Goal: Task Accomplishment & Management: Manage account settings

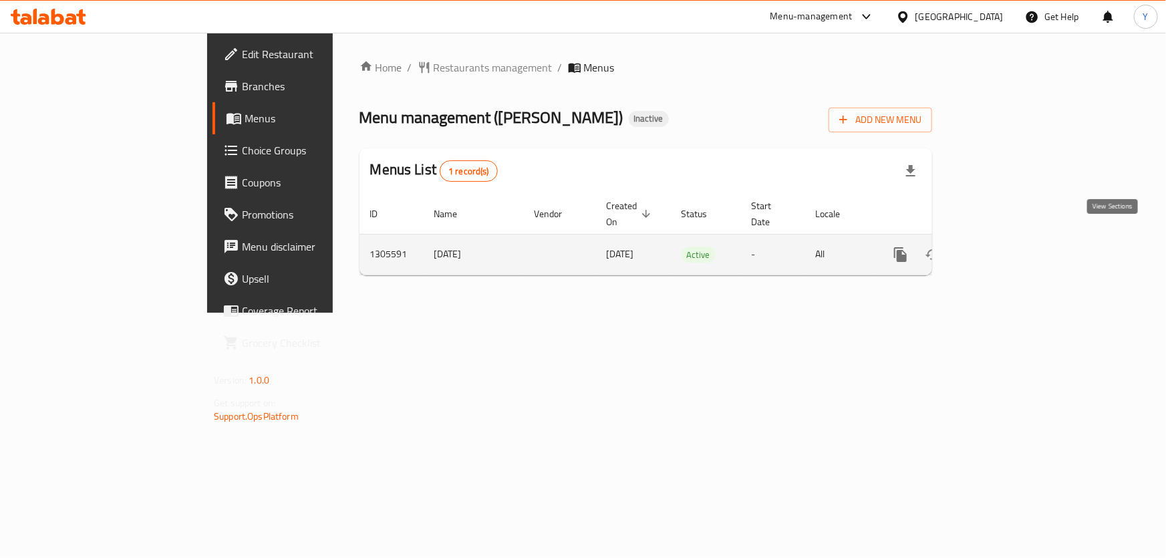
click at [1005, 247] on icon "enhanced table" at bounding box center [997, 255] width 16 height 16
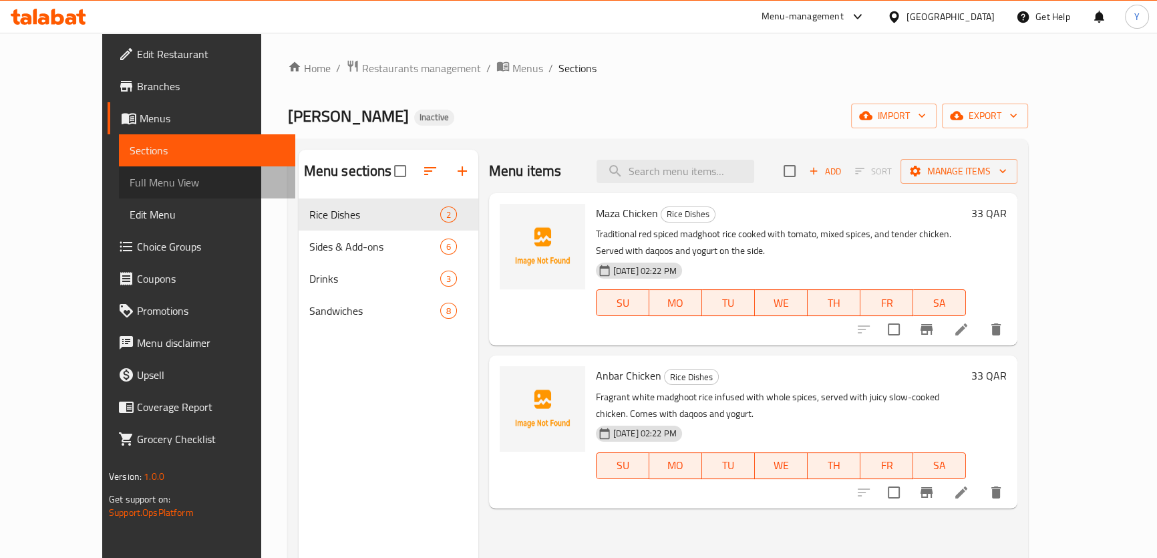
click at [130, 183] on span "Full Menu View" at bounding box center [207, 182] width 155 height 16
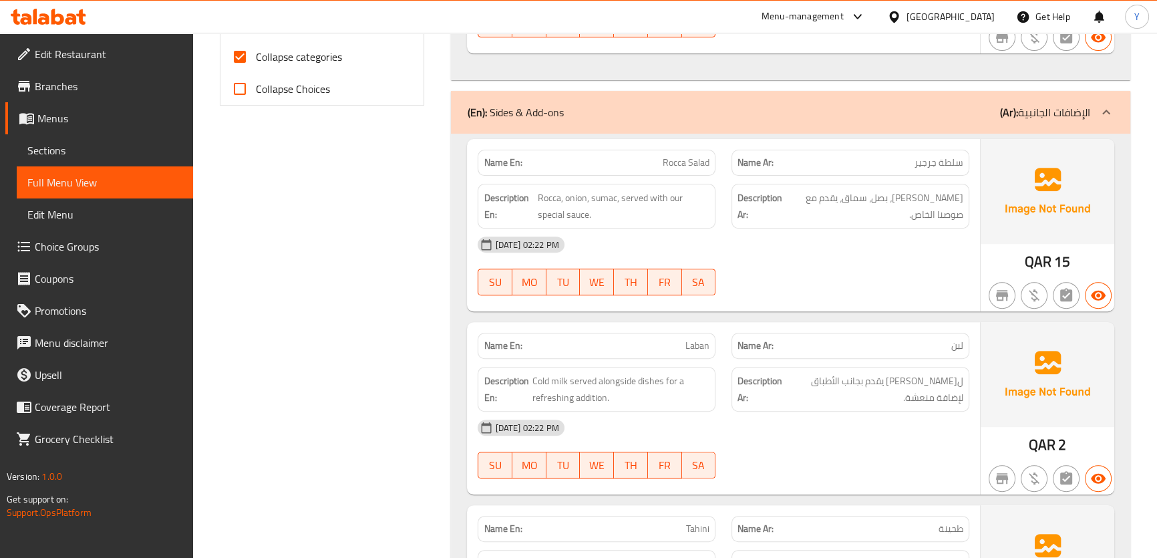
scroll to position [3394, 0]
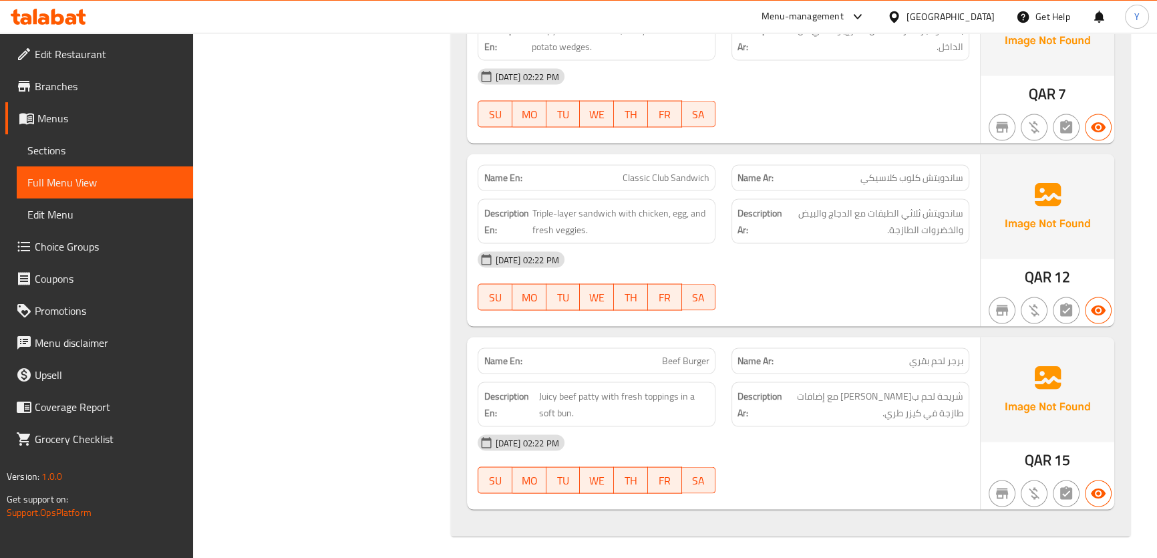
drag, startPoint x: 818, startPoint y: 227, endPoint x: 787, endPoint y: 467, distance: 241.9
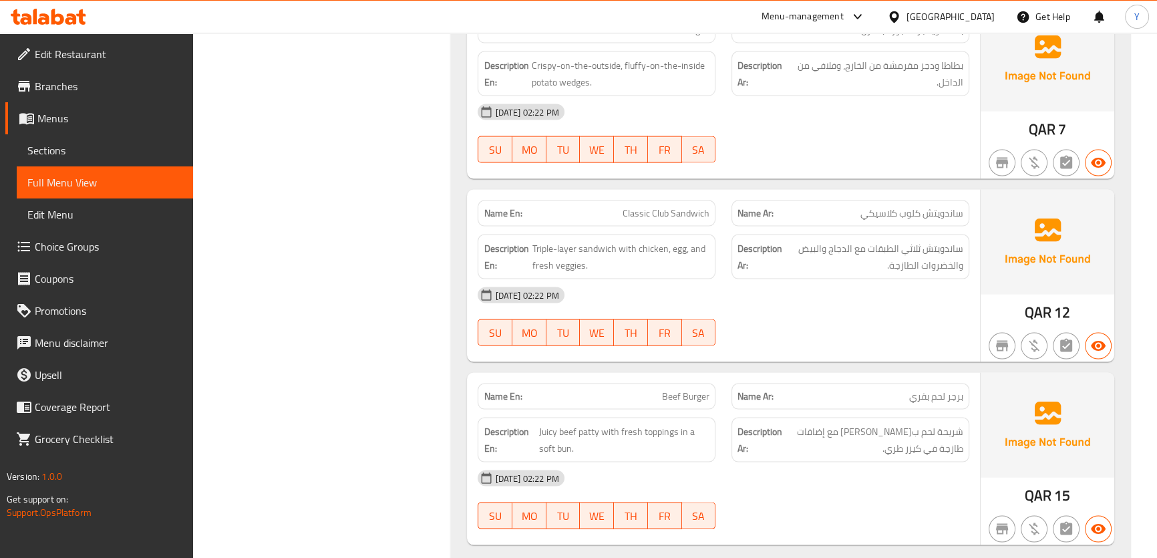
scroll to position [3114, 0]
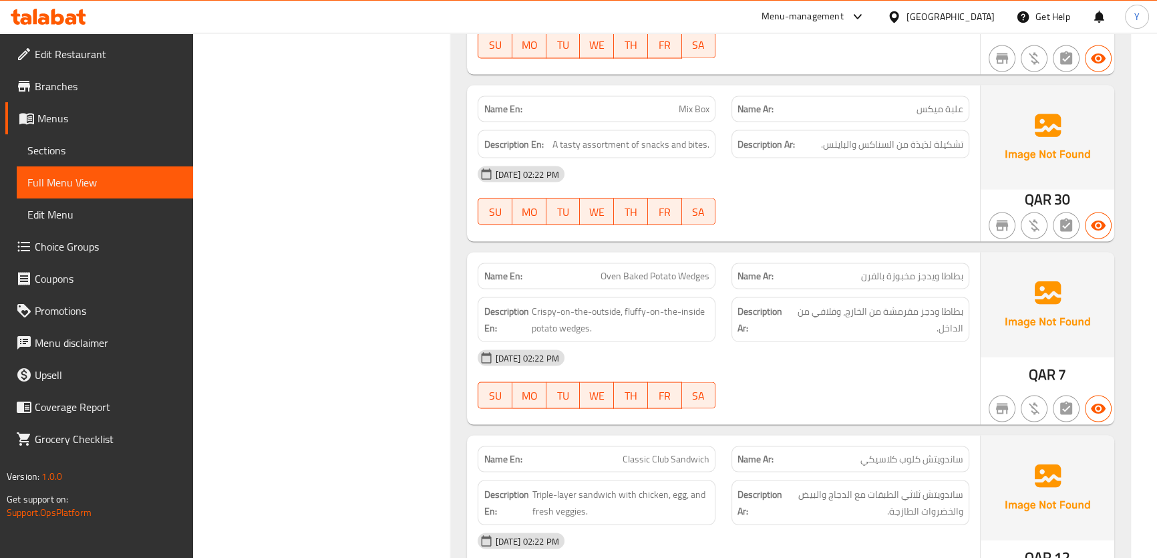
drag, startPoint x: 962, startPoint y: 168, endPoint x: 1028, endPoint y: -74, distance: 250.1
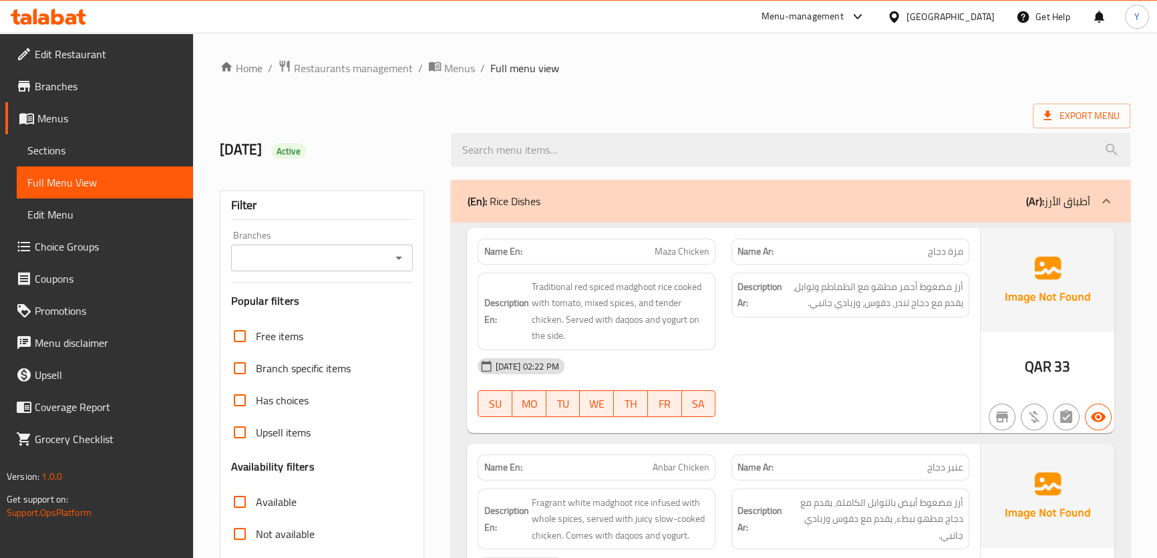
click at [746, 279] on strong "Description Ar:" at bounding box center [760, 295] width 45 height 33
click at [676, 255] on span "Maza Chicken" at bounding box center [682, 252] width 55 height 14
copy span "Maza Chicken"
click at [676, 255] on span "Maza Chicken" at bounding box center [682, 252] width 55 height 14
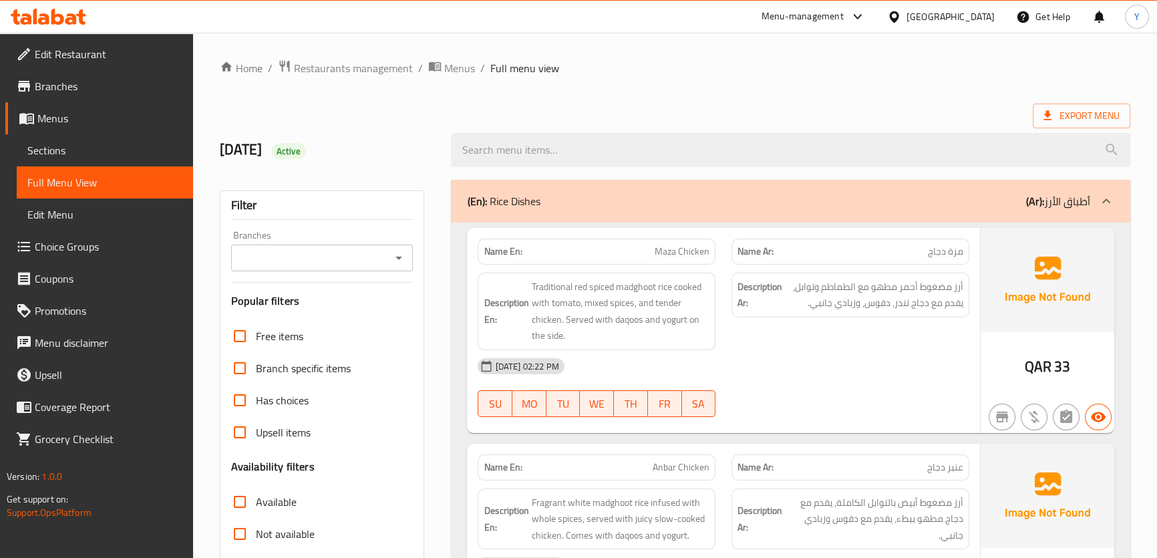
click at [969, 357] on div "[DATE] 02:22 PM" at bounding box center [723, 366] width 507 height 32
click at [959, 371] on div "[DATE] 02:22 PM" at bounding box center [723, 366] width 507 height 32
click at [966, 332] on div "Description Ar: أرز مضغوط أحمر مطهو مع الطماطم وتوابل، يقدم مع دجاج تندر، دقوس،…" at bounding box center [851, 312] width 254 height 94
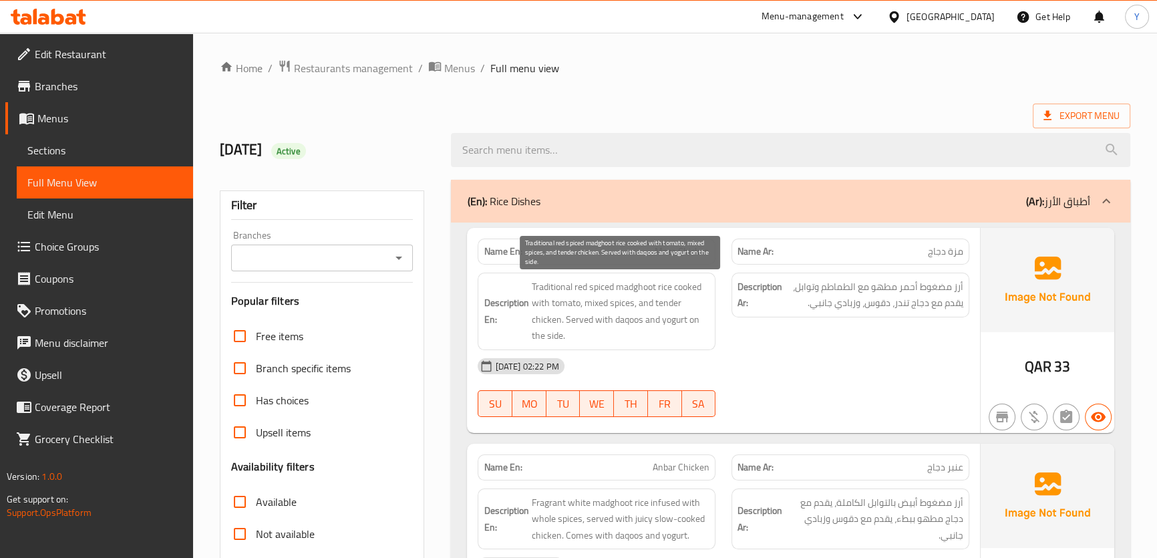
click at [545, 317] on span "Traditional red spiced madghoot rice cooked with tomato, mixed spices, and tend…" at bounding box center [620, 311] width 178 height 65
copy span "chicken"
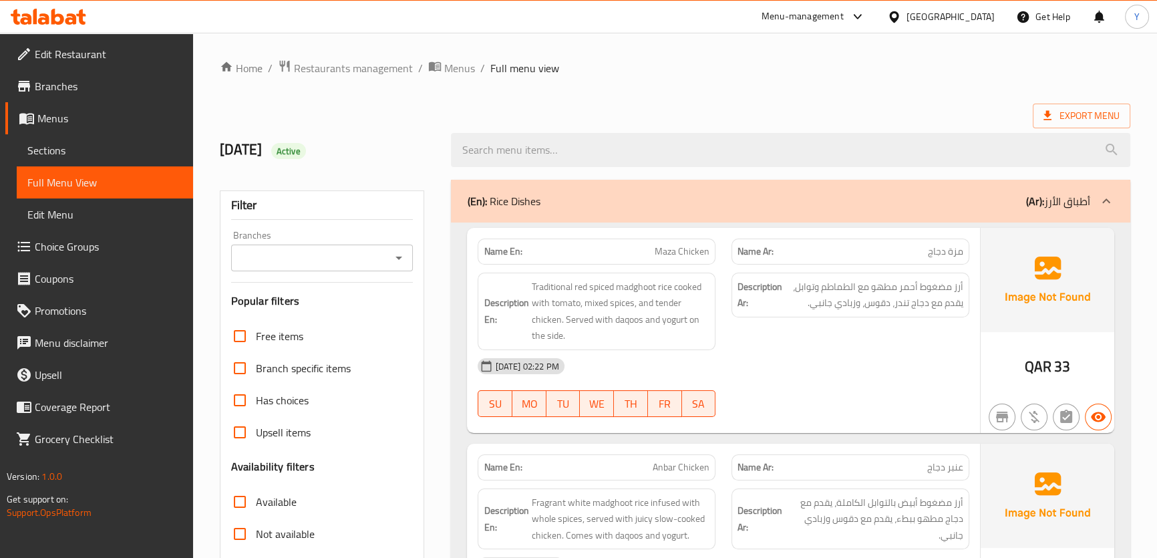
click at [934, 252] on span "مزة دجاج" at bounding box center [945, 252] width 35 height 14
copy span "دجاج"
click at [682, 248] on span "Maza Chicken" at bounding box center [682, 252] width 55 height 14
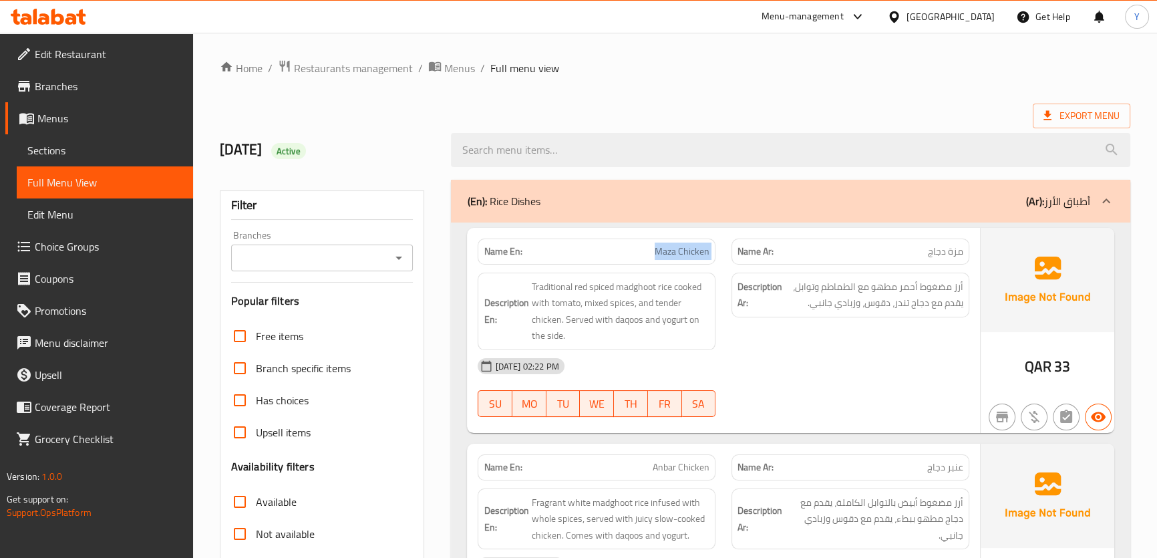
click at [682, 248] on span "Maza Chicken" at bounding box center [682, 252] width 55 height 14
copy span "Maza Chicken"
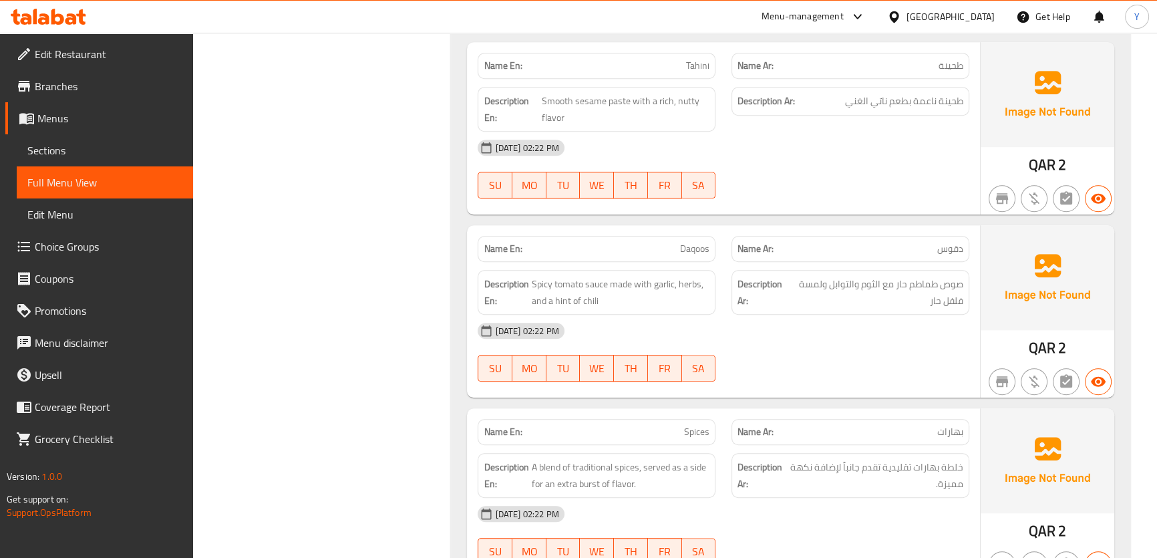
scroll to position [1154, 0]
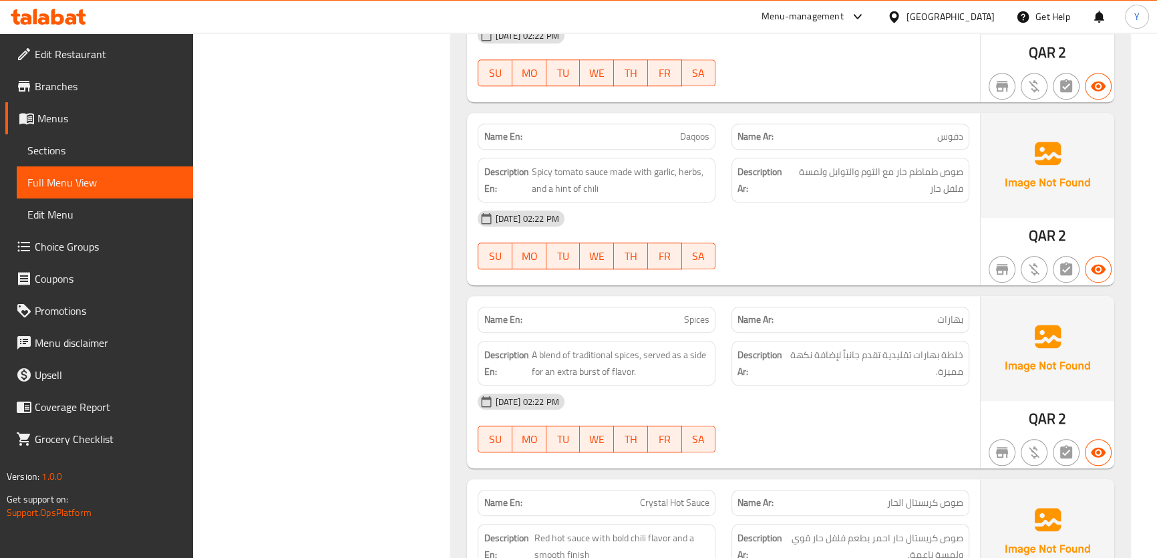
click at [686, 330] on div "Name En: Spices" at bounding box center [597, 320] width 238 height 26
copy span "Spices"
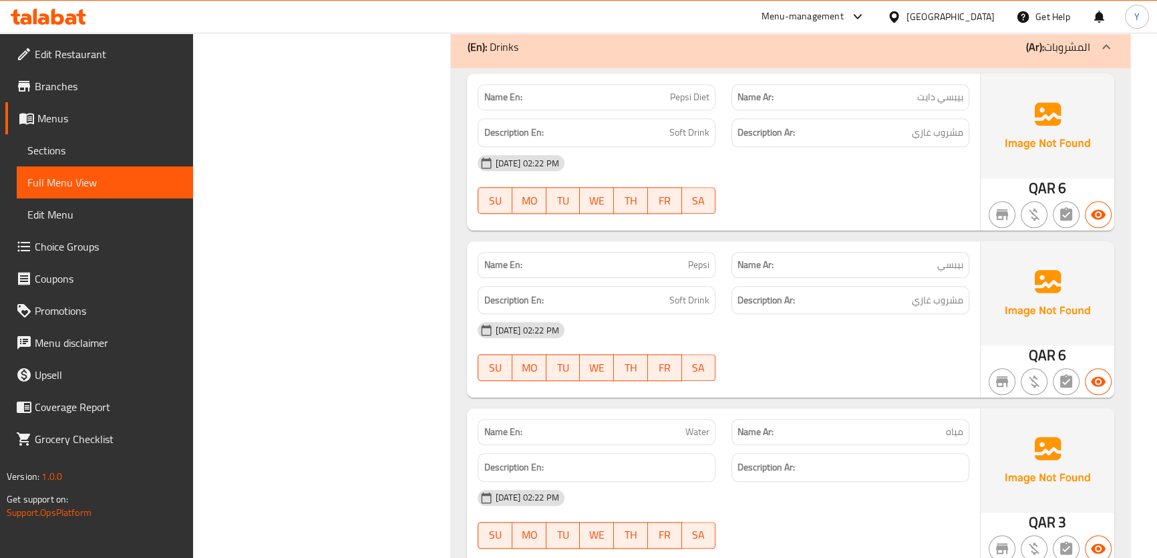
scroll to position [2000, 0]
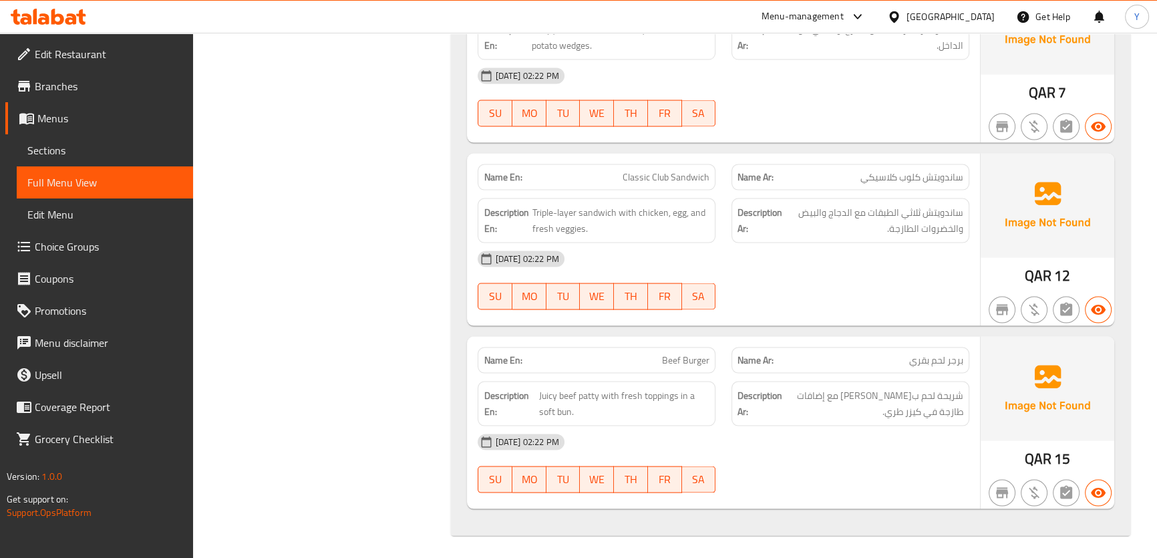
drag, startPoint x: 803, startPoint y: 305, endPoint x: 801, endPoint y: 402, distance: 96.9
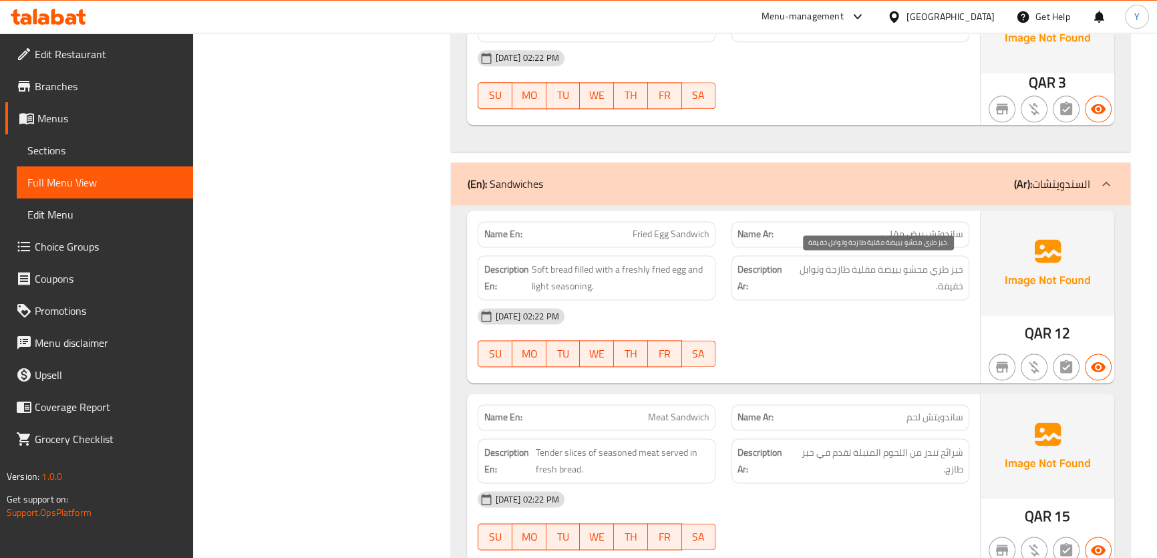
scroll to position [2365, 0]
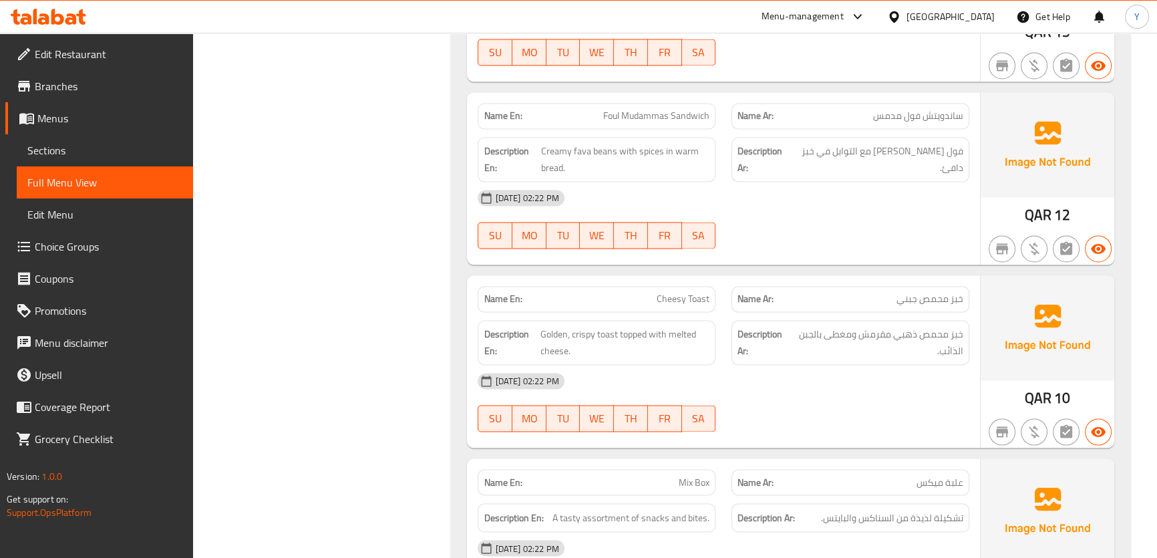
scroll to position [2790, 0]
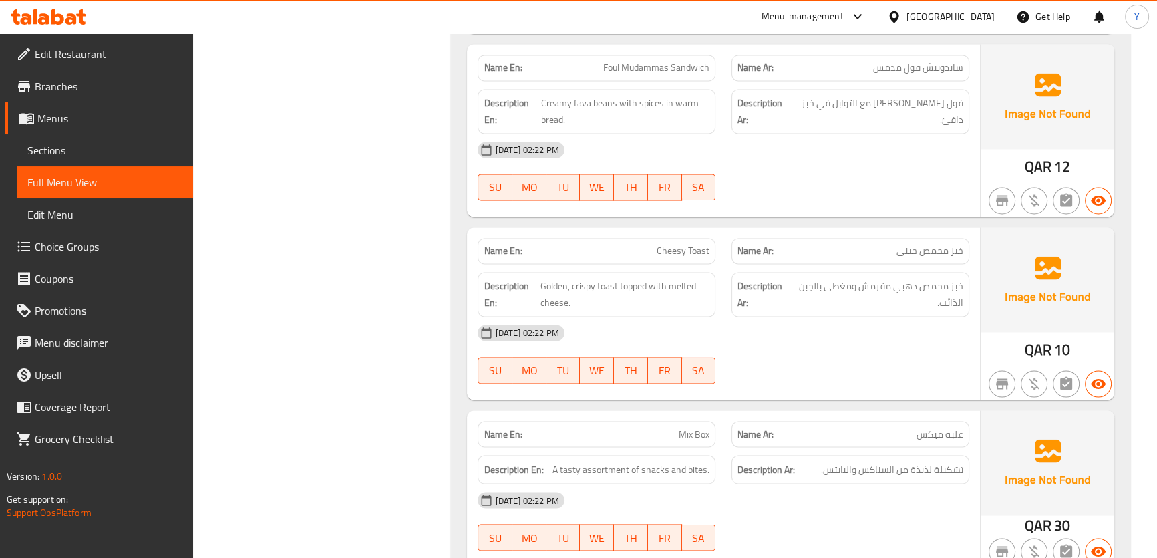
copy span "Cheesy Toast"
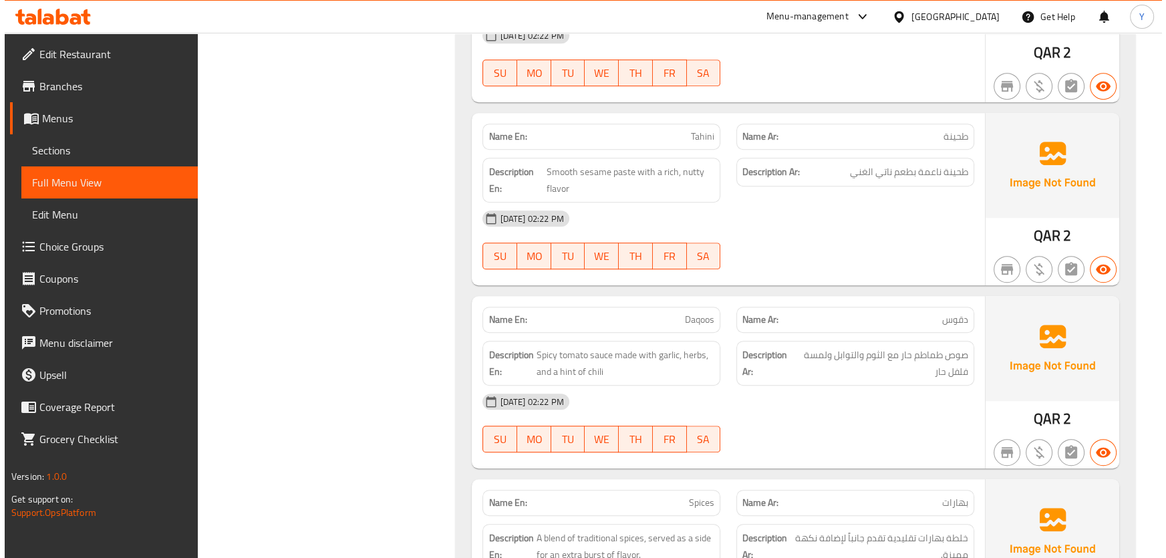
scroll to position [0, 0]
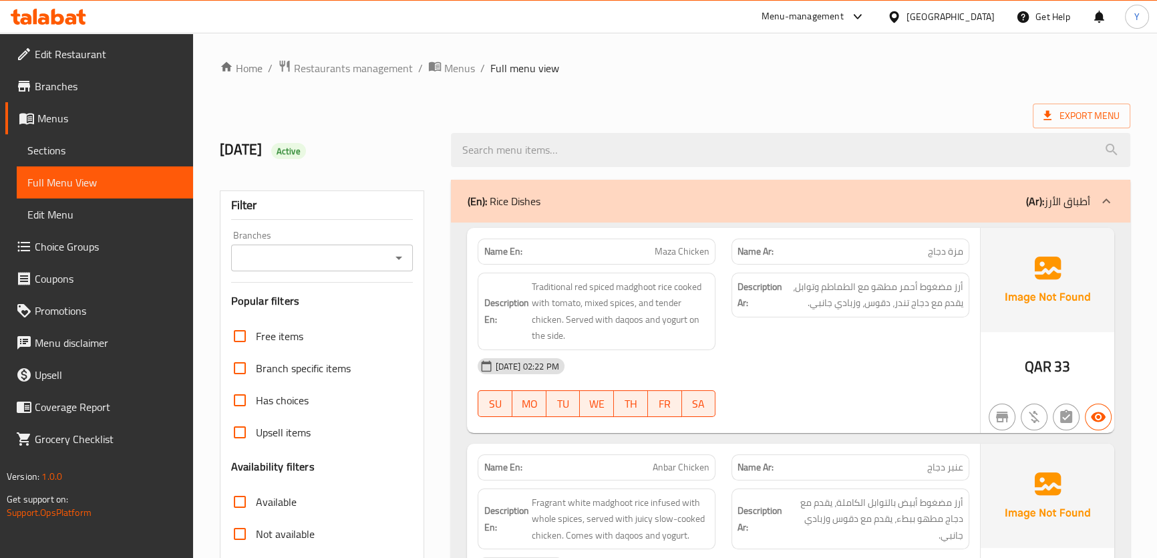
drag, startPoint x: 949, startPoint y: -74, endPoint x: 984, endPoint y: -74, distance: 35.4
click at [1075, 124] on span "Export Menu" at bounding box center [1082, 116] width 76 height 17
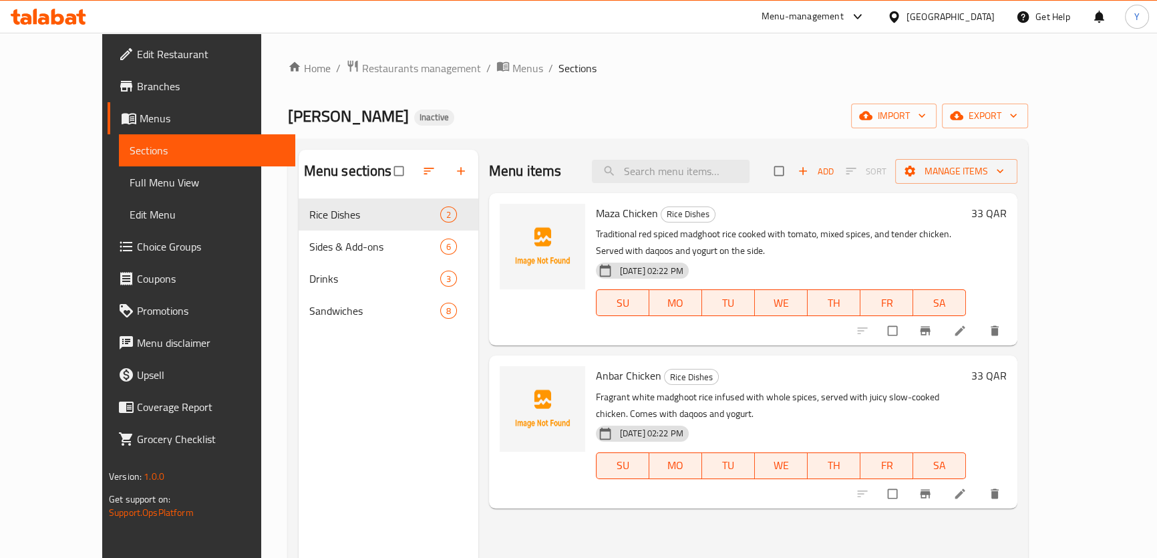
click at [732, 114] on div "[PERSON_NAME] Inactive import export" at bounding box center [658, 116] width 740 height 25
click at [1012, 341] on div at bounding box center [930, 330] width 164 height 29
click at [980, 333] on li at bounding box center [961, 330] width 37 height 21
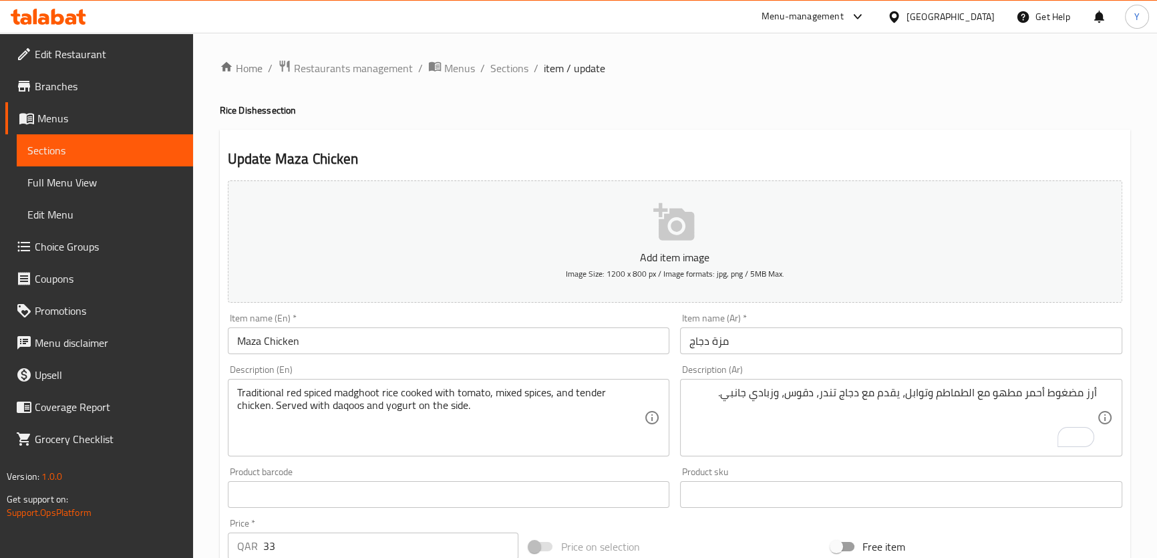
click at [810, 343] on input "مزة دجاج" at bounding box center [901, 340] width 442 height 27
click at [1026, 123] on div "Home / Restaurants management / Menus / Sections / item / update Rice Dishes se…" at bounding box center [675, 488] width 911 height 858
click at [956, 154] on h2 "Update Maza Chicken" at bounding box center [675, 159] width 895 height 20
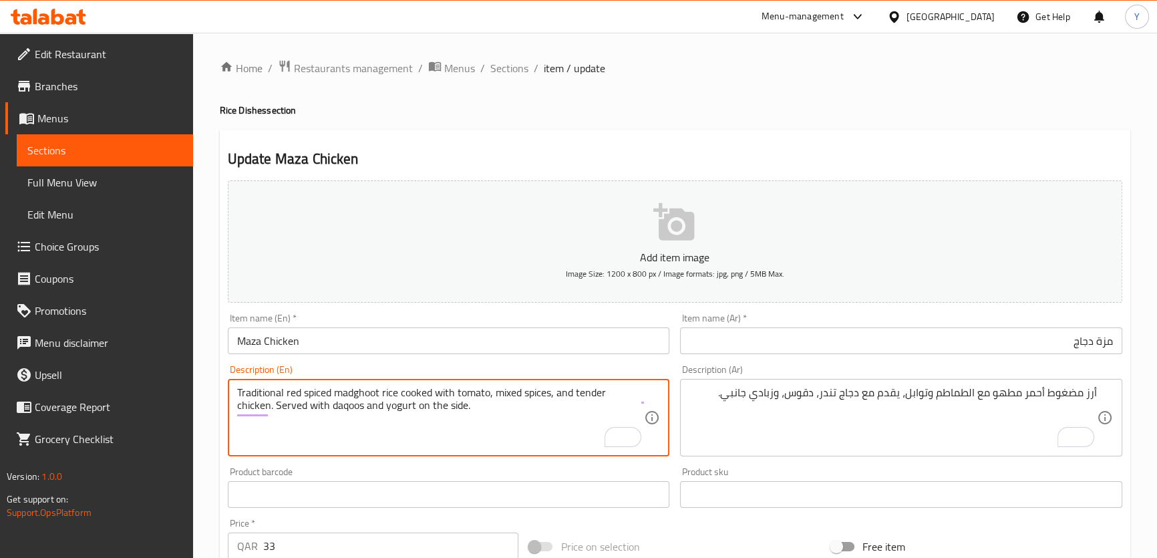
click at [505, 433] on textarea "Traditional red spiced madghoot rice cooked with tomato, mixed spices, and tend…" at bounding box center [441, 417] width 408 height 63
paste textarea "rice cooked with tomato, mixed spices, and tender chicken. Served with daqoos a…"
type textarea "Traditional red spiced rice cooked with tomato, mixed spices, and tender chicke…"
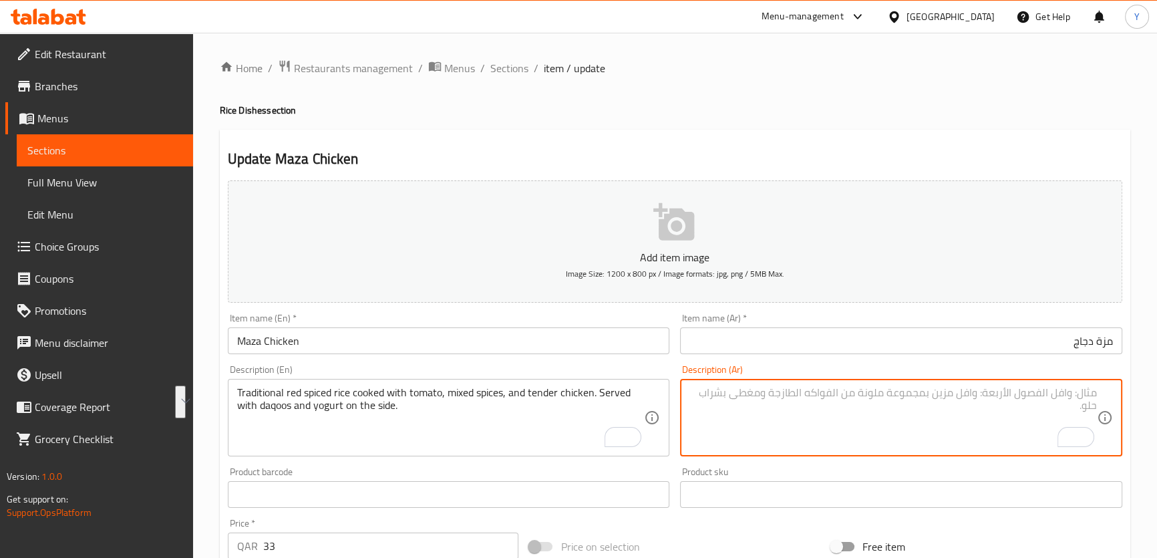
click at [1012, 429] on textarea "To enrich screen reader interactions, please activate Accessibility in Grammarl…" at bounding box center [894, 417] width 408 height 63
paste textarea "أرز أحمر تقليدي متبل بالطماطم والتوابل المتنوعة والدجاج الطري. يُقدم مع الدقوس …"
click at [1073, 391] on textarea "أرز أحمر تقليدي متبل بالطماطم والتوابل المتنوعة والدجاج الطري. يُقدم مع الدقوس …" at bounding box center [894, 417] width 408 height 63
click at [1012, 389] on textarea "أرز أحمر تقليدي متبل بالطماطم والتوابل المتنوعة والدجاج الطري. يُقدم مع الدقوس …" at bounding box center [894, 417] width 408 height 63
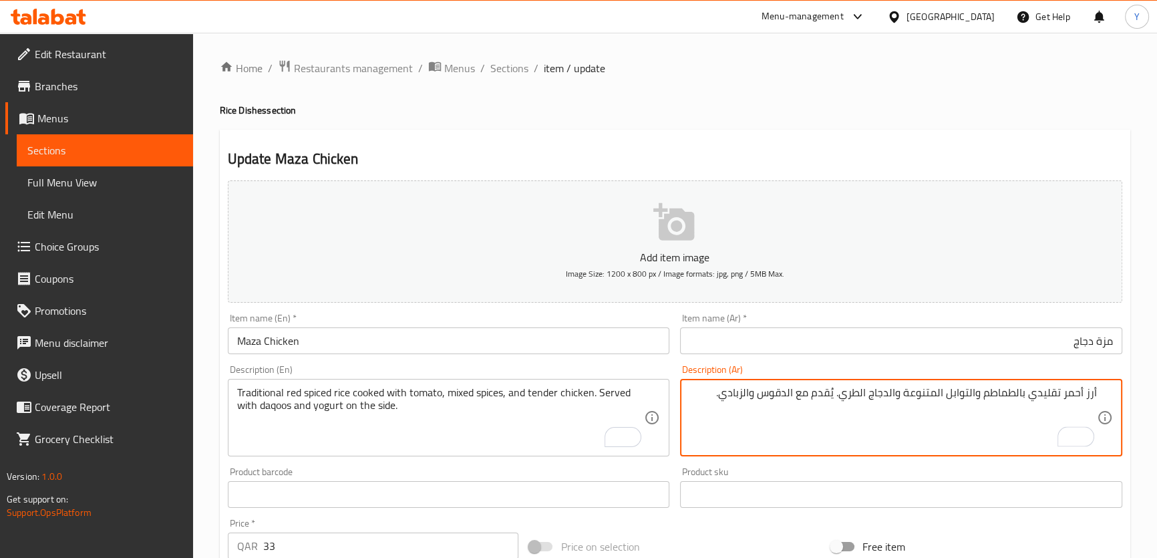
click at [1087, 390] on textarea "أرز أحمر تقليدي بالطماطم والتوابل المتنوعة والدجاج الطري. يُقدم مع الدقوس والزب…" at bounding box center [894, 417] width 408 height 63
paste textarea "متبل"
type textarea "أرز متبل أحمر تقليدي مطبوخ بالطماطم، توابل مشكلة ودجاج تندر. يُقدم مع دقوس وزبا…"
click at [903, 142] on div "Update Maza Chicken Add item image Image Size: 1200 x 800 px / Image formats: j…" at bounding box center [675, 519] width 911 height 778
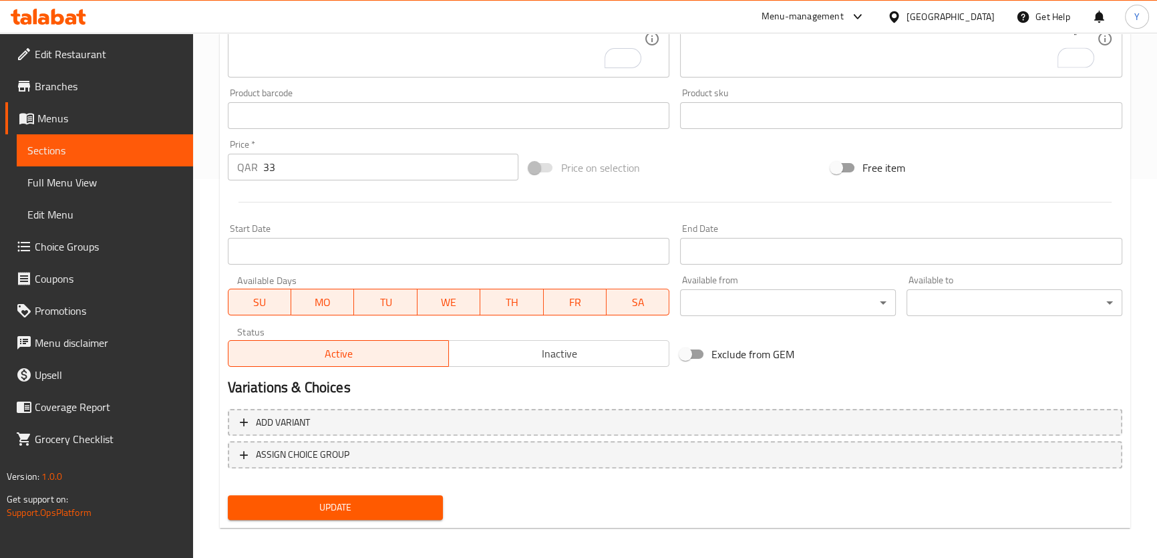
scroll to position [385, 0]
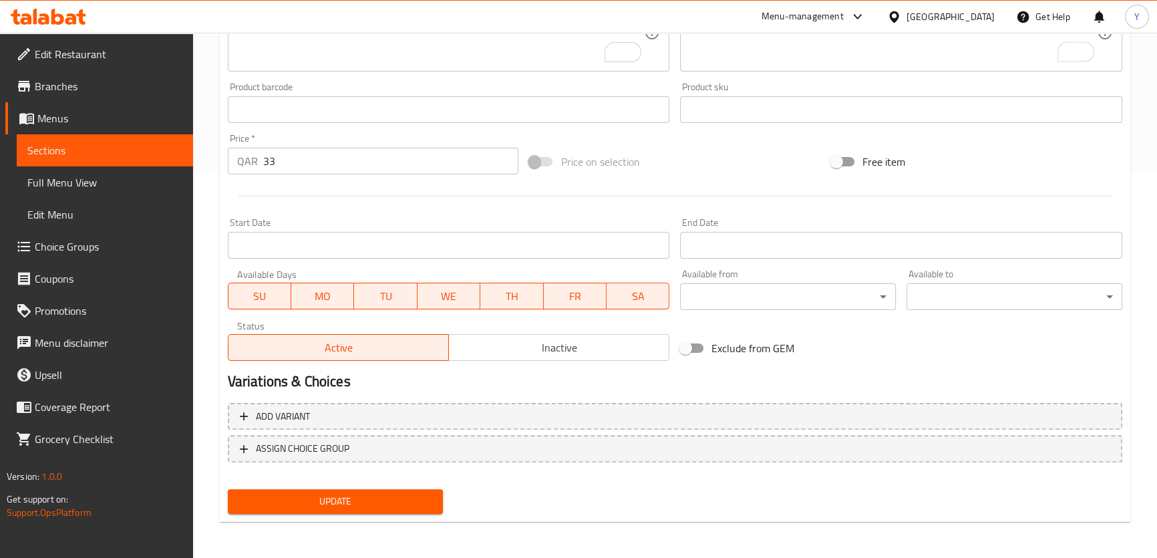
click at [366, 495] on span "Update" at bounding box center [336, 501] width 194 height 17
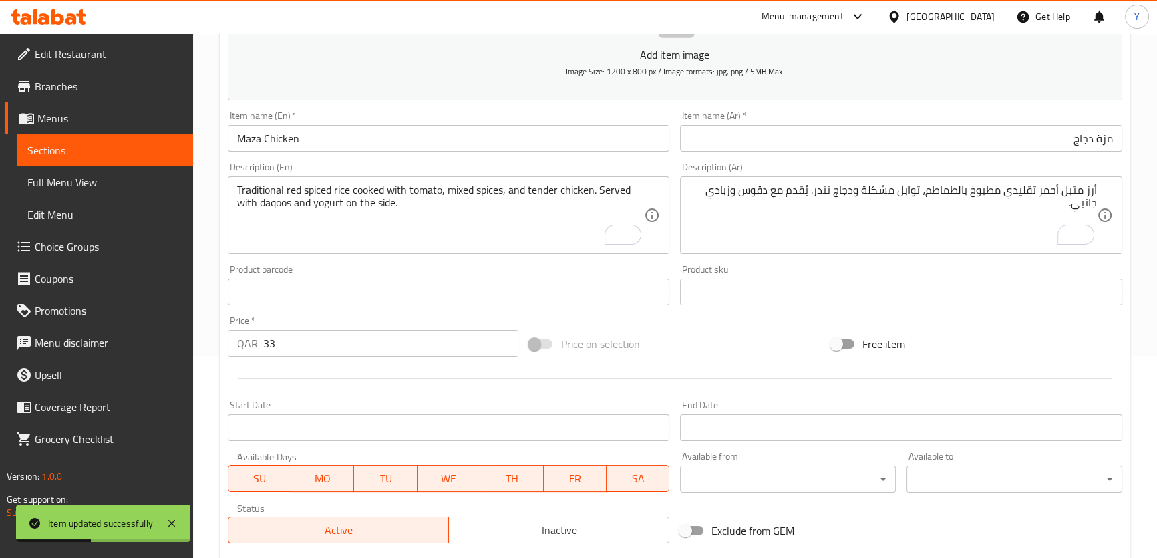
scroll to position [0, 0]
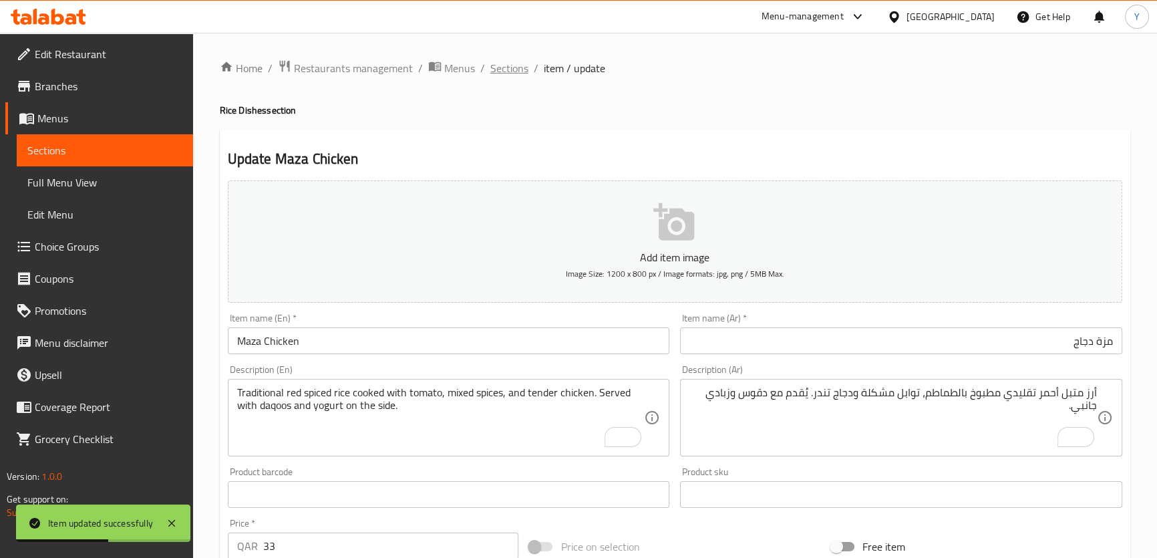
click at [508, 63] on span "Sections" at bounding box center [509, 68] width 38 height 16
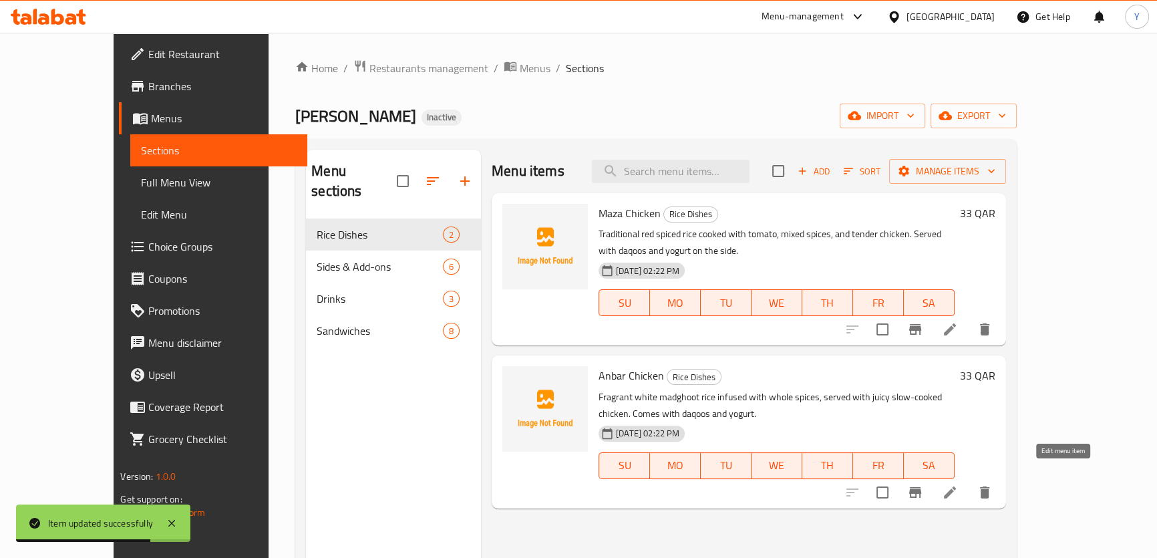
click at [958, 484] on icon at bounding box center [950, 492] width 16 height 16
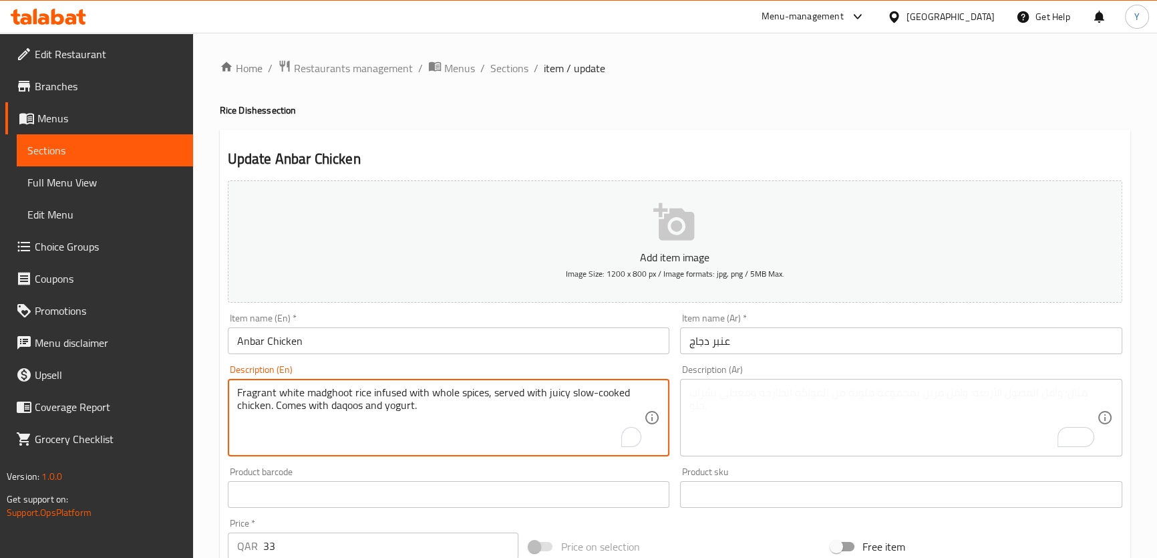
paste textarea "rice infused with spices, served with juicy slow-cooked chicken. Comes with daq…"
click at [467, 410] on textarea "Fragrant white rice infused with spices, served with juicy slow-cooked chicken.…" at bounding box center [441, 417] width 408 height 63
type textarea "Fragrant white rice infused with spices, served with juicy slow-cooked chicken.…"
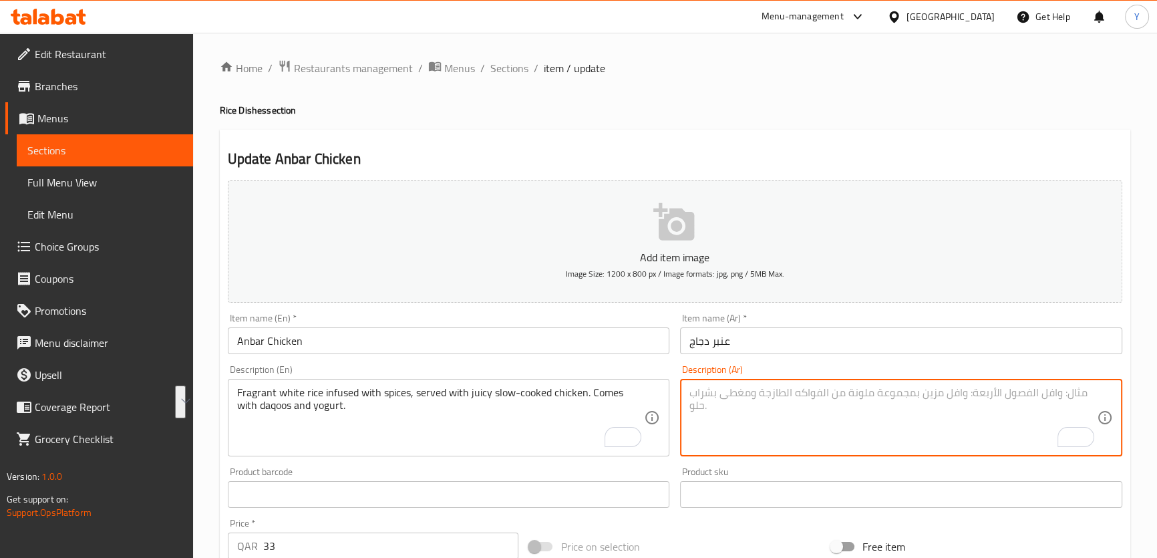
click at [934, 398] on textarea "To enrich screen reader interactions, please activate Accessibility in Grammarl…" at bounding box center [894, 417] width 408 height 63
paste textarea "أرز أبيض عطري متبل بالبهارات، يُقدم مع دجاج طري مطهو ببطء. يُقدم مع دقوس وزبادي."
click at [1096, 394] on textarea "أرز أبيض عطري متبل بالبهارات، يُقدم مع دجاج طري مطهو ببطء. يُقدم مع دقوس وزبادي." at bounding box center [894, 417] width 408 height 63
click at [1028, 393] on textarea "أرز أبيض عطري متبل بالبهارات، يُقدم مع دجاج طري مطهو ببطء. يُقدم مع دقوس وزبادي." at bounding box center [894, 417] width 408 height 63
type textarea "أرز أبيض عطري انفيوزد مع توابل، يُقدم مع دجاج مطهو ببطء جوسي. يُقدم مع دقوس وزب…"
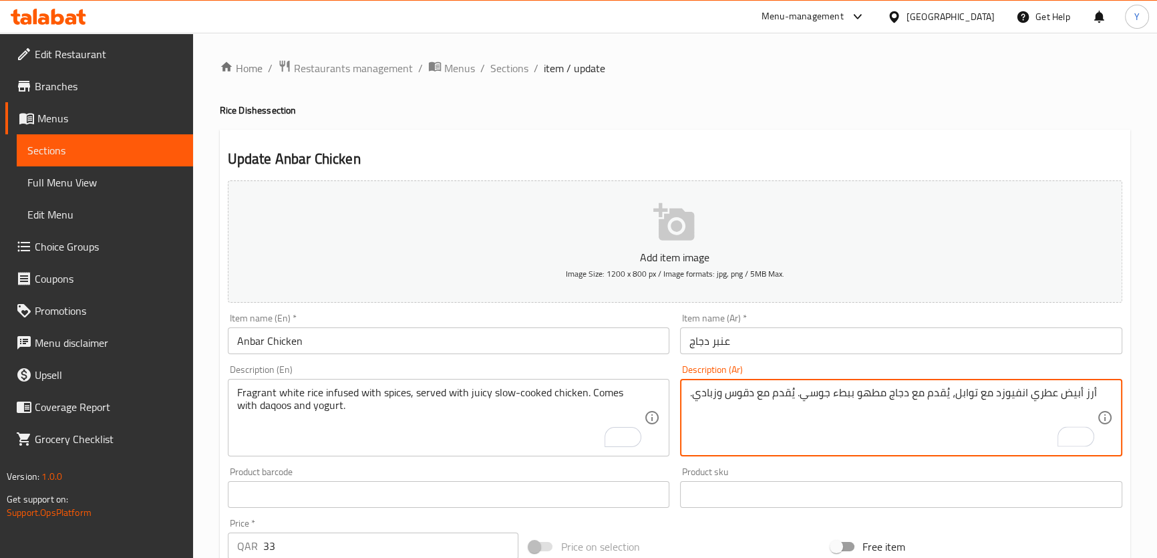
click at [904, 107] on h4 "Rice Dishes section" at bounding box center [675, 110] width 911 height 13
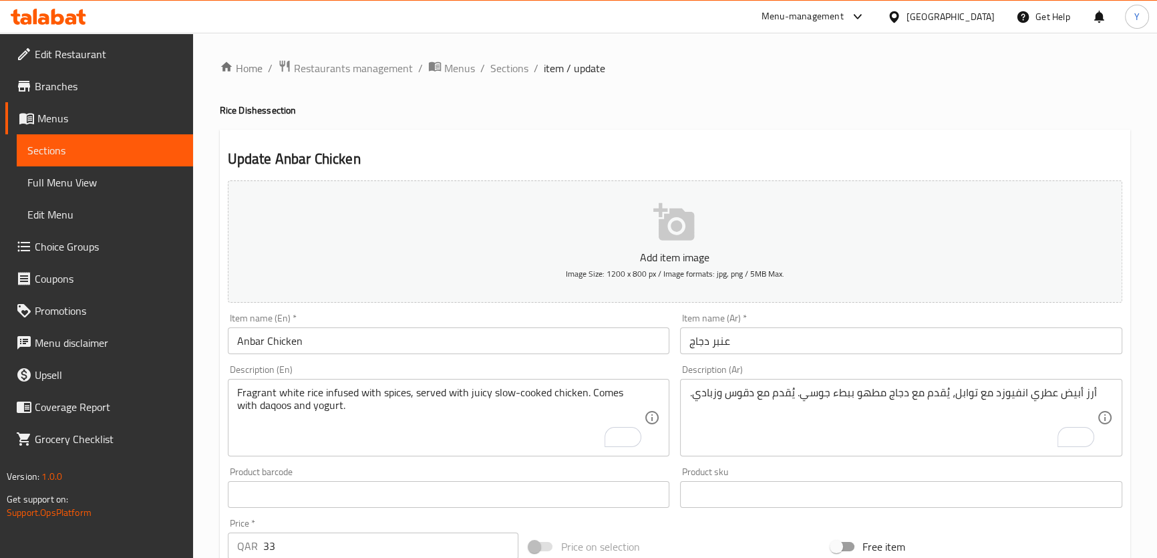
scroll to position [385, 0]
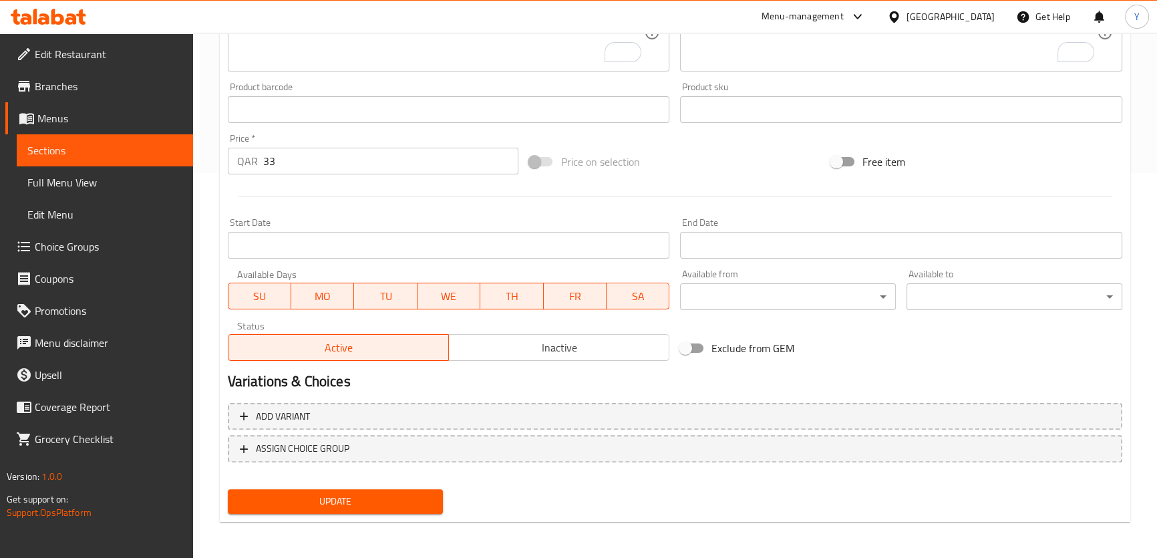
click at [358, 501] on span "Update" at bounding box center [336, 501] width 194 height 17
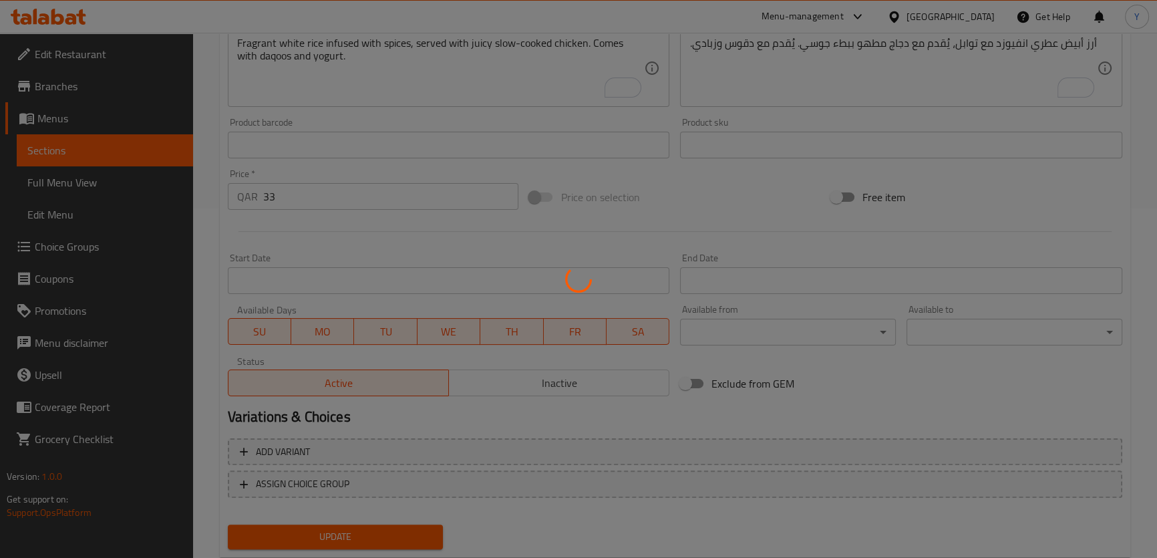
scroll to position [202, 0]
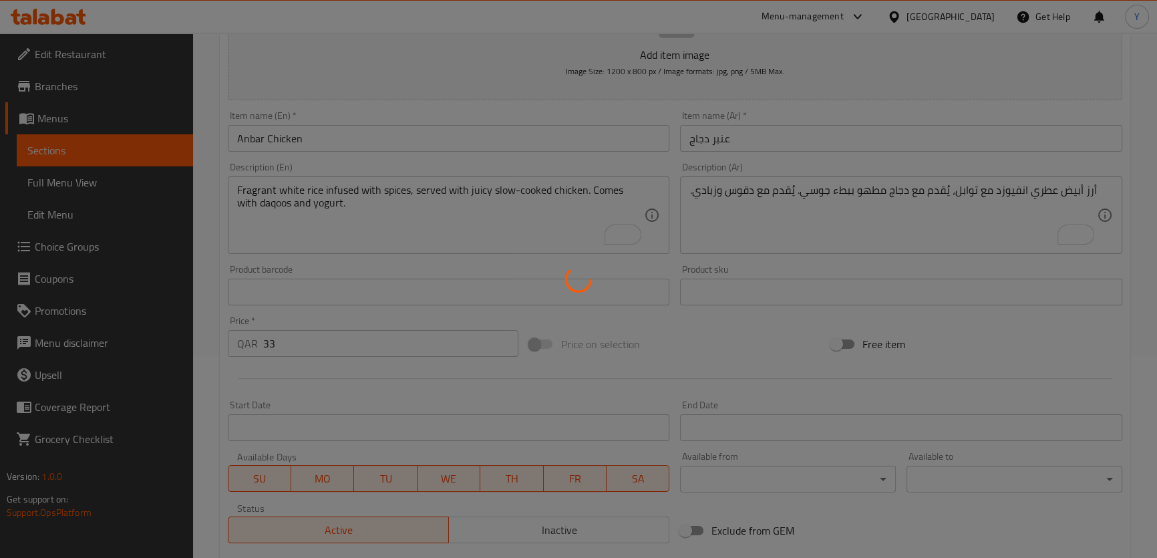
click at [1135, 254] on div at bounding box center [578, 279] width 1157 height 558
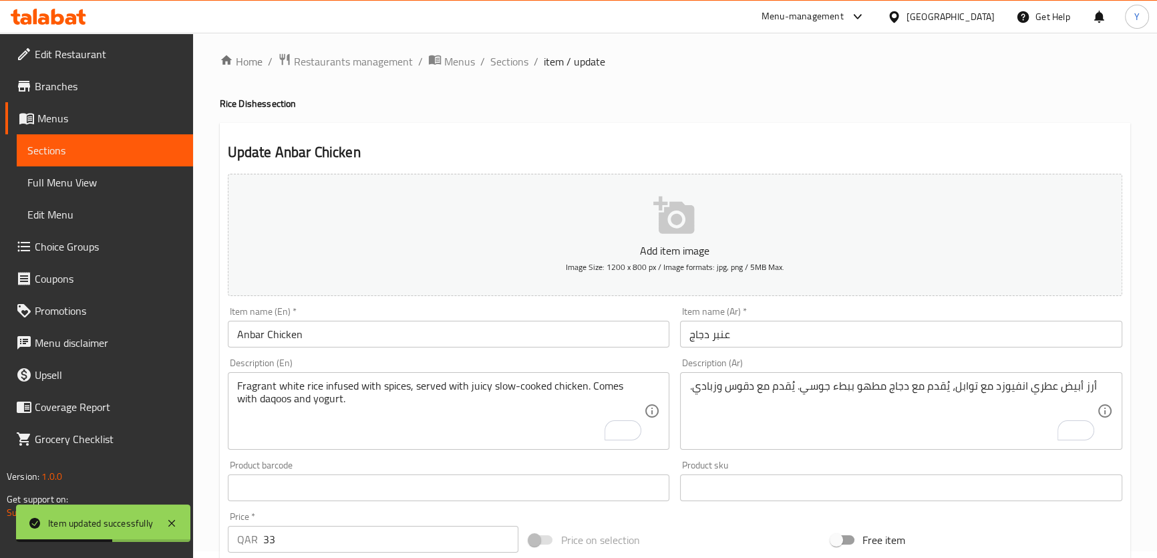
scroll to position [0, 0]
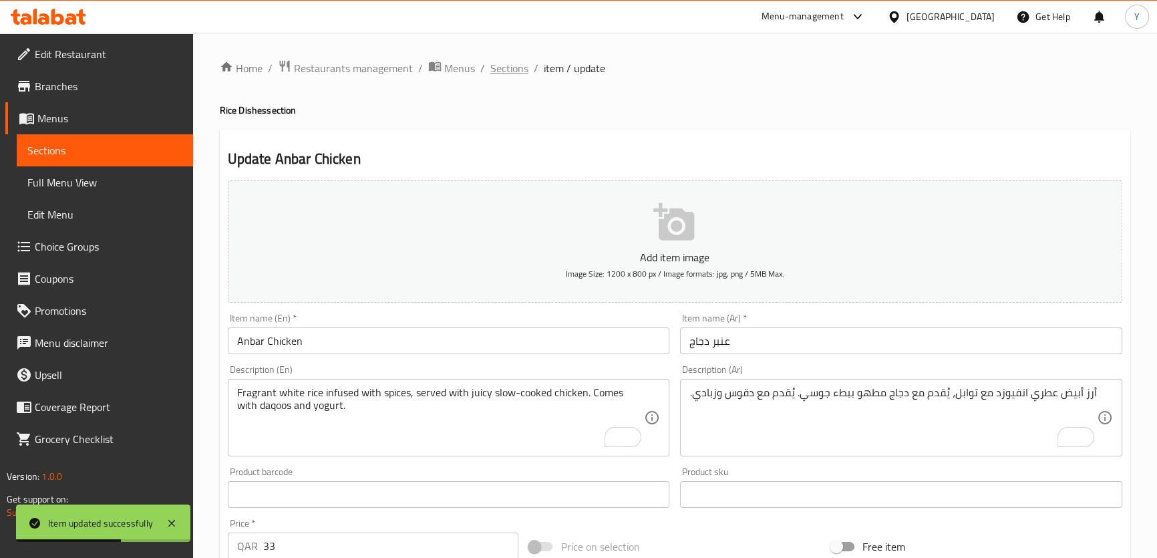
click at [515, 63] on span "Sections" at bounding box center [509, 68] width 38 height 16
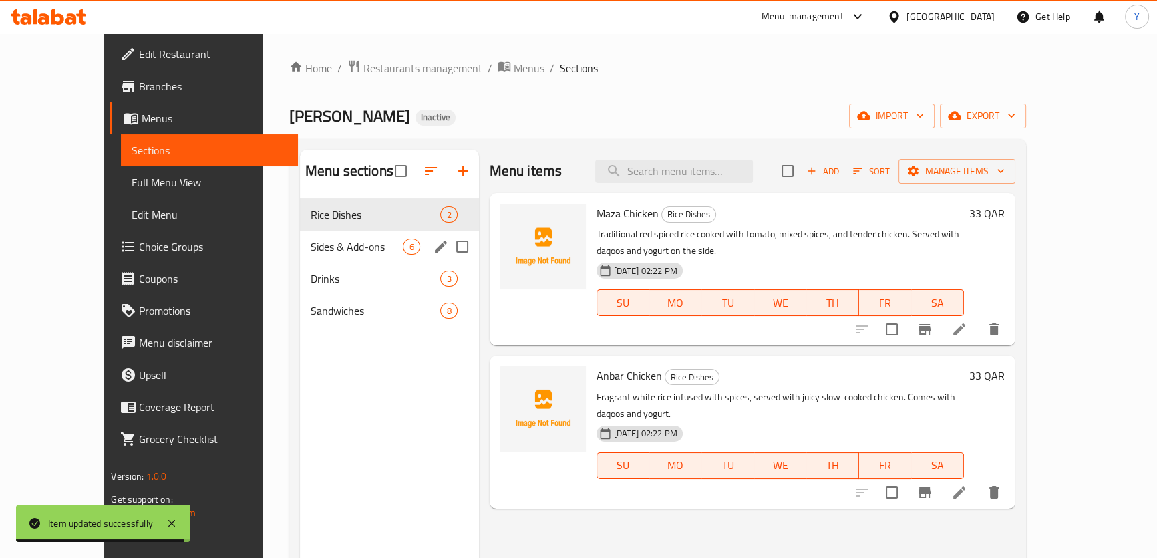
click at [309, 257] on div "Sides & Add-ons 6" at bounding box center [389, 247] width 179 height 32
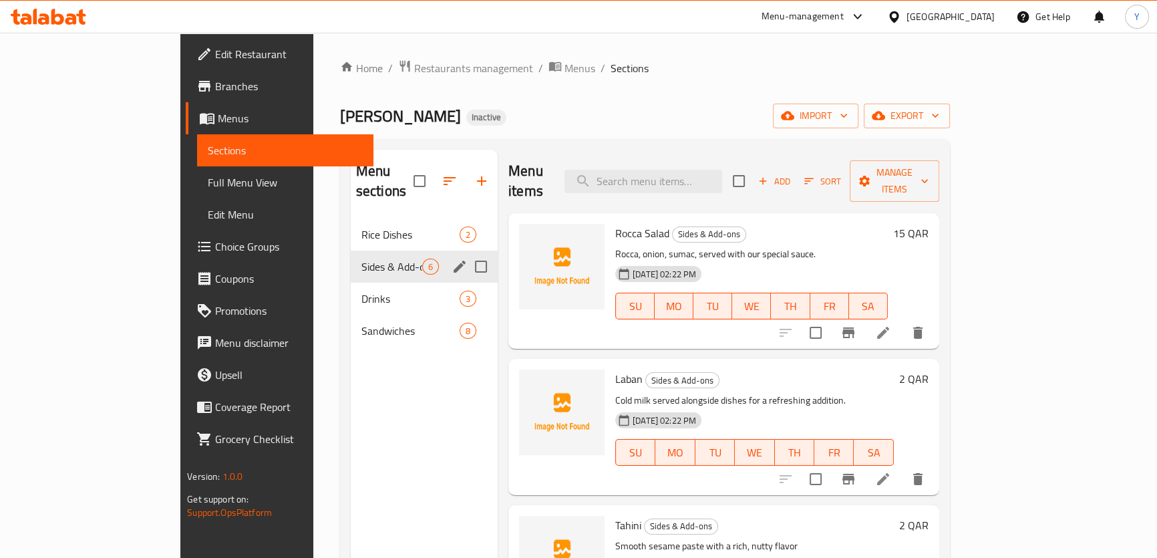
click at [452, 259] on icon "edit" at bounding box center [460, 267] width 16 height 16
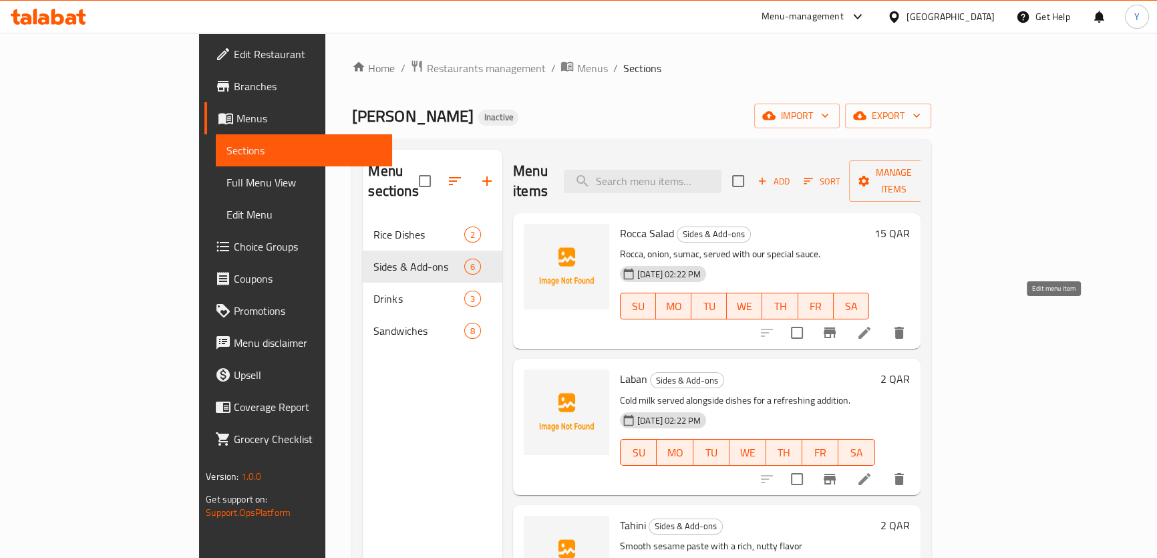
click at [873, 325] on icon at bounding box center [865, 333] width 16 height 16
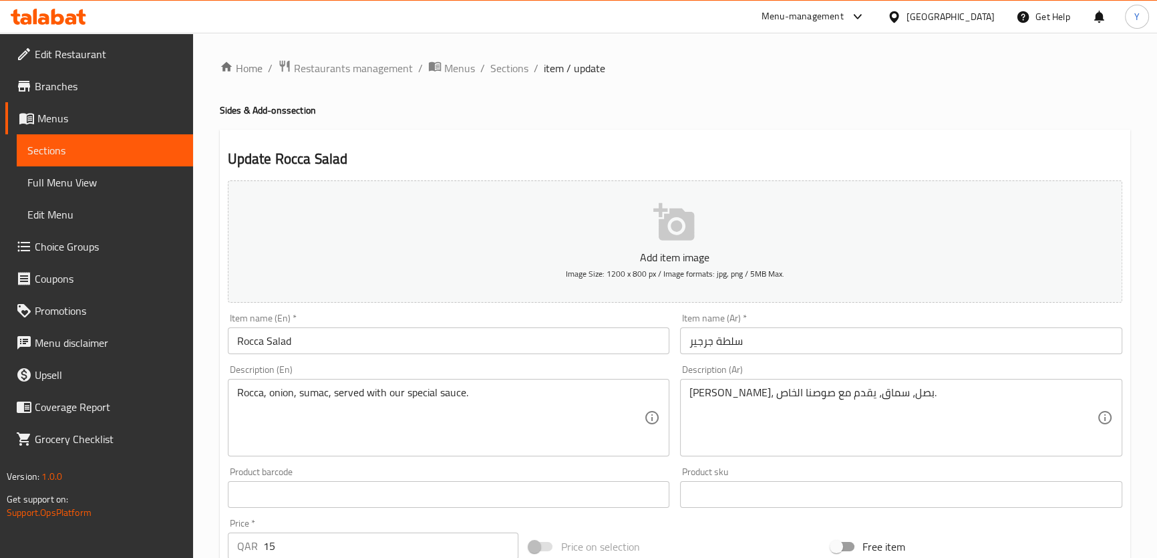
click at [885, 457] on div "Description (Ar) جرجير، بصل، سماق، يقدم مع صوصنا الخاص. Description (Ar)" at bounding box center [901, 411] width 453 height 102
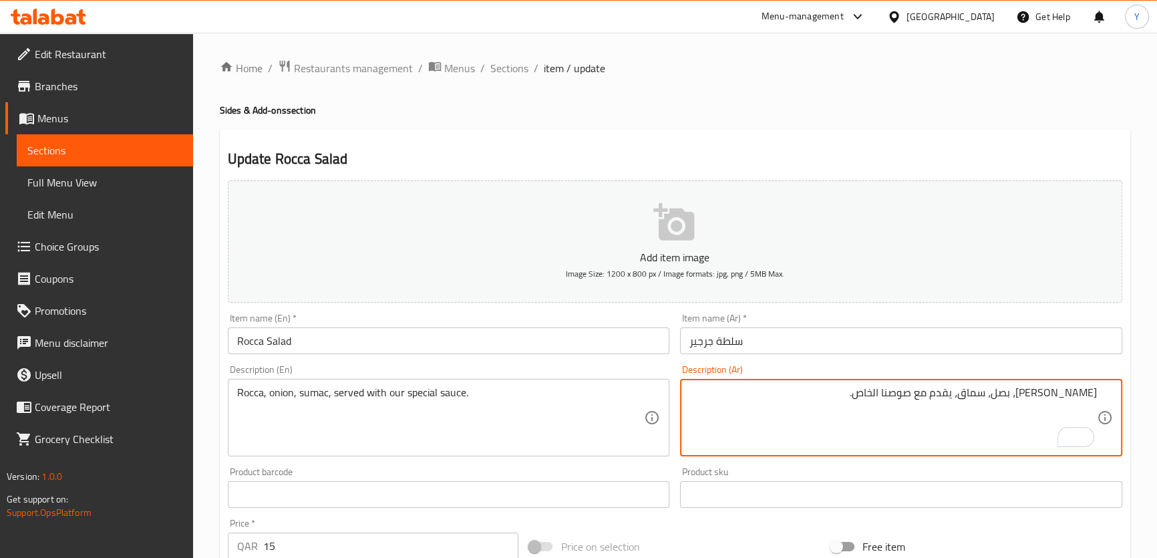
click at [950, 392] on textarea "جرجير، بصل، سماق، يقدم مع صوصنا الخاص." at bounding box center [894, 417] width 408 height 63
type textarea "[PERSON_NAME]، بصل، [PERSON_NAME]، يقدم مع صوص سبيشيال خاص بنا."
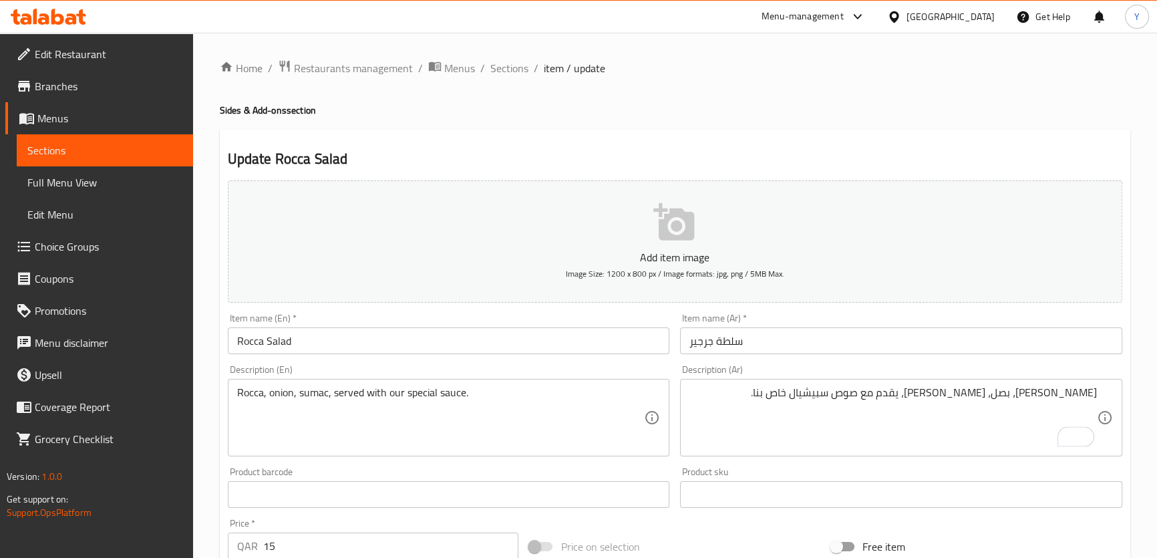
click at [950, 126] on div "Home / Restaurants management / Menus / Sections / item / update Sides & Add-on…" at bounding box center [675, 488] width 911 height 858
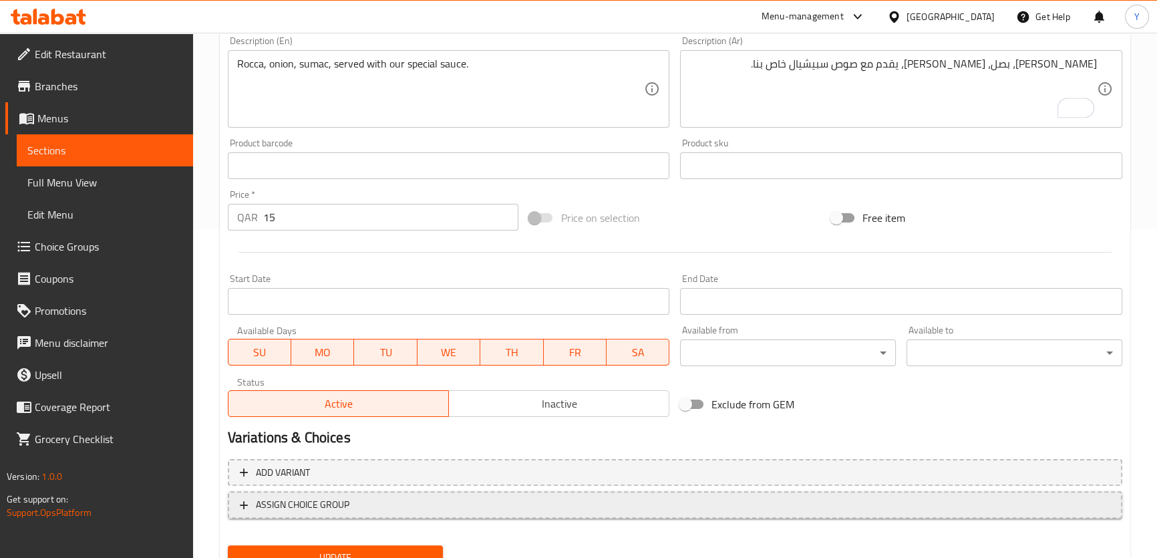
scroll to position [385, 0]
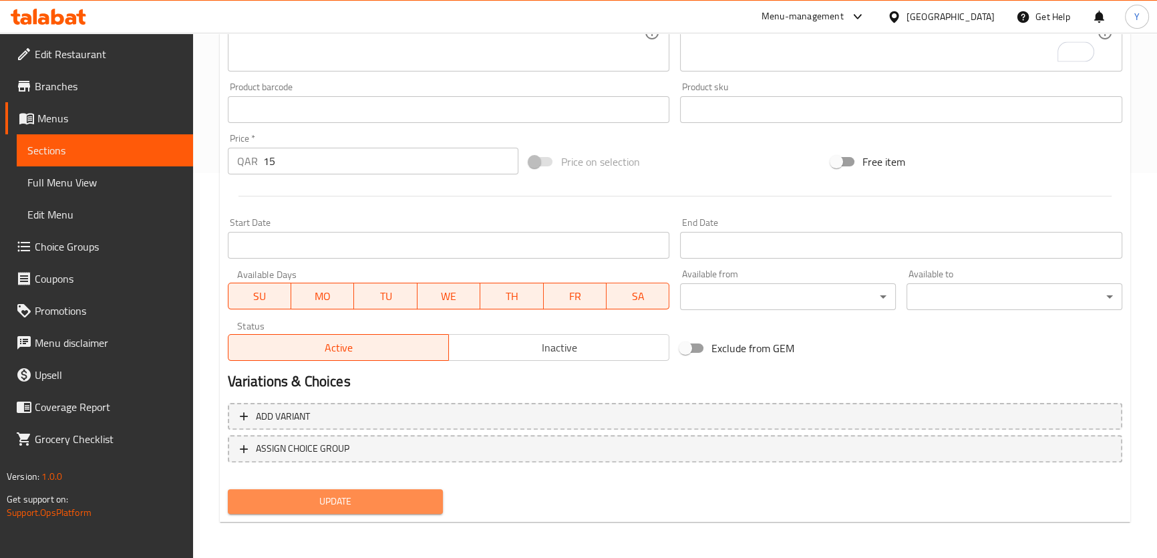
click at [375, 501] on span "Update" at bounding box center [336, 501] width 194 height 17
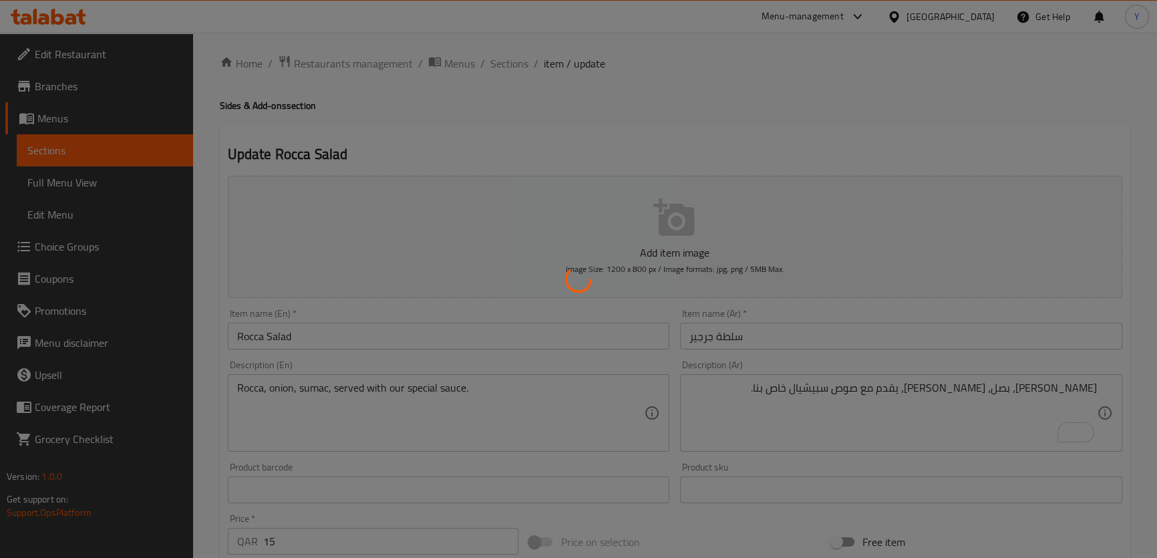
scroll to position [0, 0]
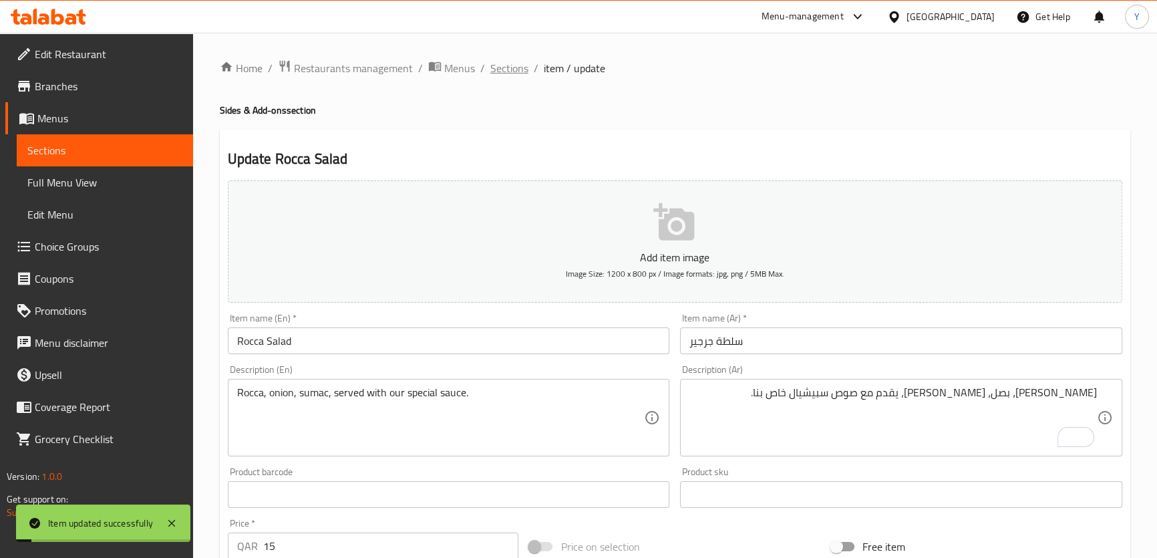
click at [514, 60] on span "Sections" at bounding box center [509, 68] width 38 height 16
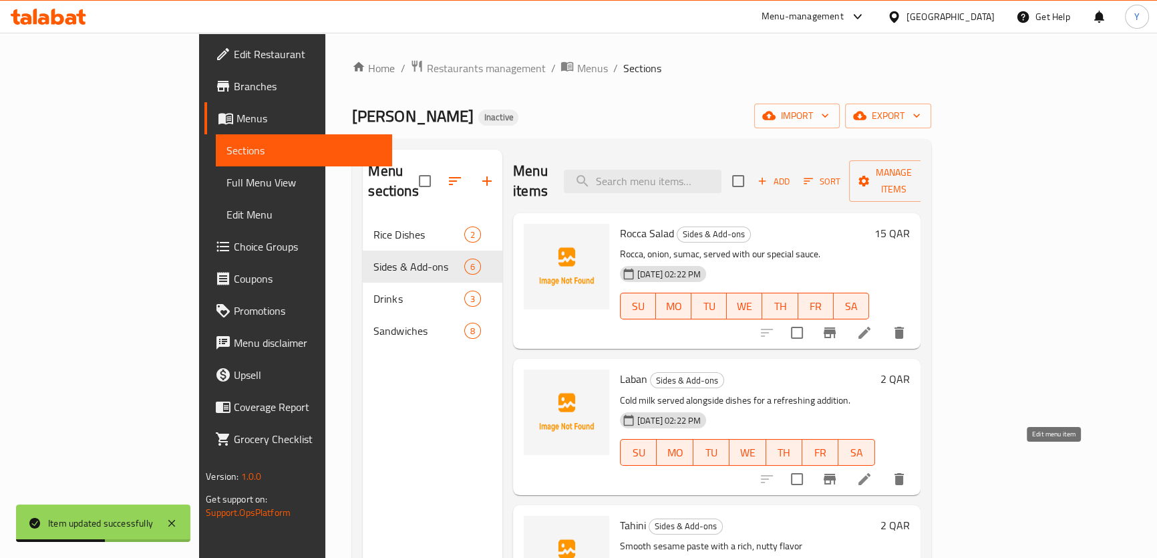
click at [873, 471] on icon at bounding box center [865, 479] width 16 height 16
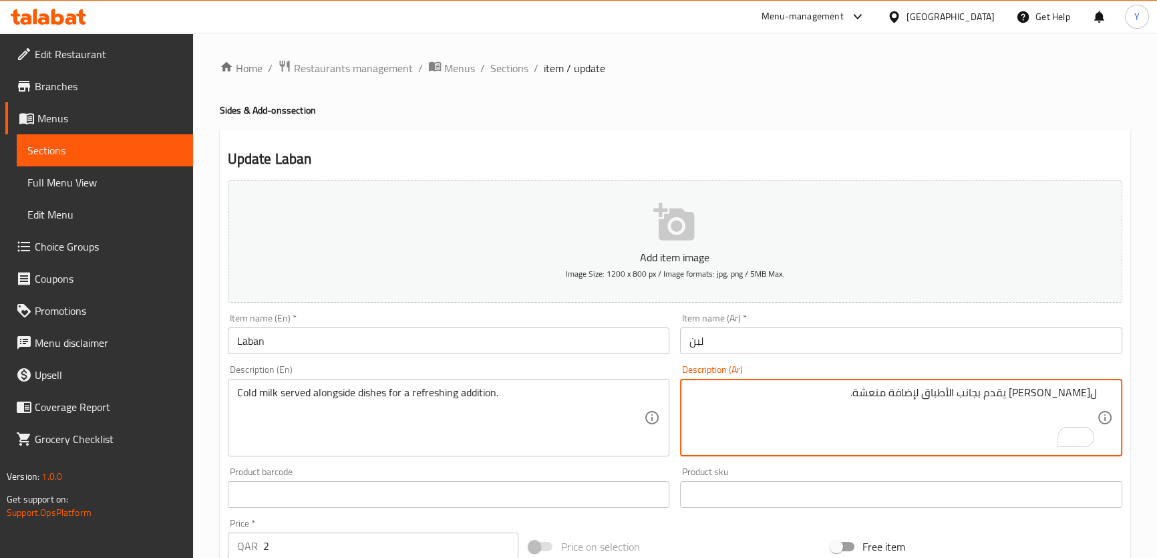
click at [926, 343] on input "لبن" at bounding box center [901, 340] width 442 height 27
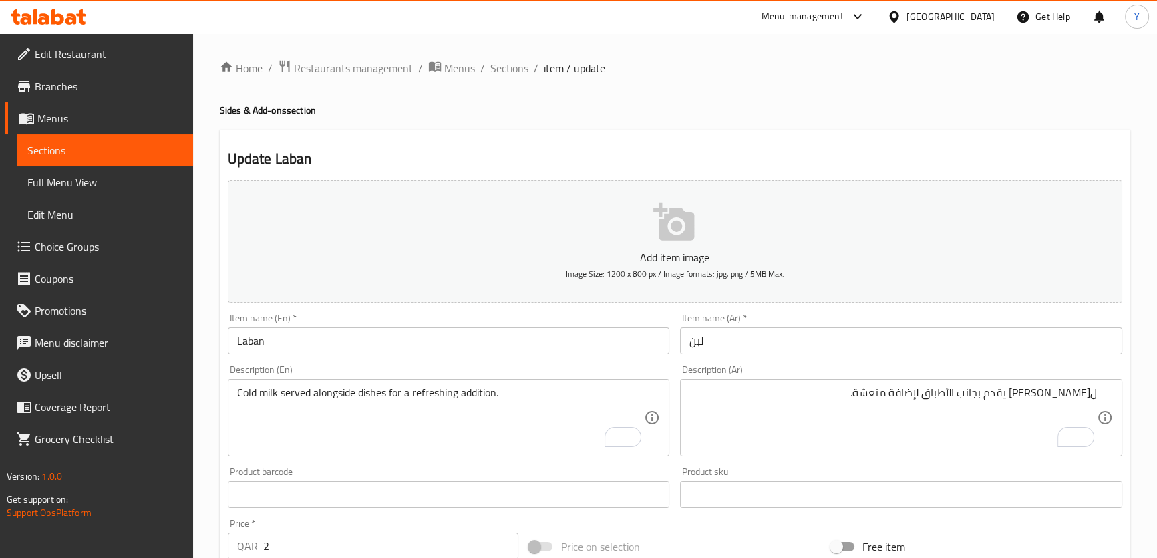
click at [518, 448] on textarea "Cold milk served alongside dishes for a refreshing addition." at bounding box center [441, 417] width 408 height 63
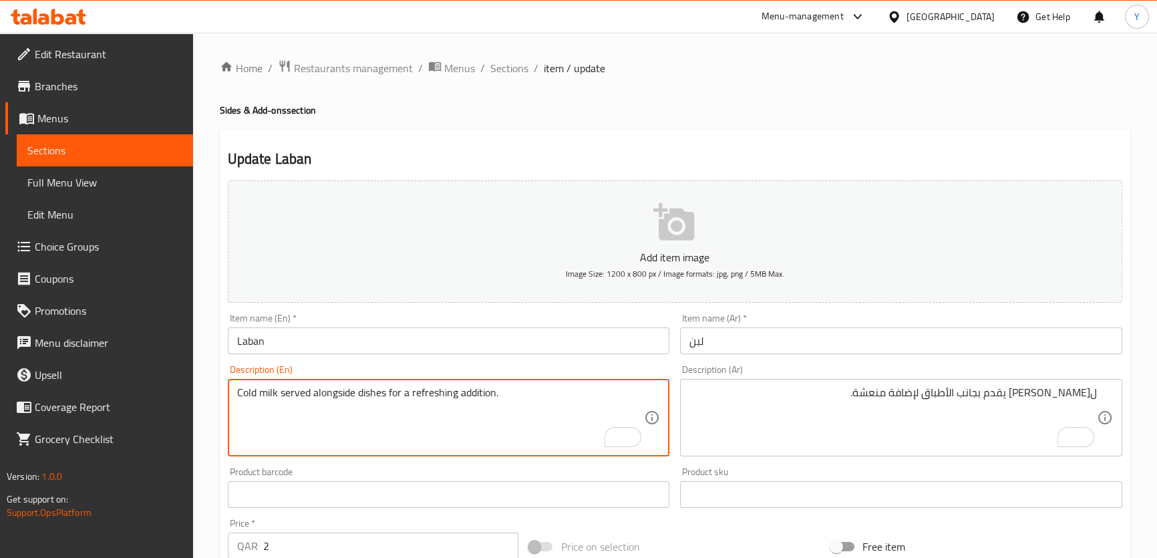
paste textarea "Chilled plain yogurt served on the side — a refreshing touch to any meal."
type textarea "Cold milk served alongside dishes for a refreshing addition. Chilled plain yogu…"
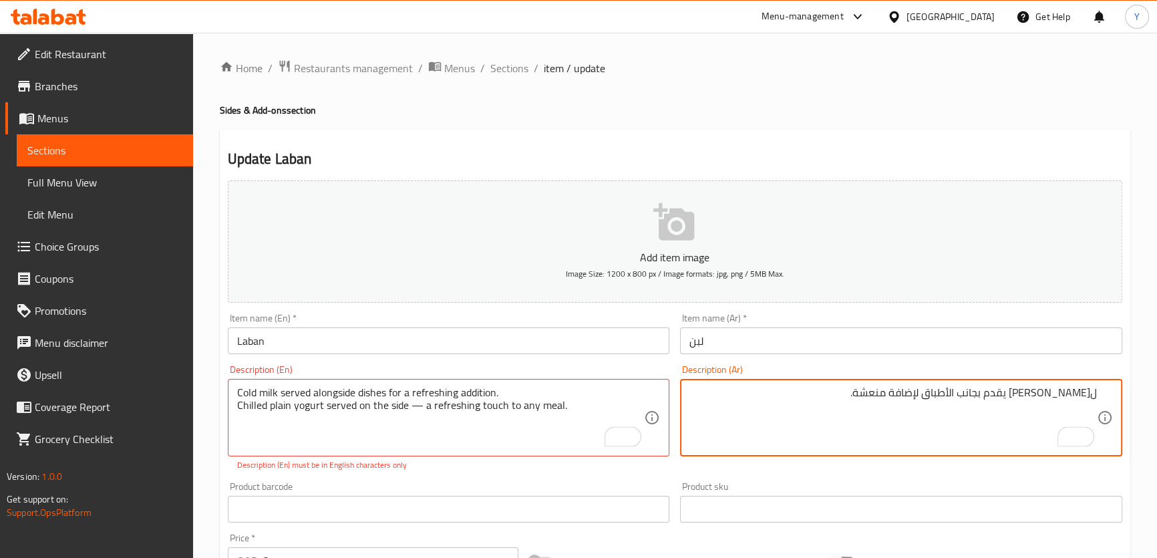
type textarea "لبن بارد يقدم بجانب الأطباق لإضافة منعشة."
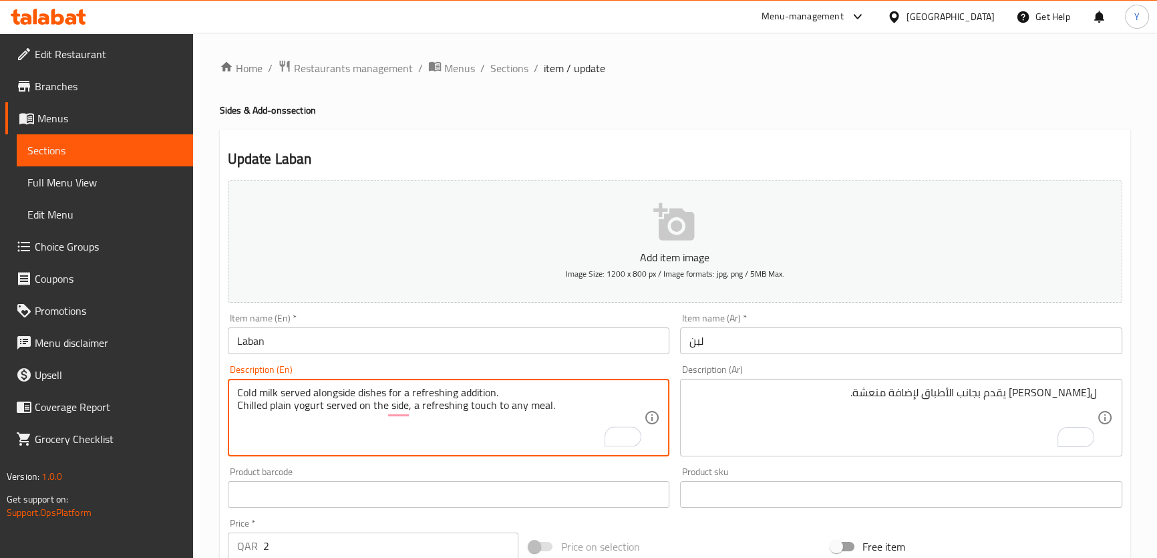
type textarea "Cold milk served alongside dishes for a refreshing addition. Chilled plain yogu…"
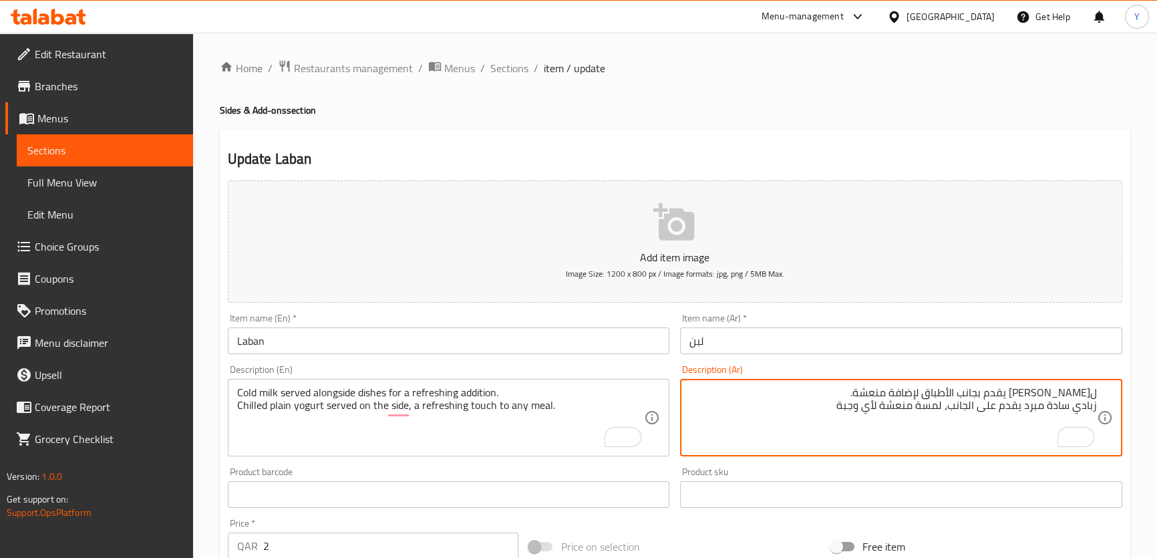
click at [946, 395] on textarea "لبن بارد يقدم بجانب الأطباق لإضافة منعشة. زبادي سادة مبرد يقدم على الجانب، لمسة…" at bounding box center [894, 417] width 408 height 63
click at [971, 389] on textarea "لبن بارد يقدم بجانب الأطباق لإضافة منعشة. زبادي سادة مبرد يقدم على الجانب، لمسة…" at bounding box center [894, 417] width 408 height 63
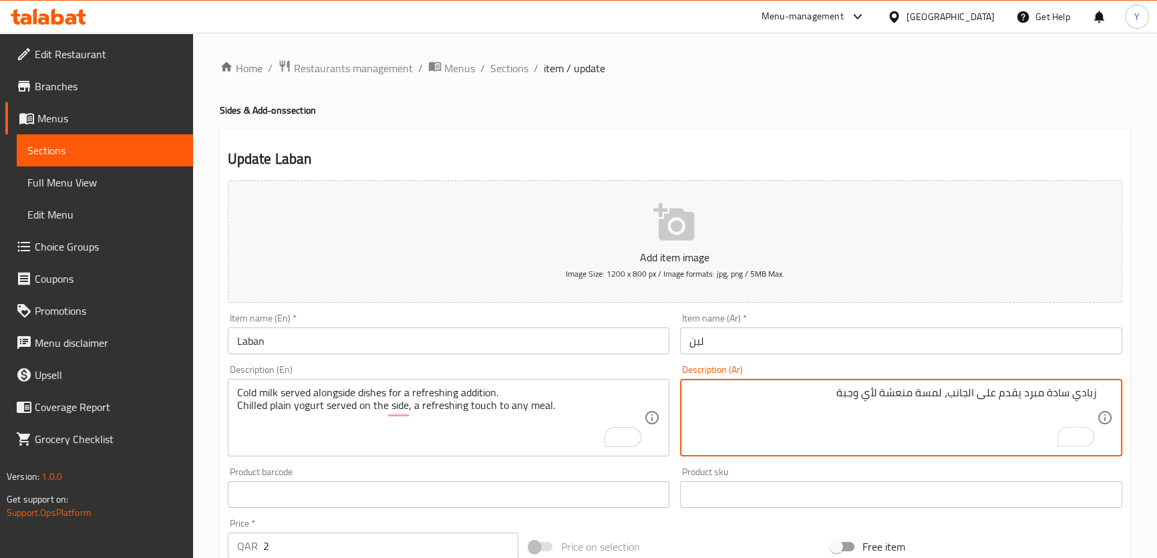
type textarea "زبادي سادة مبرد يقدم على الجانب، لمسة منعشة لأي وجبة"
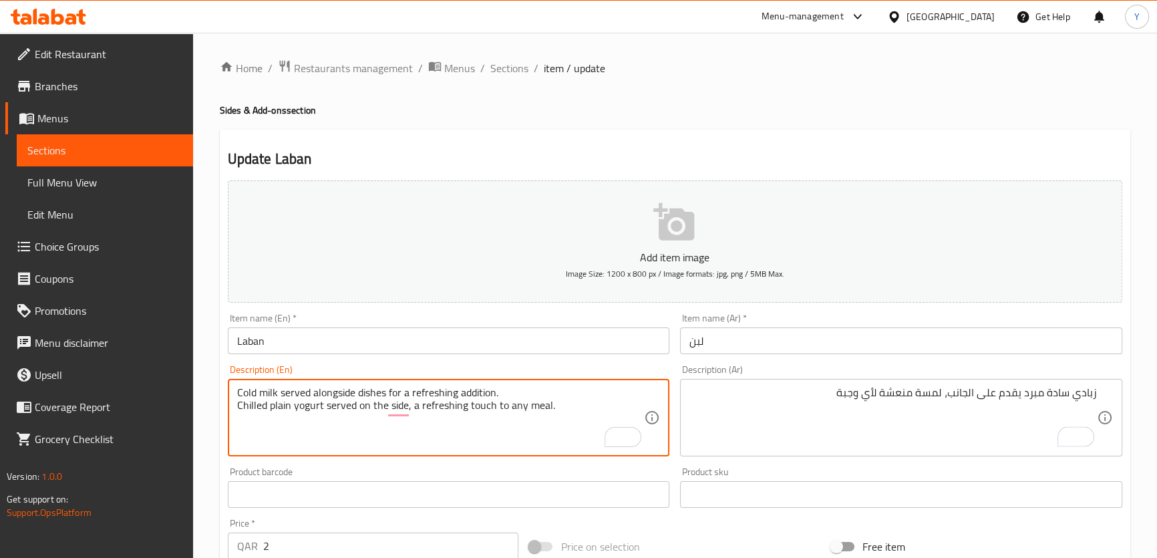
click at [484, 395] on textarea "Cold milk served alongside dishes for a refreshing addition. Chilled plain yogu…" at bounding box center [441, 417] width 408 height 63
click at [384, 374] on div "Description (En) Cold milk served alongside dishes for a refreshing addition. C…" at bounding box center [449, 411] width 442 height 92
click at [380, 387] on textarea "Cold milk served alongside dishes for a refreshing addition. Chilled plain yogu…" at bounding box center [441, 417] width 408 height 63
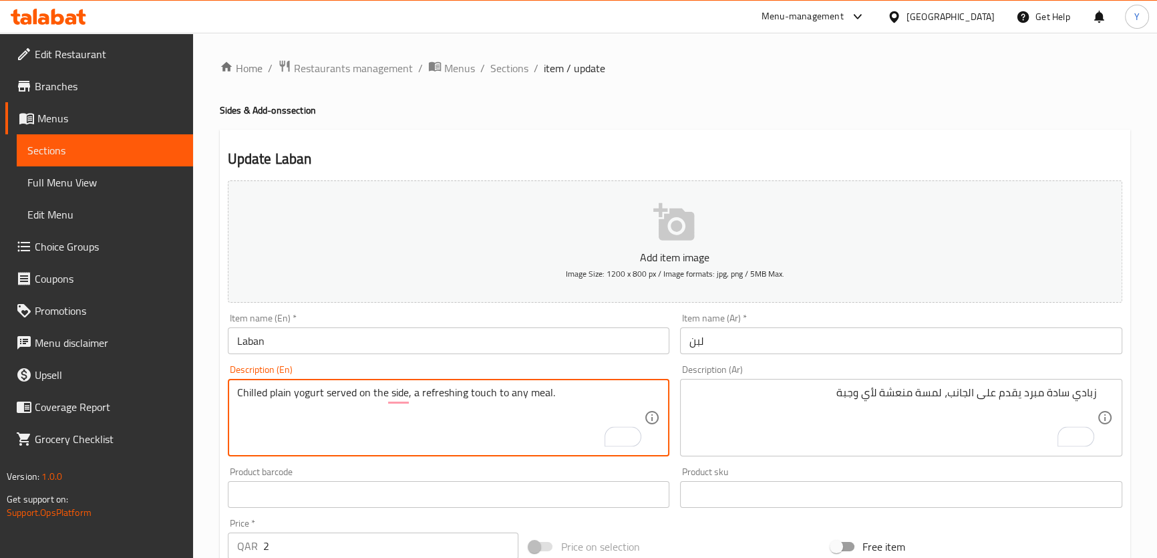
type textarea "Chilled plain yogurt served on the side, a refreshing touch to any meal."
click at [893, 142] on div "Update Laban Add item image Image Size: 1200 x 800 px / Image formats: jpg, png…" at bounding box center [675, 519] width 911 height 778
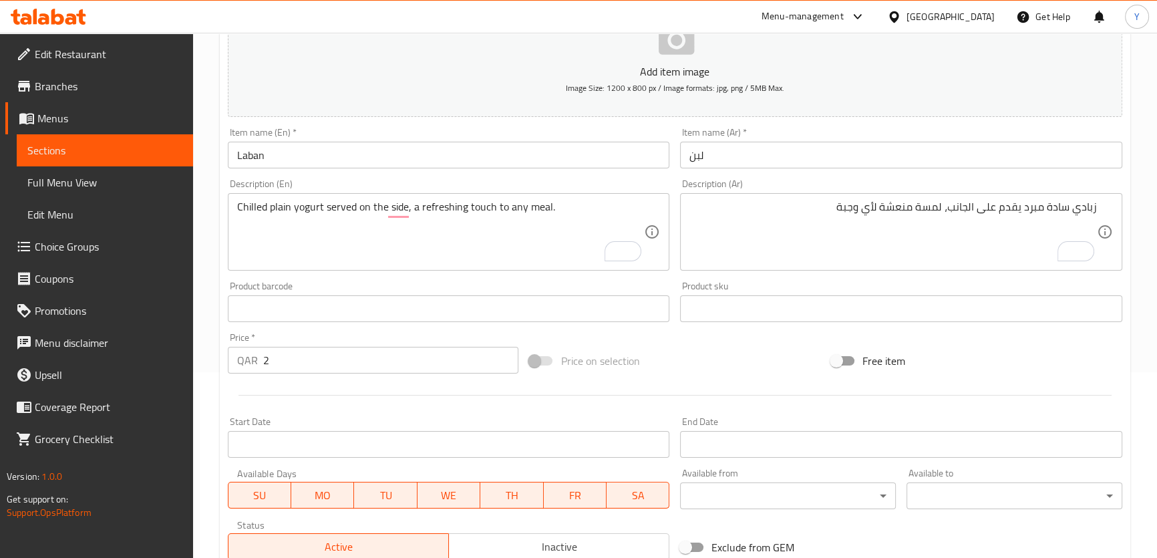
scroll to position [385, 0]
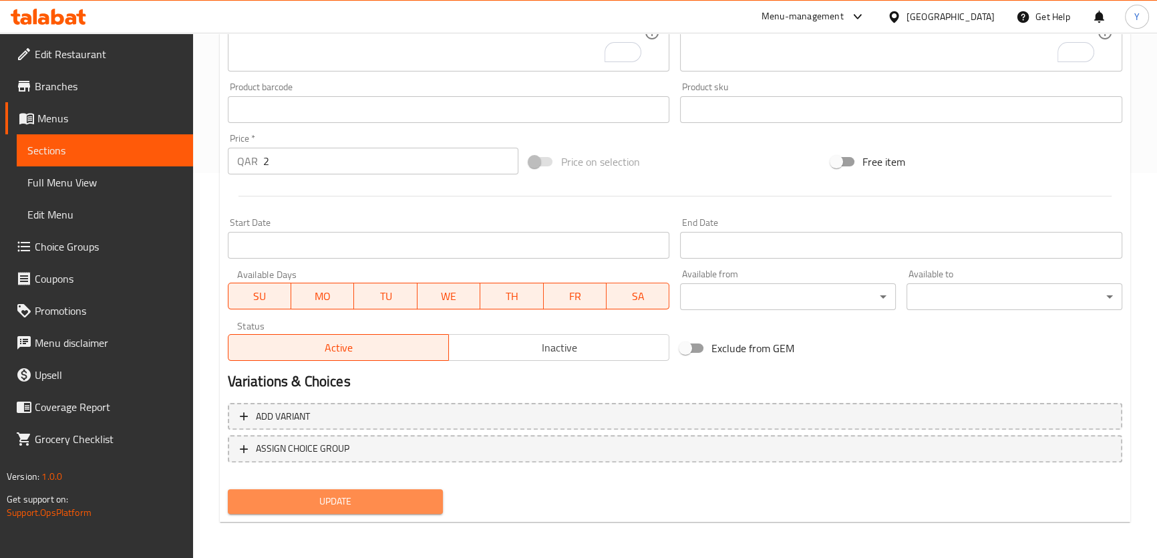
click at [382, 508] on span "Update" at bounding box center [336, 501] width 194 height 17
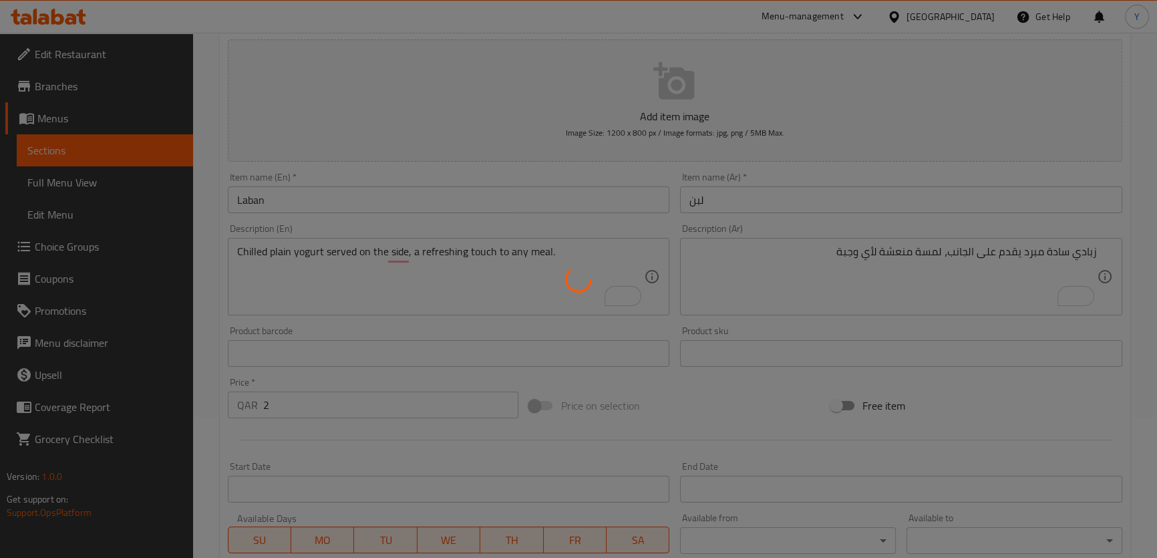
scroll to position [0, 0]
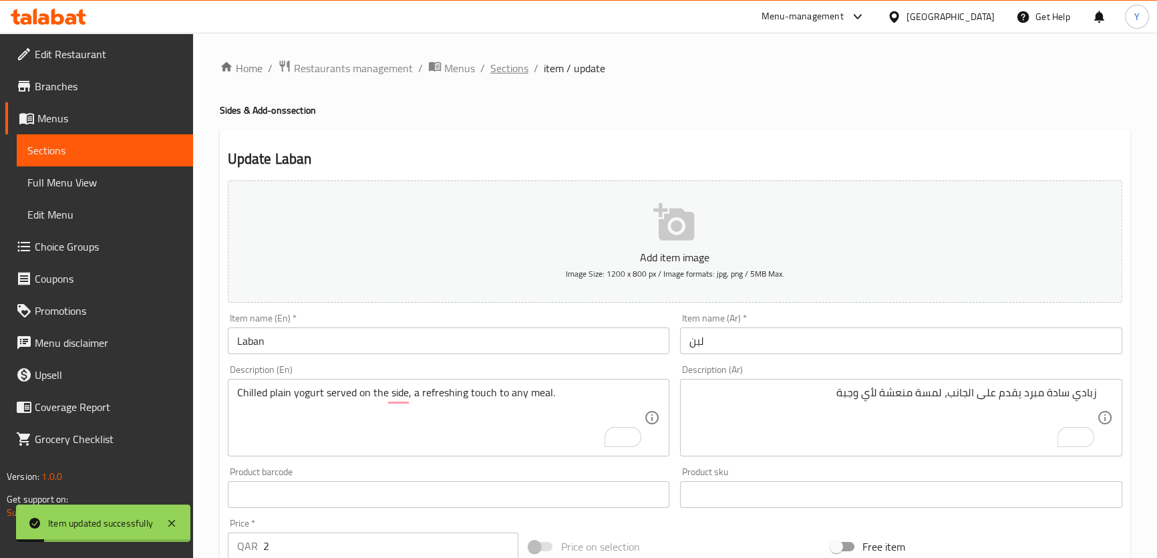
click at [508, 61] on span "Sections" at bounding box center [509, 68] width 38 height 16
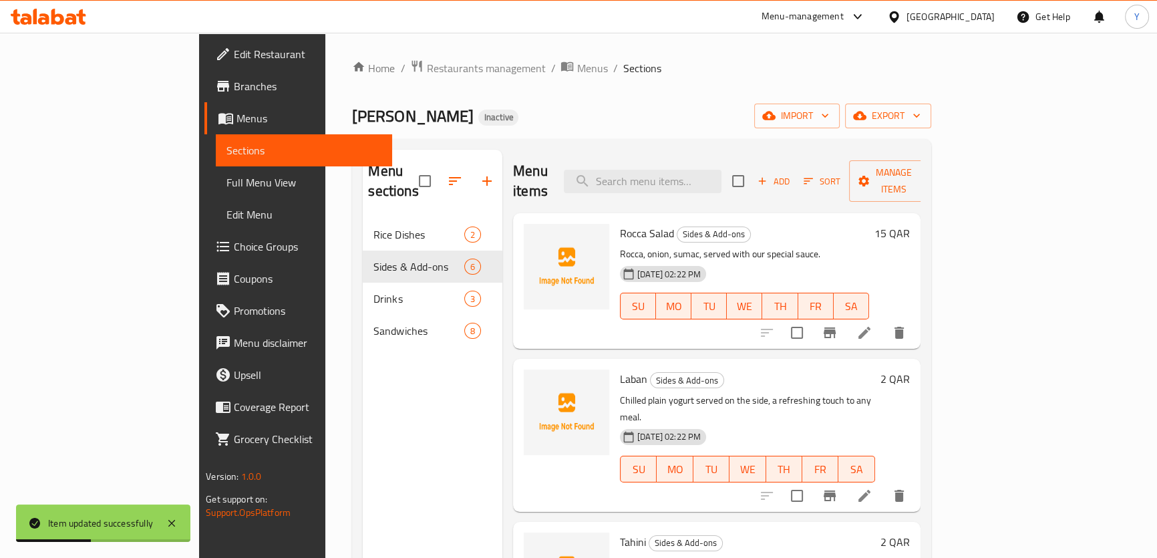
scroll to position [243, 0]
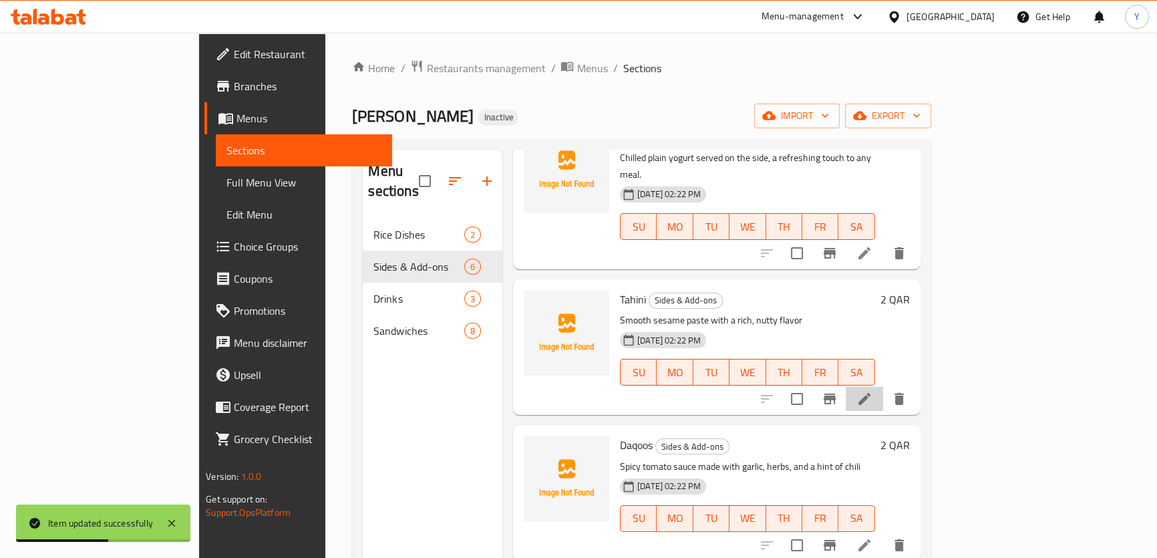
click at [883, 387] on li at bounding box center [864, 399] width 37 height 24
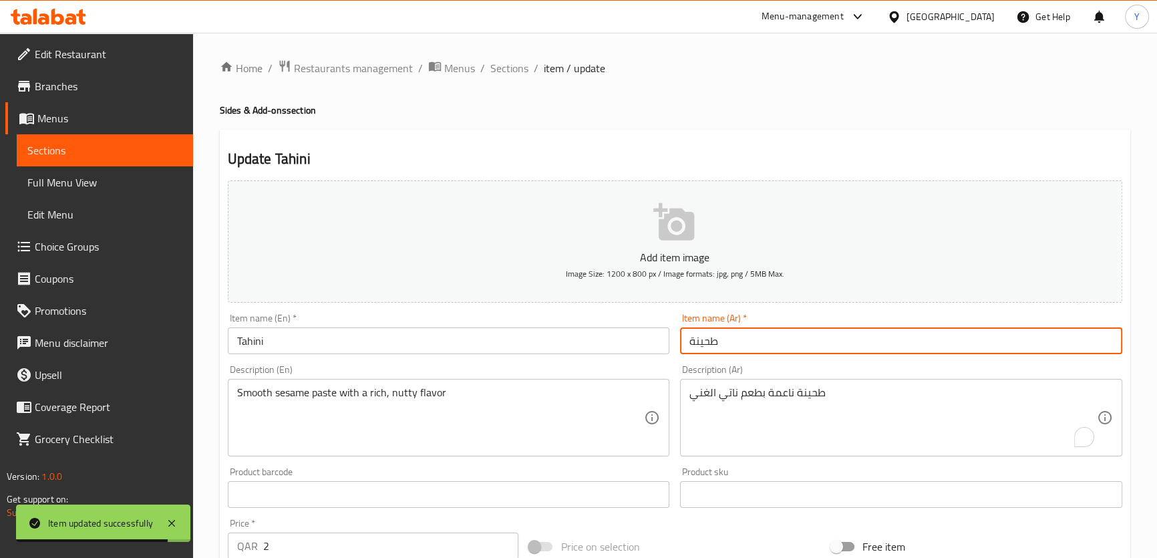
click at [755, 332] on input "طحينة" at bounding box center [901, 340] width 442 height 27
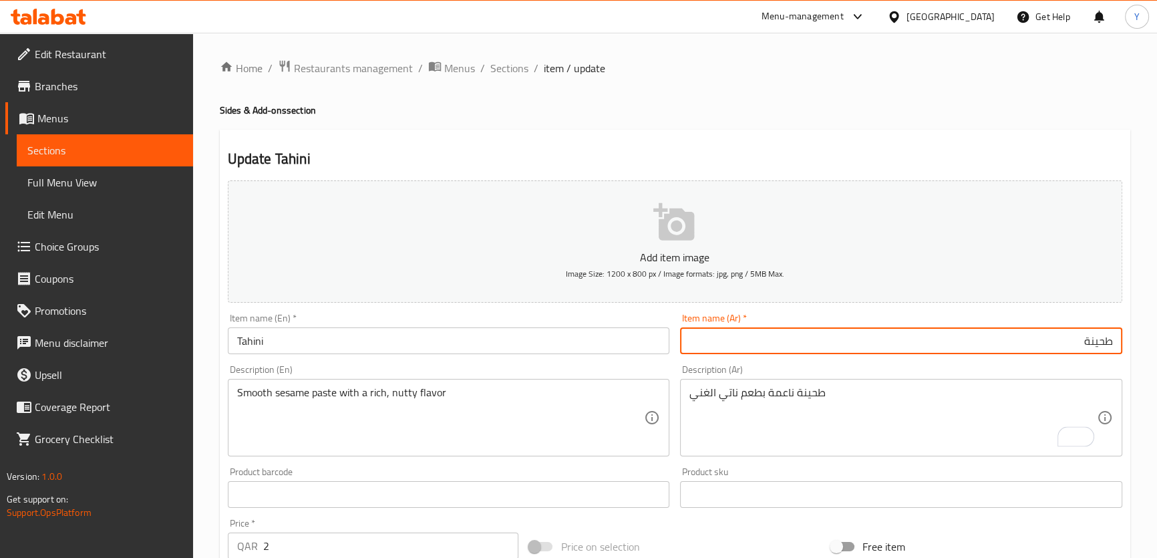
click at [875, 375] on div "Description (Ar) طحينة ناعمة بطعم ناتي الغني Description (Ar)" at bounding box center [901, 411] width 442 height 92
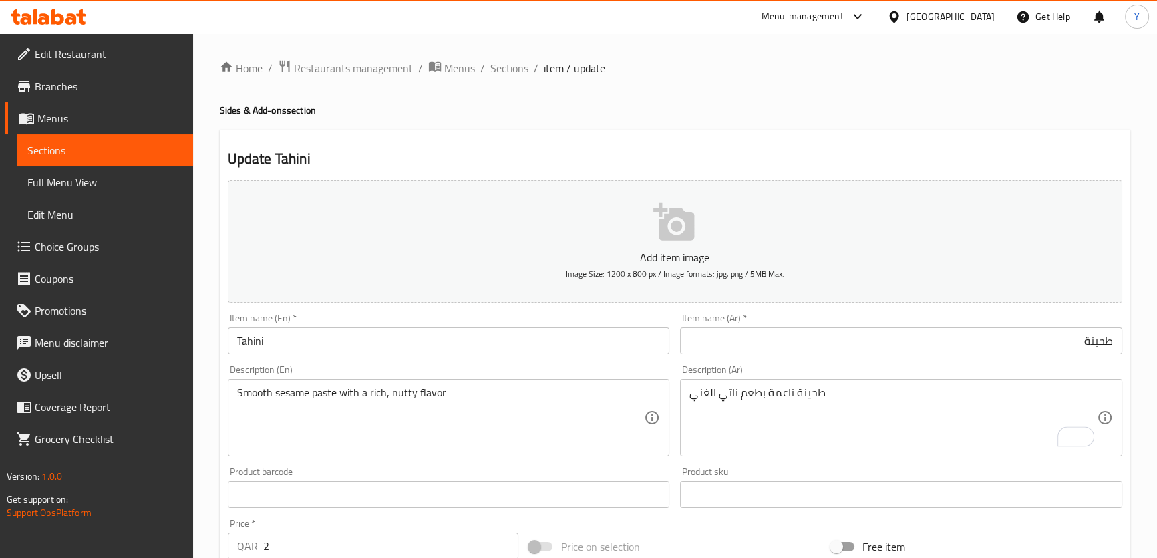
click at [875, 384] on div "طحينة ناعمة بطعم ناتي الغني Description (Ar)" at bounding box center [901, 418] width 442 height 78
drag, startPoint x: 875, startPoint y: 384, endPoint x: 823, endPoint y: 427, distance: 67.3
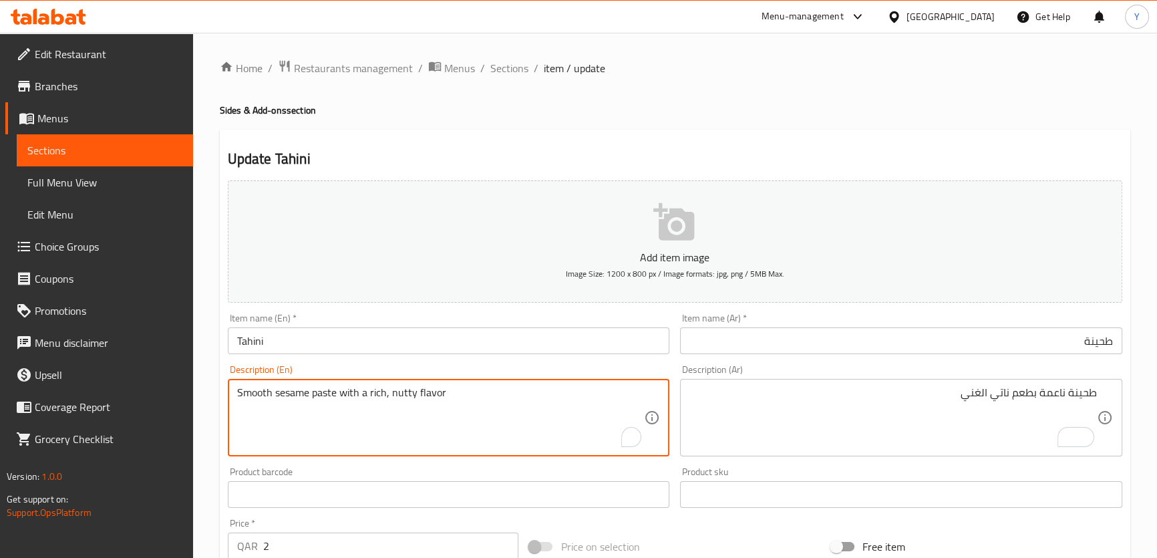
drag, startPoint x: 289, startPoint y: 397, endPoint x: 315, endPoint y: 394, distance: 26.9
click at [315, 394] on textarea "Smooth sesame paste with a rich, nutty flavor" at bounding box center [441, 417] width 408 height 63
click at [1048, 396] on textarea "طحينة ناعمة بطعم ناتي الغني" at bounding box center [894, 417] width 408 height 63
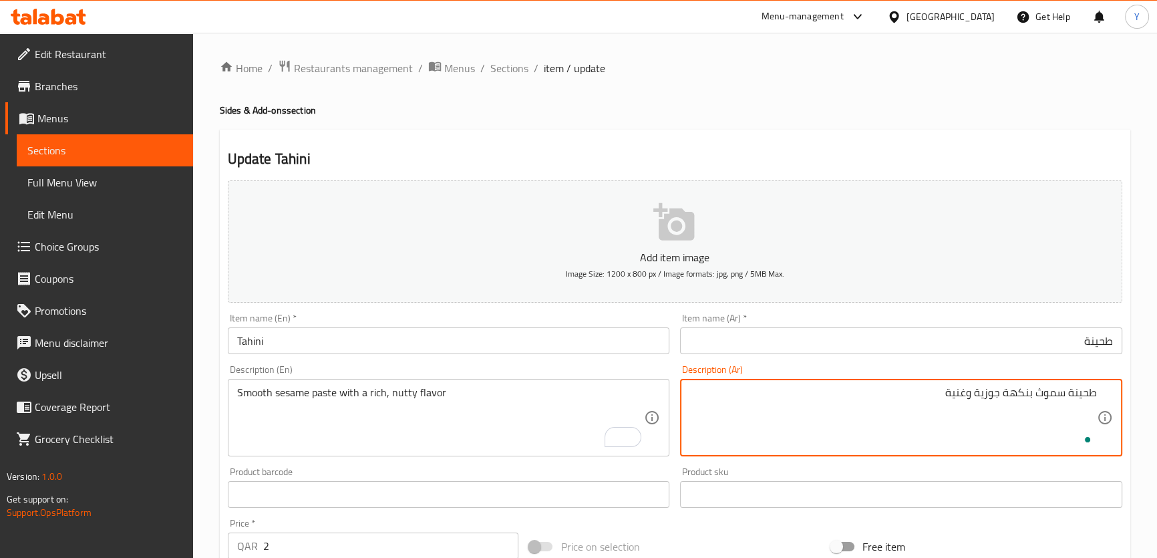
type textarea "طحينة سموث بنكهة جوزية وغنية"
click at [1004, 116] on h4 "Sides & Add-ons section" at bounding box center [675, 110] width 911 height 13
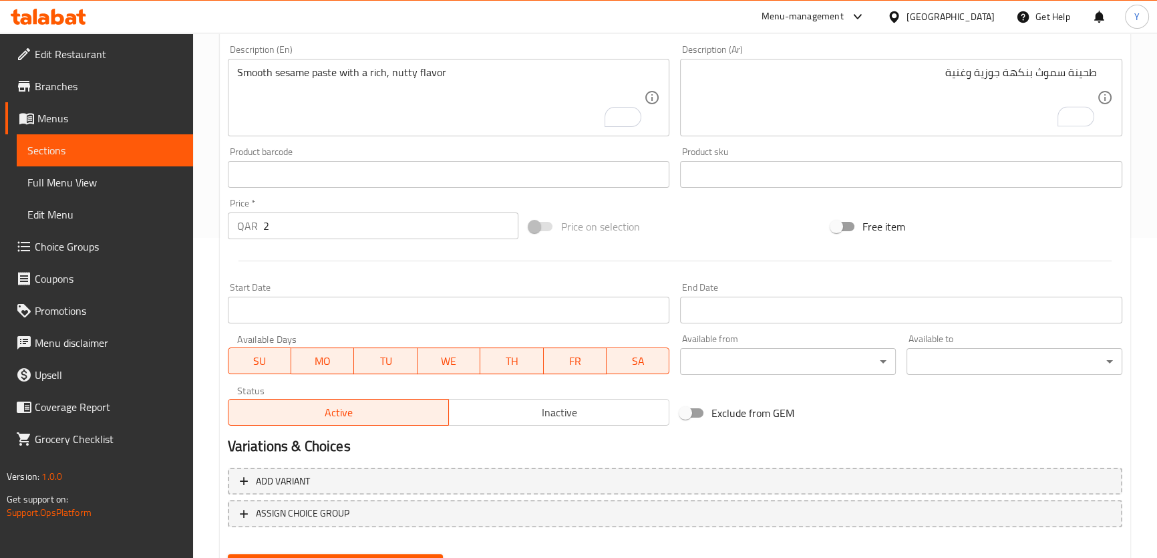
scroll to position [385, 0]
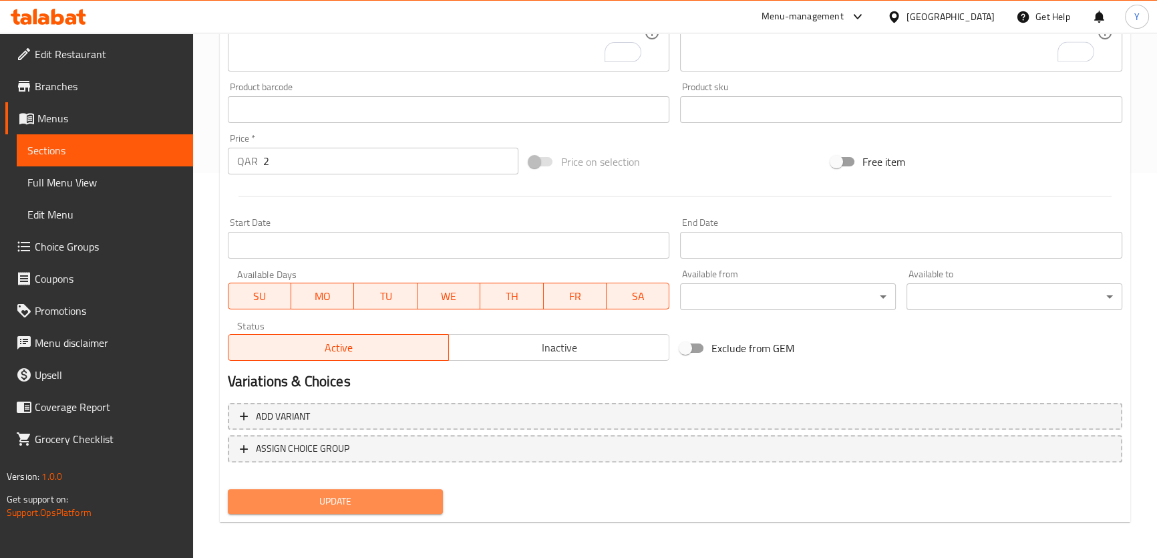
click at [344, 507] on span "Update" at bounding box center [336, 501] width 194 height 17
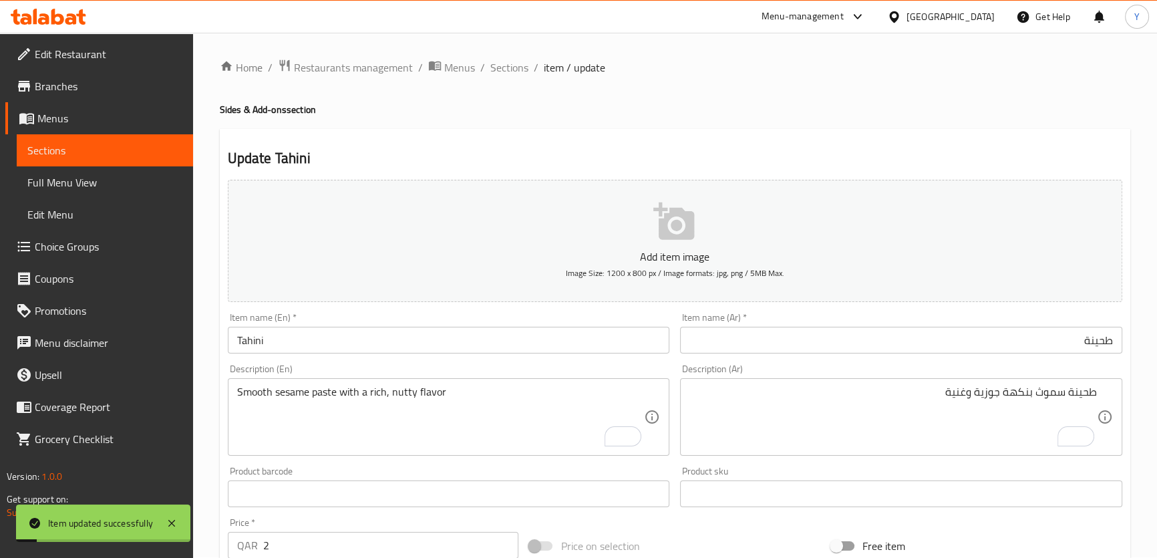
scroll to position [0, 0]
click at [515, 66] on span "Sections" at bounding box center [509, 68] width 38 height 16
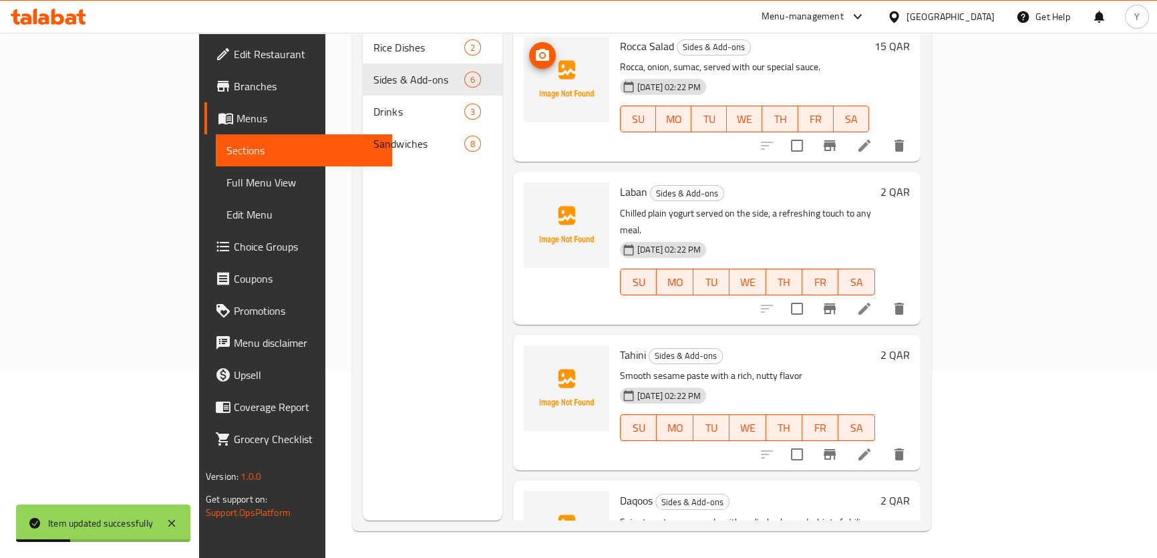
scroll to position [243, 0]
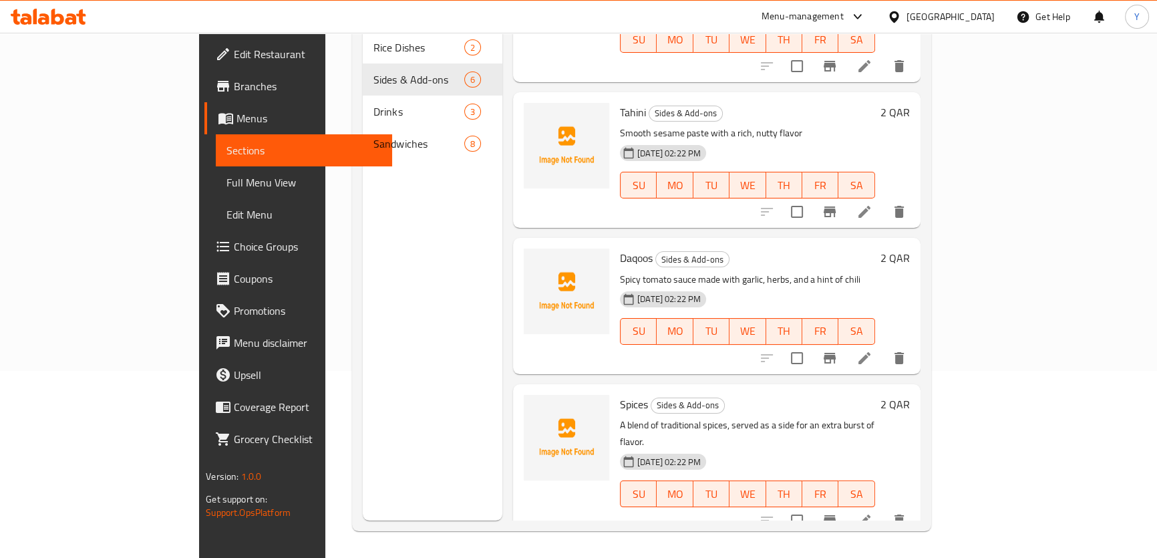
click at [873, 350] on icon at bounding box center [865, 358] width 16 height 16
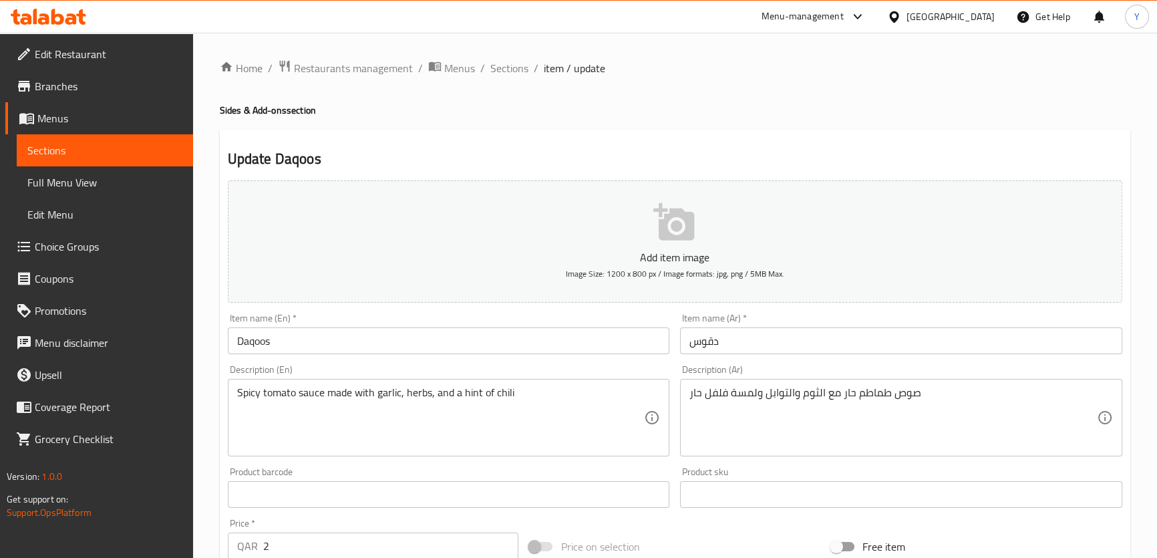
click at [893, 385] on div "صوص طماطم حار مع الثوم والتوابل ولمسة فلفل حار Description (Ar)" at bounding box center [901, 418] width 442 height 78
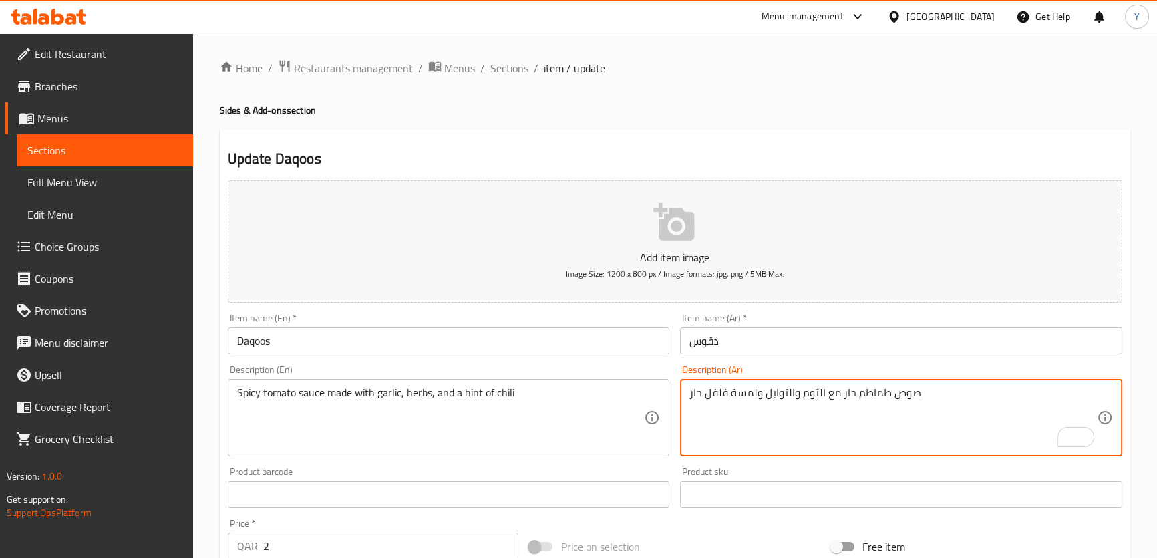
click at [989, 404] on textarea "صوص طماطم حار مع الثوم والتوابل ولمسة فلفل حار" at bounding box center [894, 417] width 408 height 63
type textarea "صوص طماطم حار مصنوع مع الثوم والأعشاب وهينت من فلفل حار"
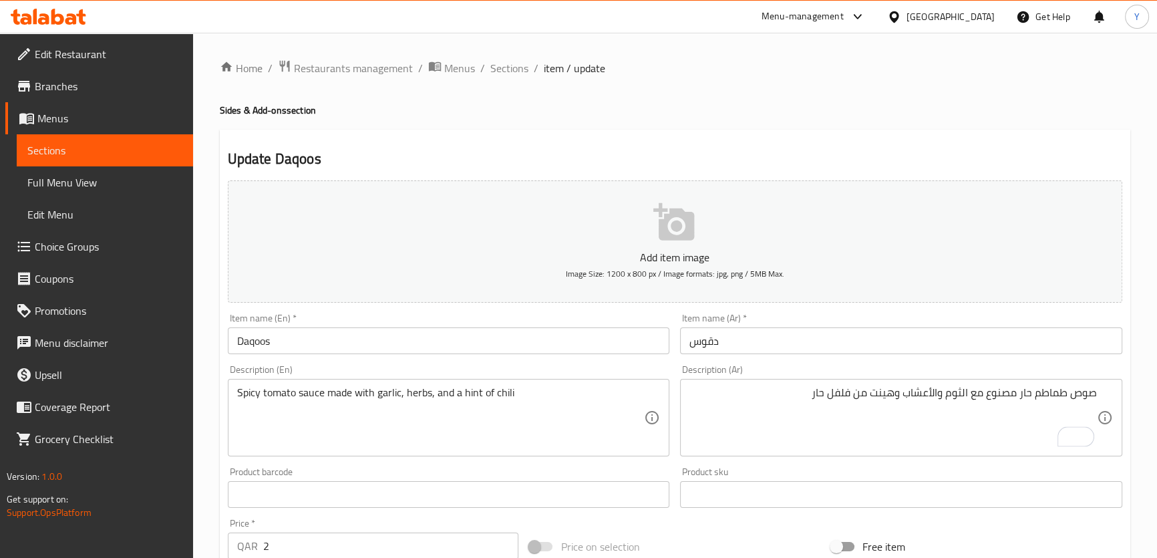
click at [920, 132] on div "Update Daqoos Add item image Image Size: 1200 x 800 px / Image formats: jpg, pn…" at bounding box center [675, 519] width 911 height 778
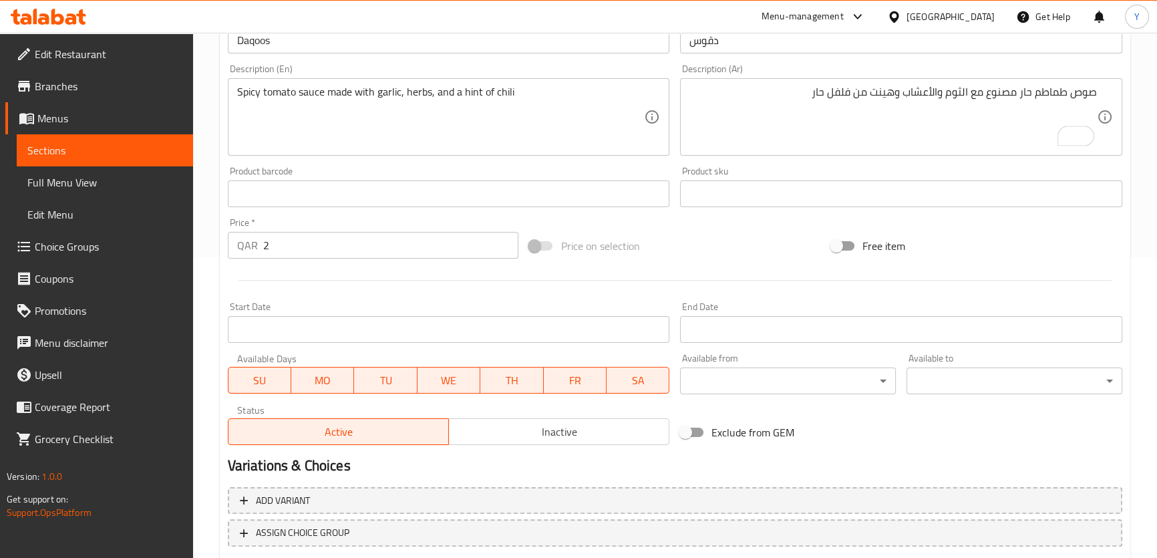
scroll to position [385, 0]
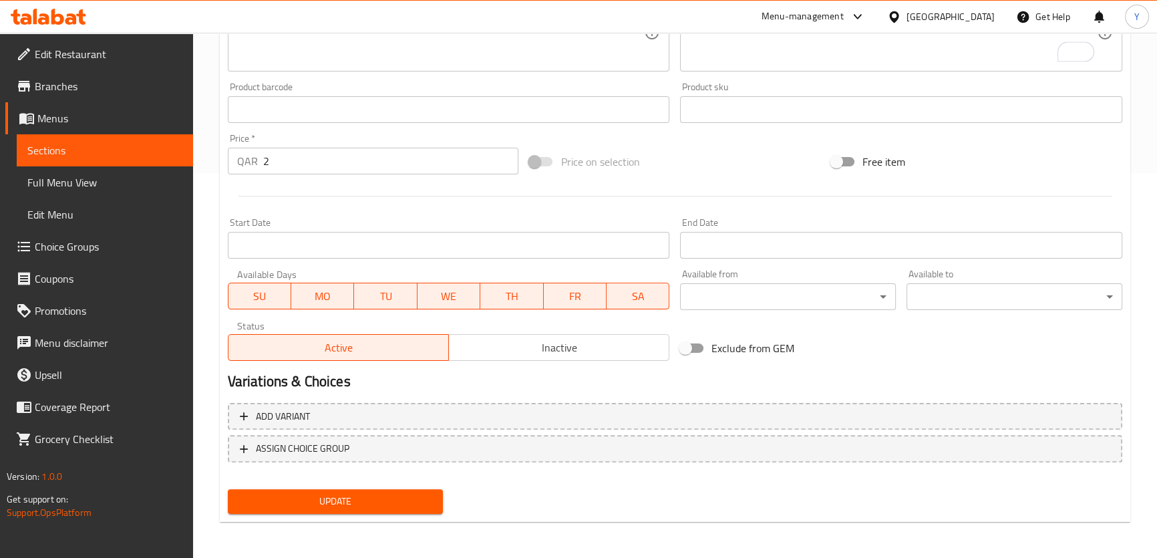
click at [380, 513] on button "Update" at bounding box center [336, 501] width 216 height 25
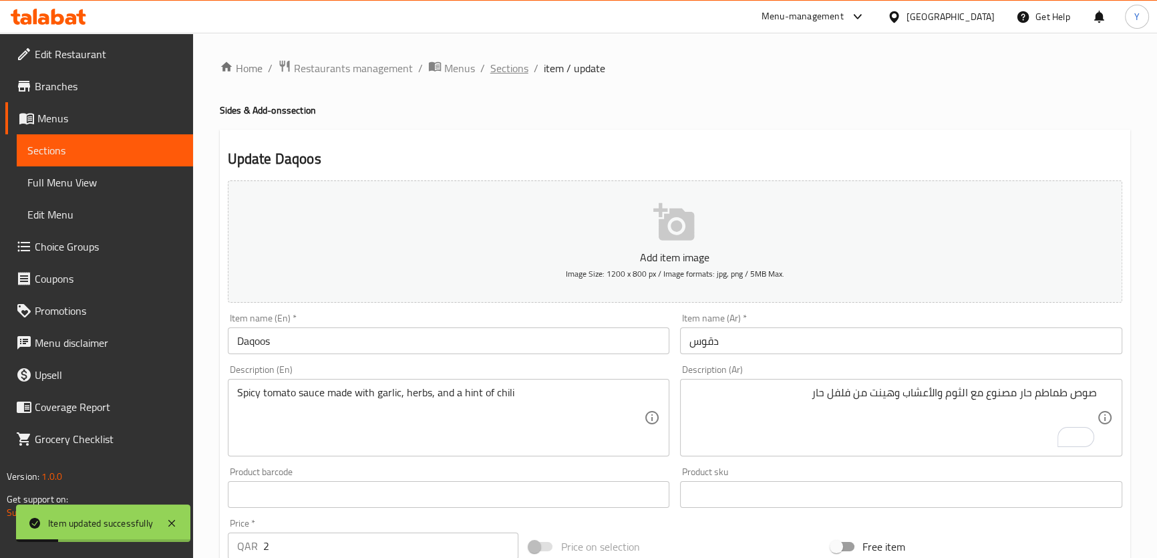
click at [514, 69] on span "Sections" at bounding box center [509, 68] width 38 height 16
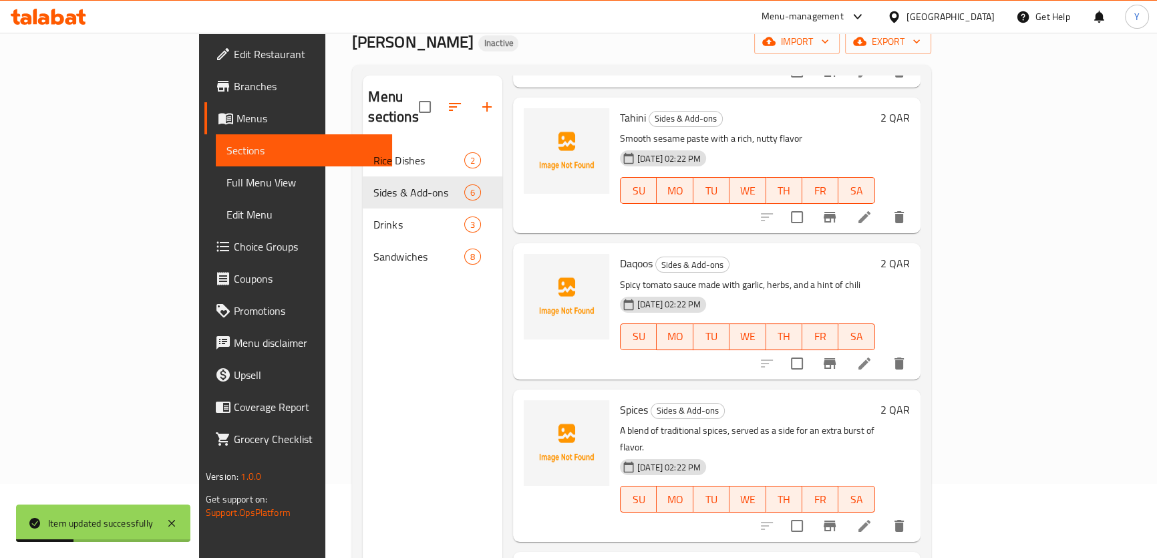
scroll to position [182, 0]
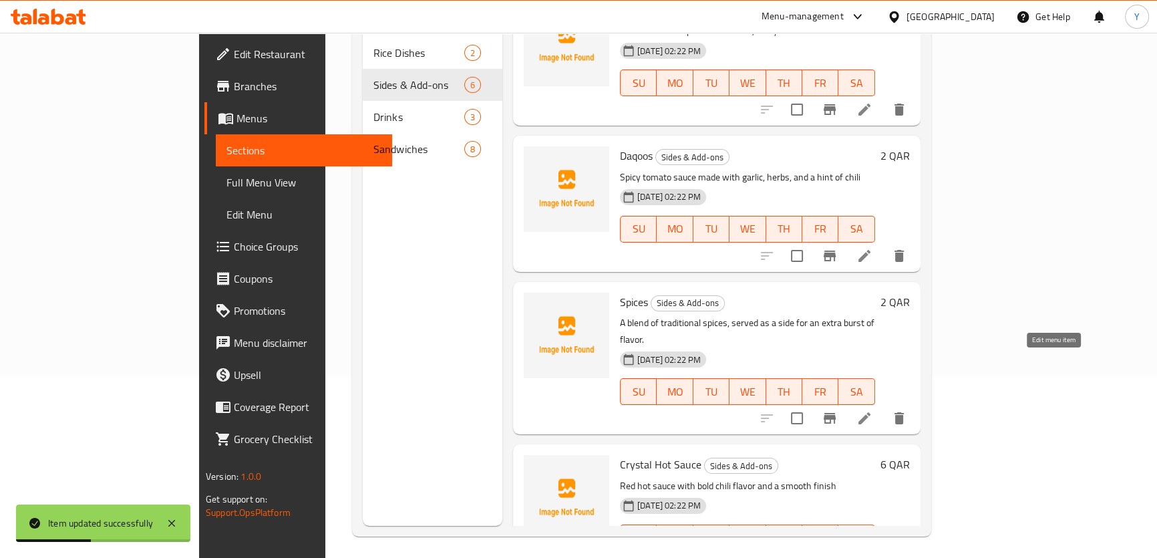
click at [871, 412] on icon at bounding box center [865, 418] width 12 height 12
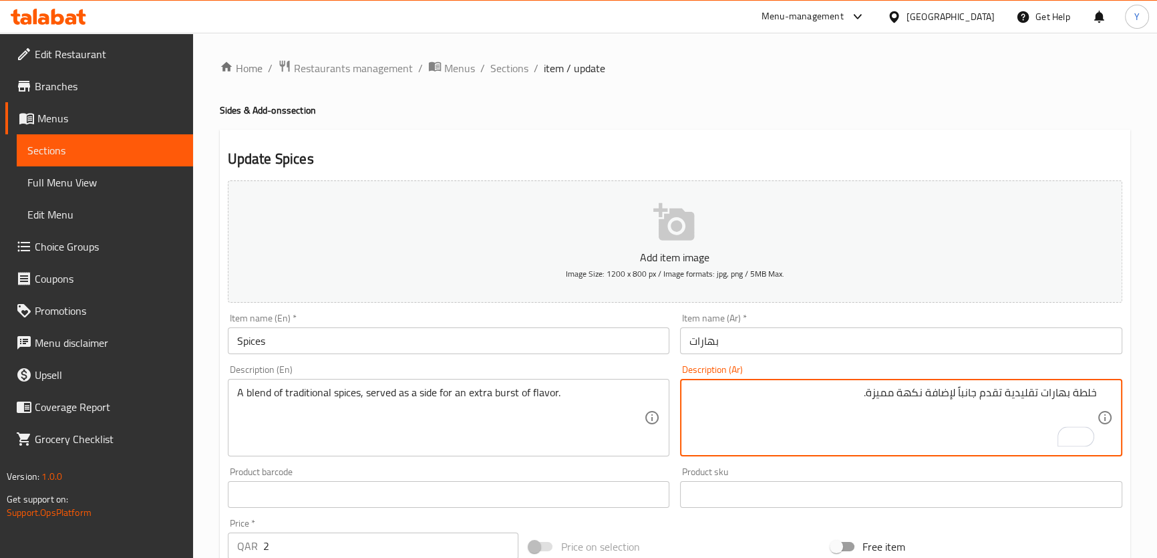
click at [1088, 395] on textarea "خلطة بهارات تقليدية تقدم جانباً لإضافة نكهة مميزة." at bounding box center [894, 417] width 408 height 63
type textarea "مزيج من توابل تقليدية، تقدم كجانبي من نكهة قوية أكسترا."
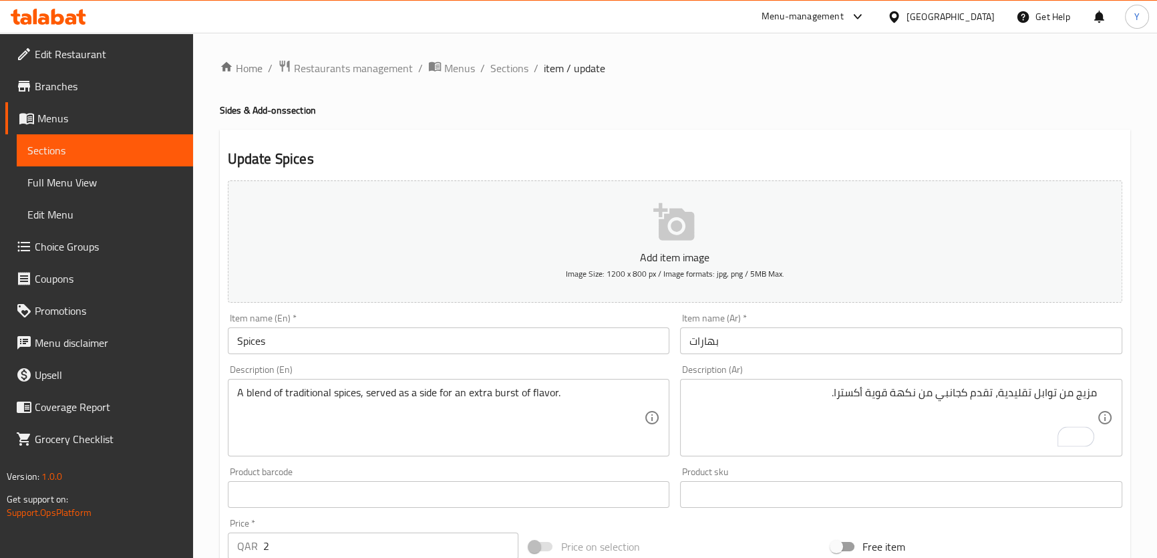
click at [907, 128] on div "Home / Restaurants management / Menus / Sections / item / update Sides & Add-on…" at bounding box center [675, 488] width 911 height 858
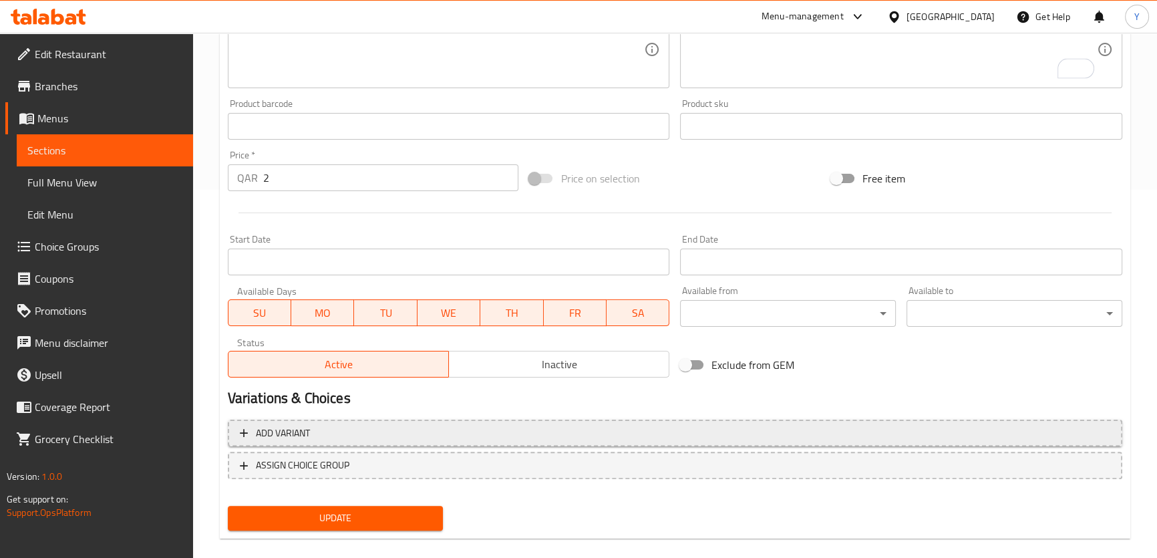
scroll to position [385, 0]
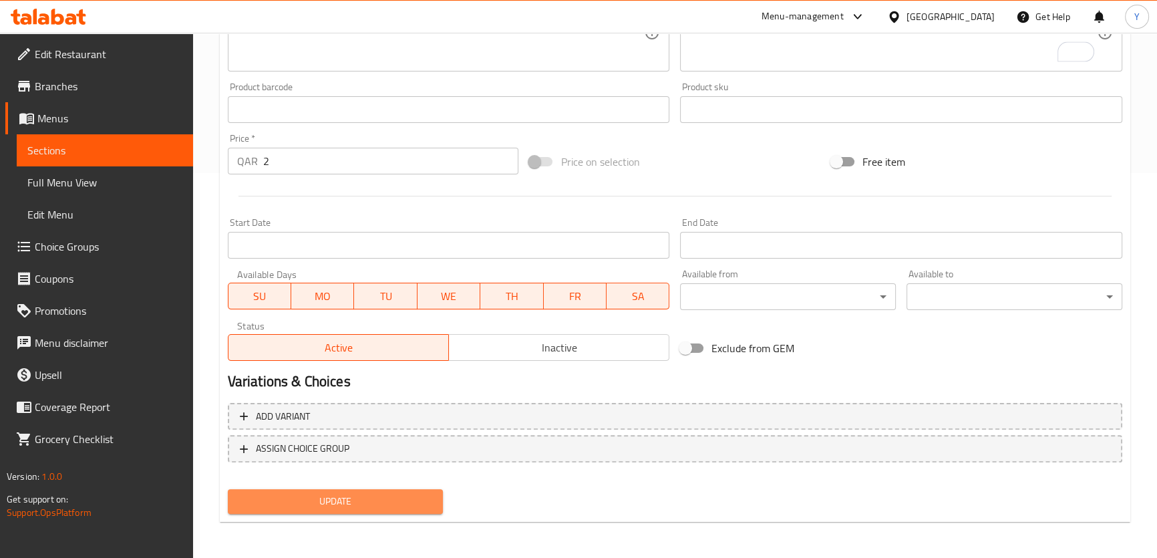
click at [373, 504] on span "Update" at bounding box center [336, 501] width 194 height 17
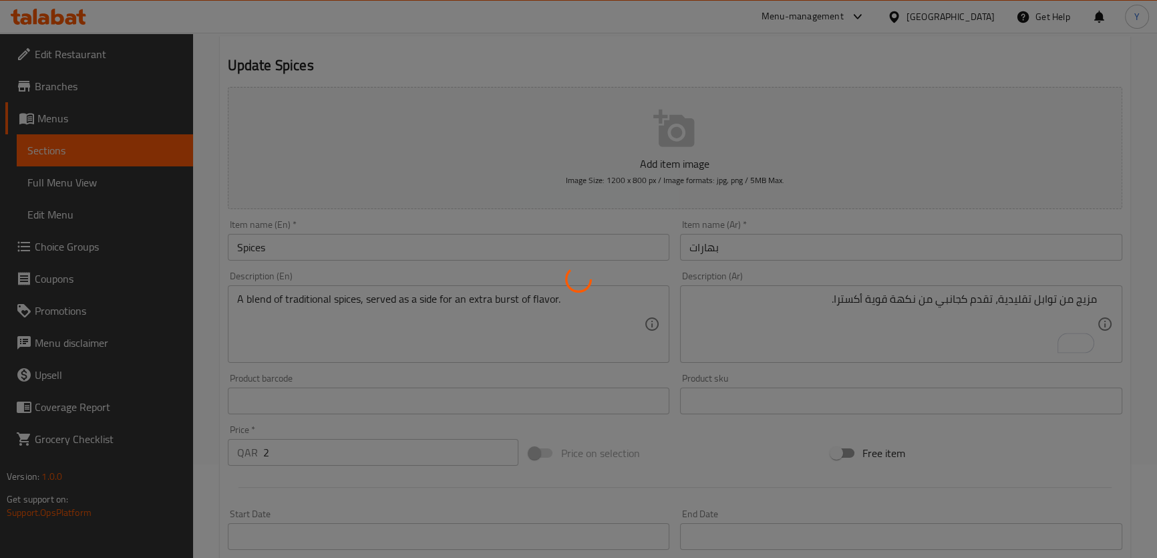
scroll to position [0, 0]
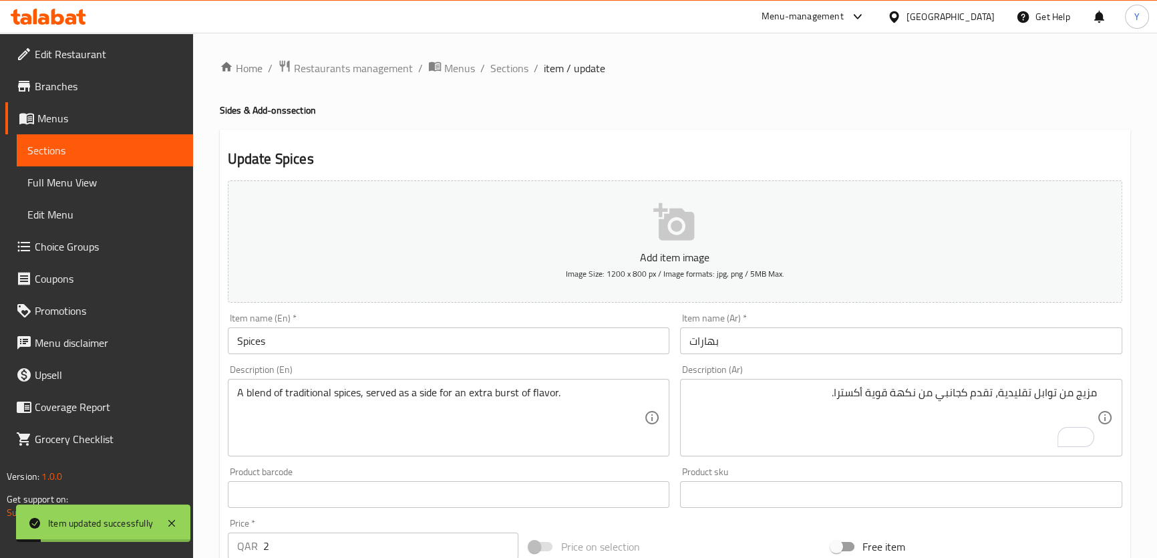
click at [508, 63] on span "Sections" at bounding box center [509, 68] width 38 height 16
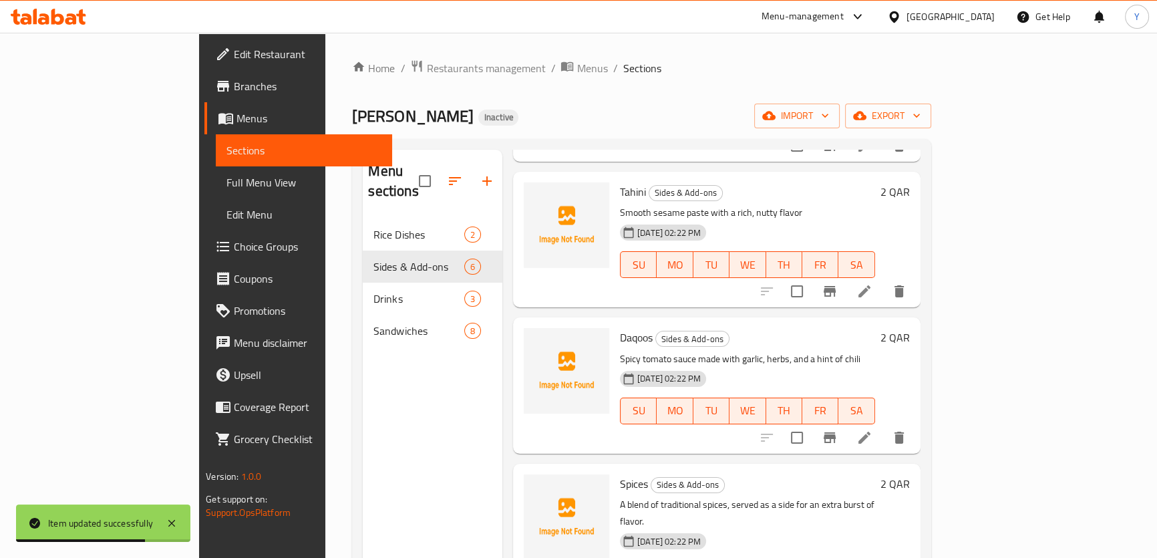
scroll to position [187, 0]
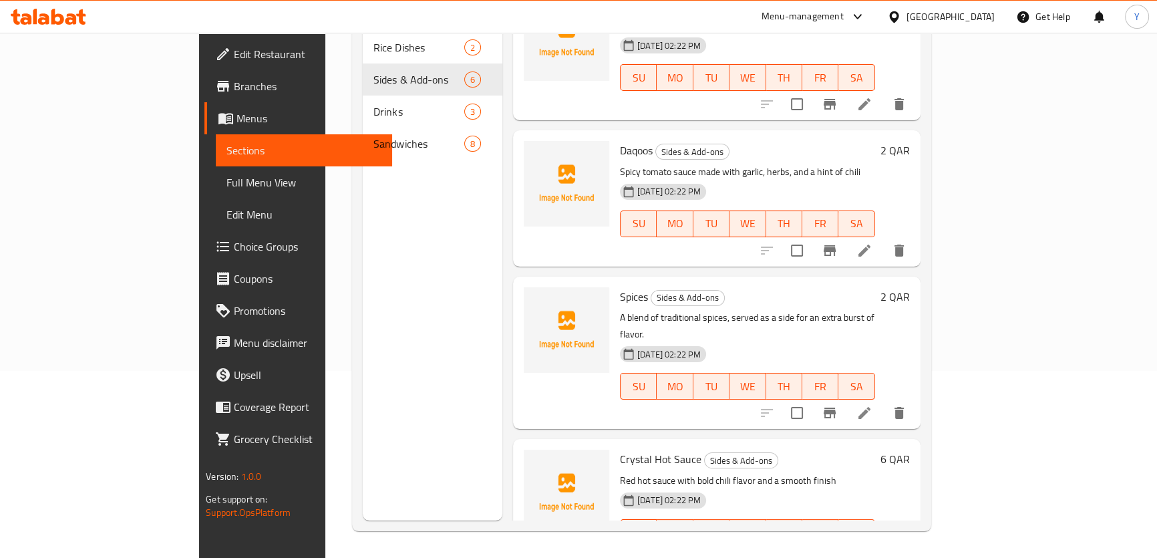
click at [883, 547] on li at bounding box center [864, 559] width 37 height 24
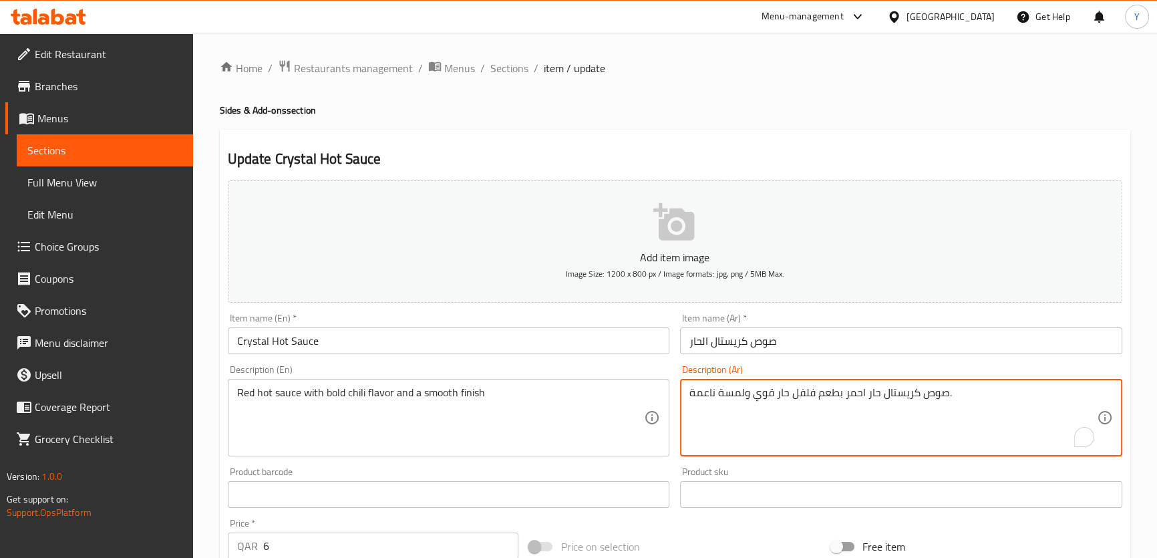
click at [886, 428] on textarea "صوص كريستال حار احمر بطعم فلفل حار قوي ولمسة ناعمة." at bounding box center [894, 417] width 408 height 63
click at [735, 343] on input "صوص كريستال الحار" at bounding box center [901, 340] width 442 height 27
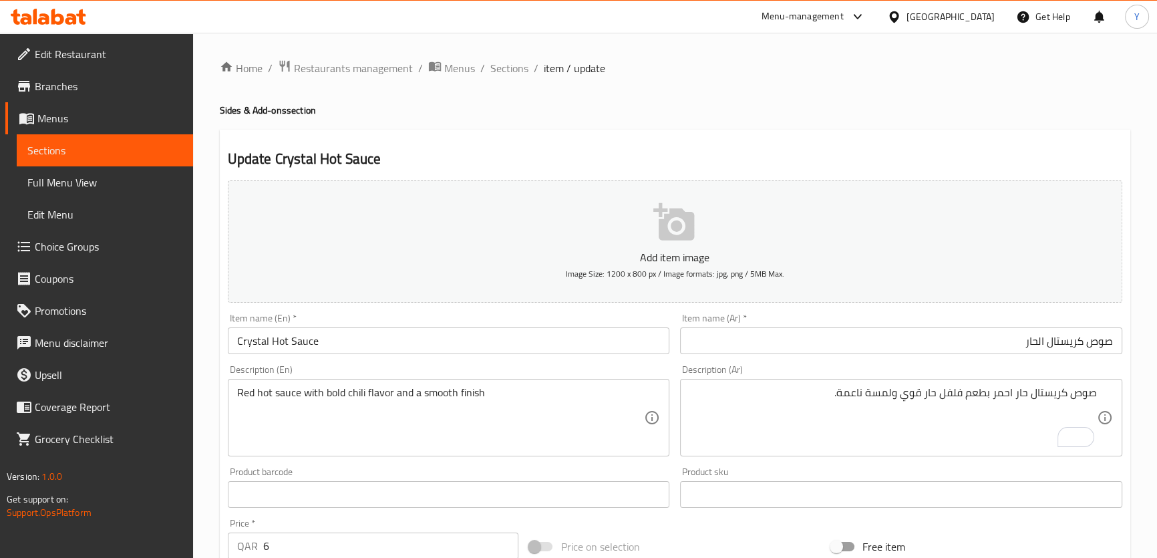
click at [1076, 341] on input "صوص كريستال الحار" at bounding box center [901, 340] width 442 height 27
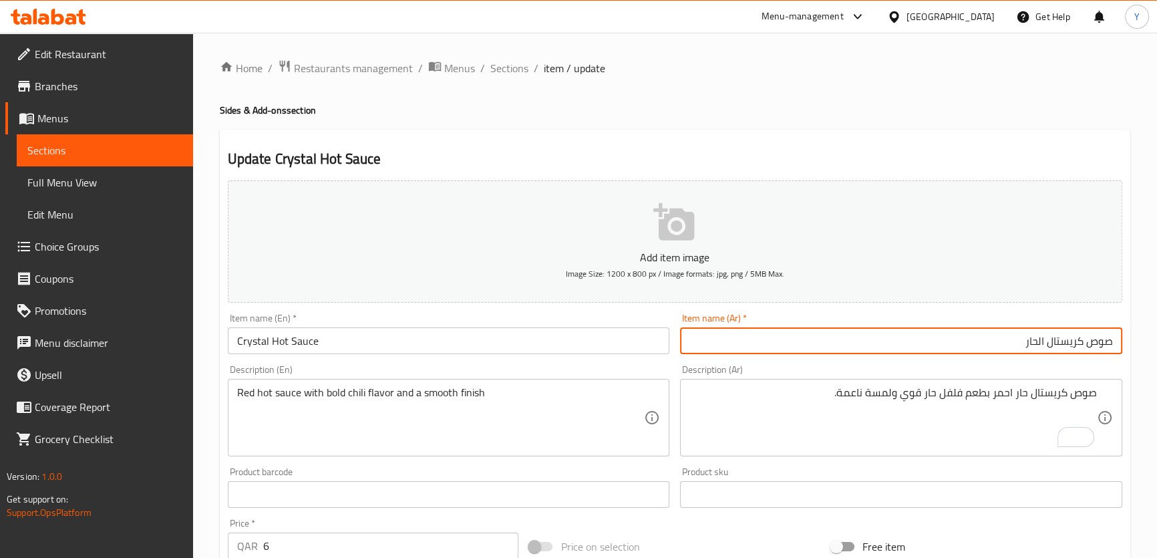
drag, startPoint x: 1076, startPoint y: 341, endPoint x: 960, endPoint y: 343, distance: 116.3
click at [960, 343] on input "صوص كريستال الحار" at bounding box center [901, 340] width 442 height 27
click at [1042, 337] on input "صوص كريستال الحار" at bounding box center [901, 340] width 442 height 27
type input "صوص هوت كريستال"
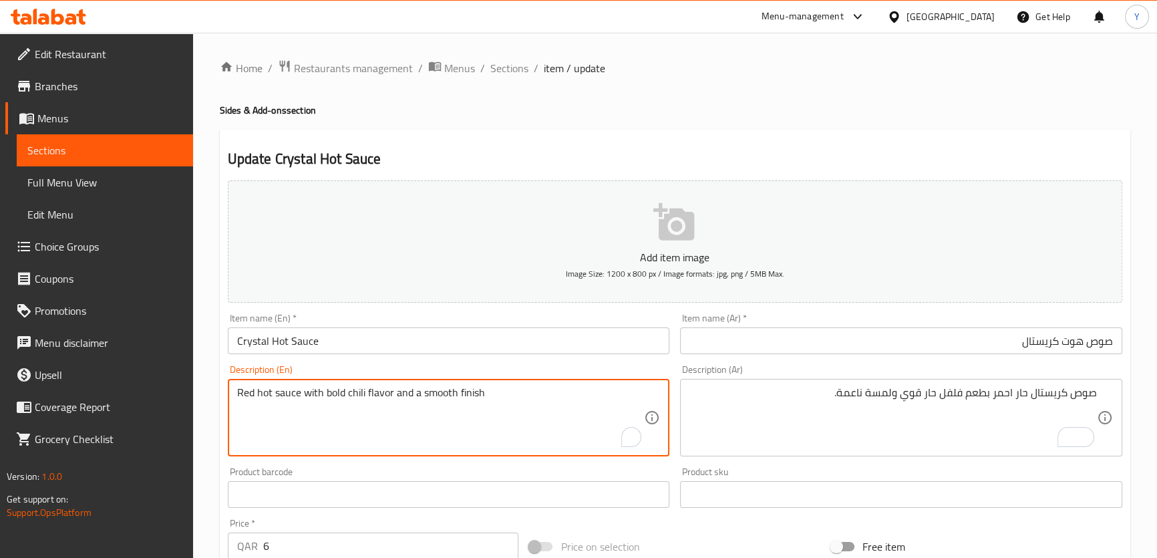
click at [461, 440] on textarea "Red hot sauce with bold chili flavor and a smooth finish" at bounding box center [441, 417] width 408 height 63
click at [492, 418] on textarea "Red hot sauce with bold chili flavor and a smooth finish" at bounding box center [441, 417] width 408 height 63
paste textarea "Redd hot sauce with bold chili flavor and a smooth finish"
click at [257, 406] on textarea "Red hot sauce with bold chili flavor and a smooth finish Redd hot sauce with bo…" at bounding box center [441, 417] width 408 height 63
click at [378, 394] on textarea "Red hot sauce with bold chili flavor and a smooth finish Red hot sauce with bol…" at bounding box center [441, 417] width 408 height 63
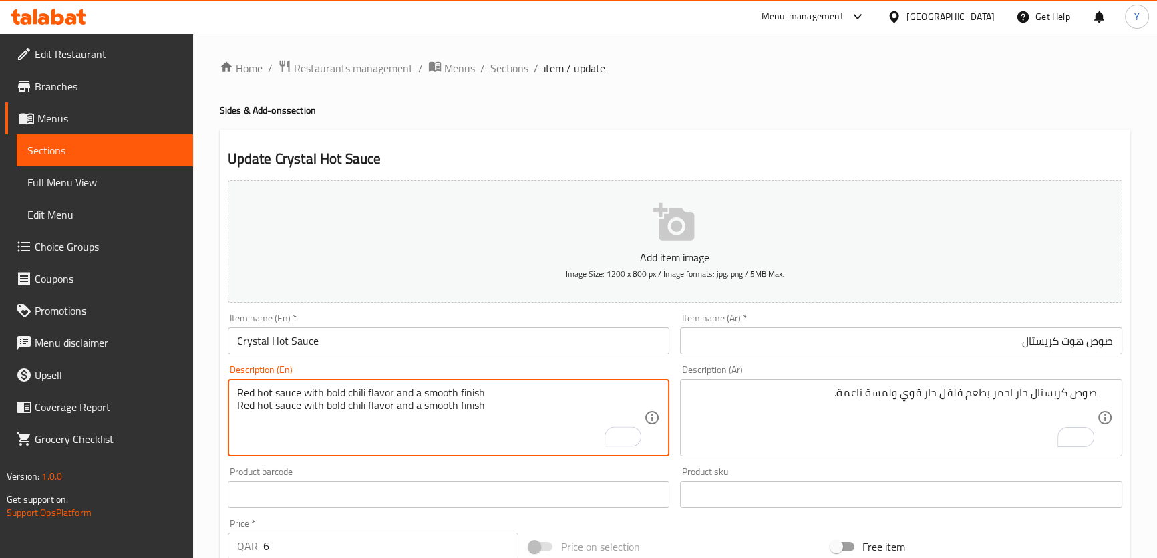
click at [378, 394] on textarea "Red hot sauce with bold chili flavor and a smooth finish Red hot sauce with bol…" at bounding box center [441, 417] width 408 height 63
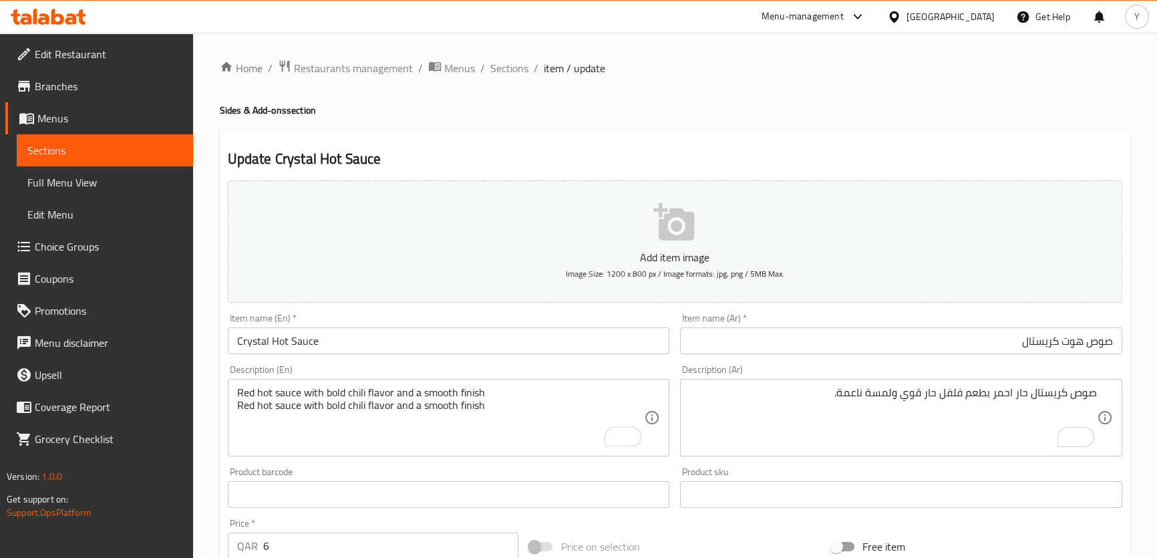
click at [427, 409] on textarea "Red hot sauce with bold chili flavor and a smooth finish Red hot sauce with bol…" at bounding box center [441, 417] width 408 height 63
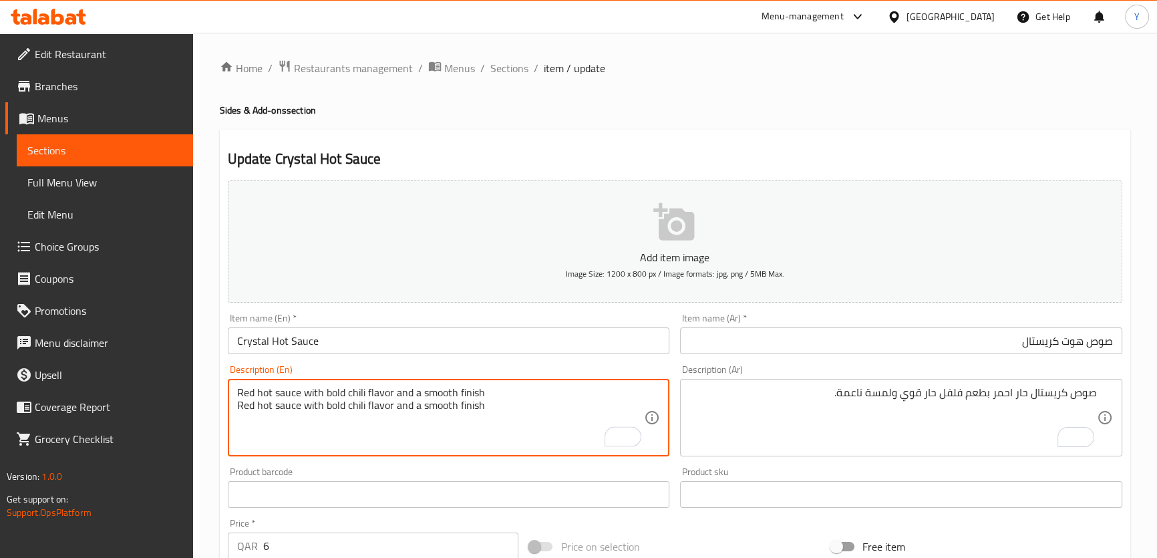
click at [427, 409] on textarea "Red hot sauce with bold chili flavor and a smooth finish Red hot sauce with bol…" at bounding box center [441, 417] width 408 height 63
type textarea "Red hot sauce with bold chili flavor and a smooth finish"
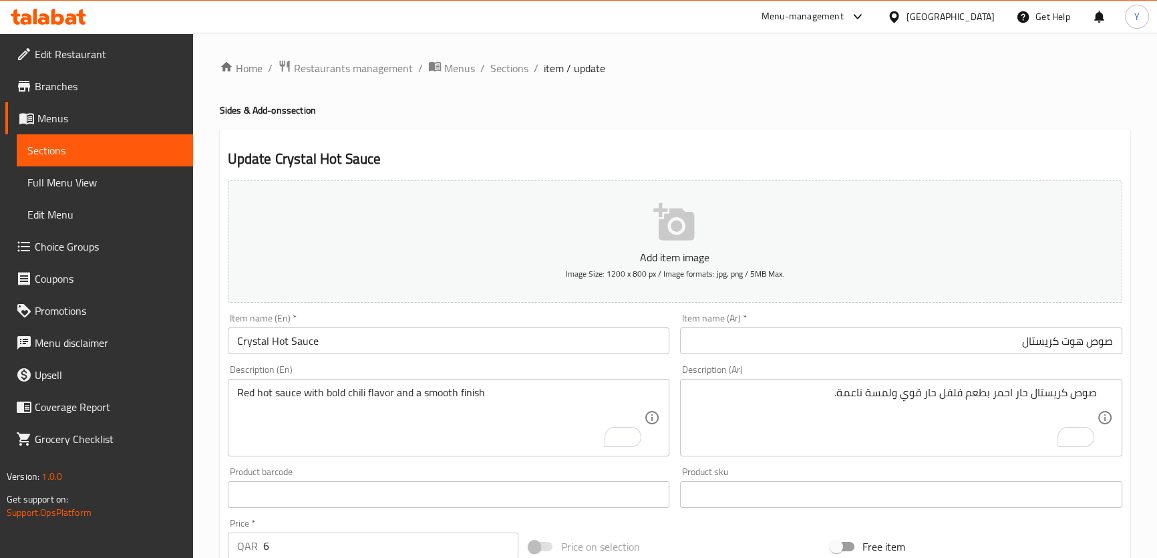
click at [920, 103] on div "Home / Restaurants management / Menus / Sections / item / update Sides & Add-on…" at bounding box center [675, 488] width 911 height 858
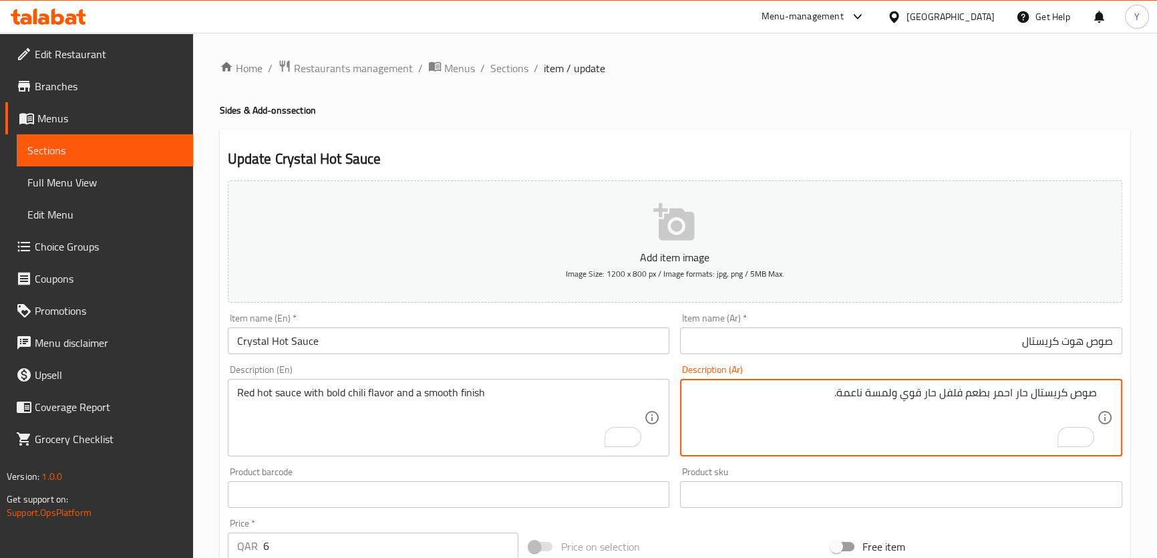
click at [1046, 390] on textarea "صوص كريستال حار احمر بطعم فلفل حار قوي ولمسة ناعمة." at bounding box center [894, 417] width 408 height 63
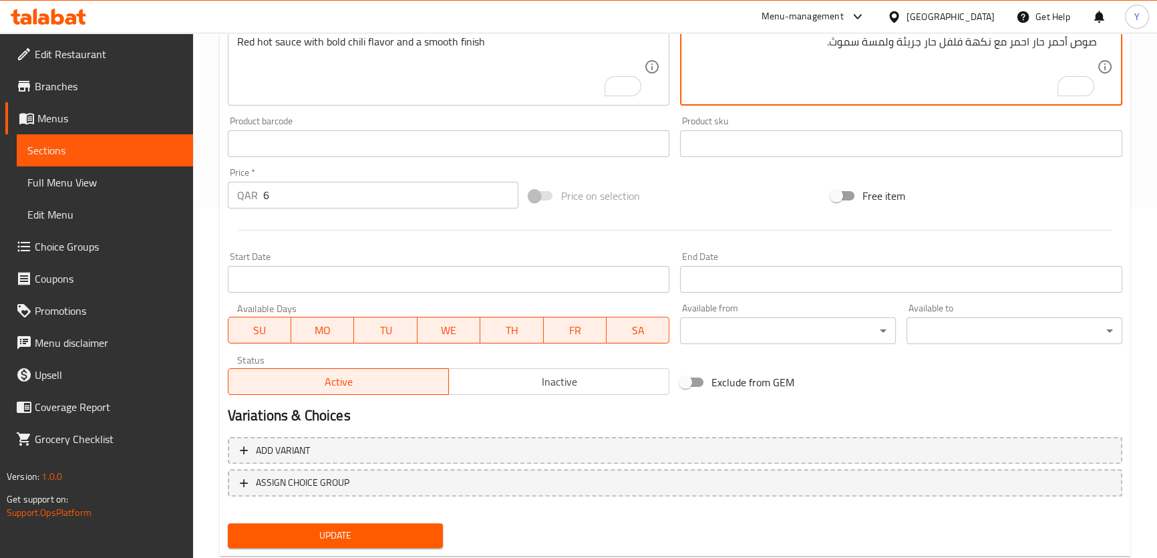
scroll to position [364, 0]
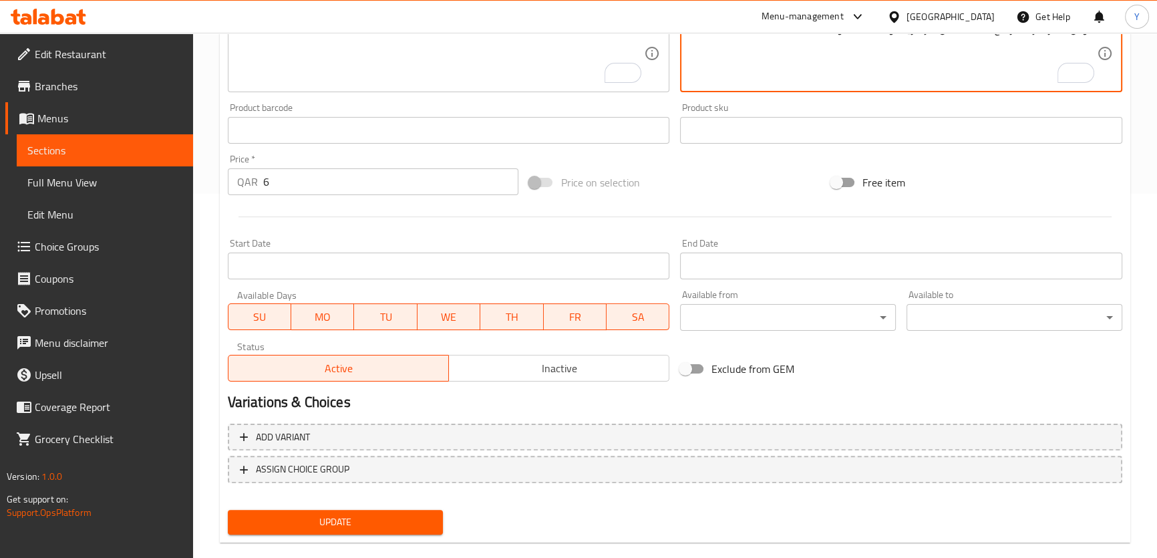
type textarea "صوص أحمر حار احمر مع نكهة فلفل حار جريئة ولمسة سموث."
click at [347, 515] on span "Update" at bounding box center [336, 522] width 194 height 17
click at [1044, 166] on div "Free item" at bounding box center [977, 182] width 302 height 36
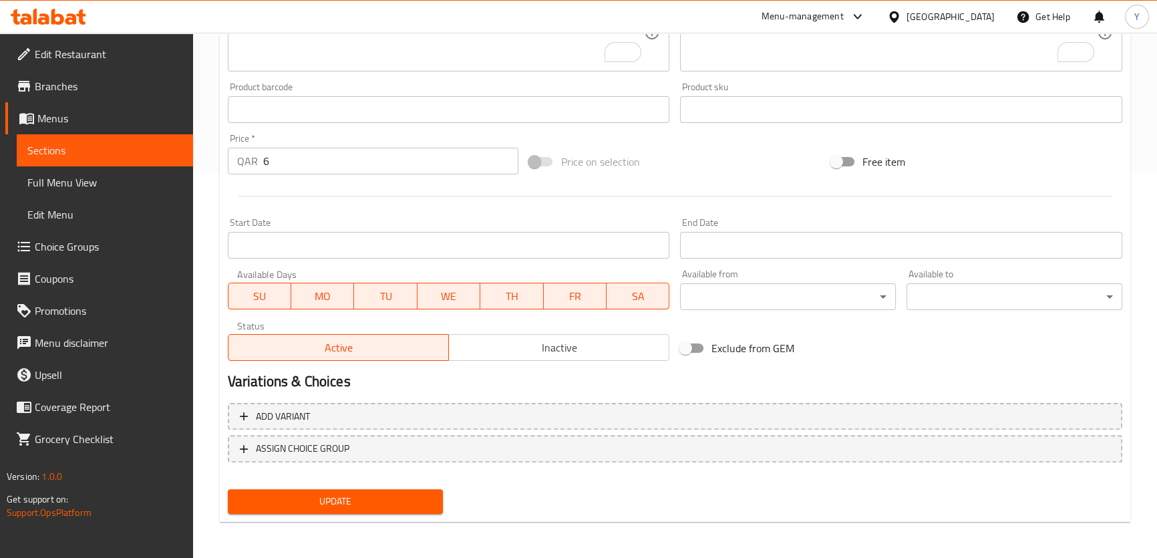
click at [354, 505] on span "Update" at bounding box center [336, 501] width 194 height 17
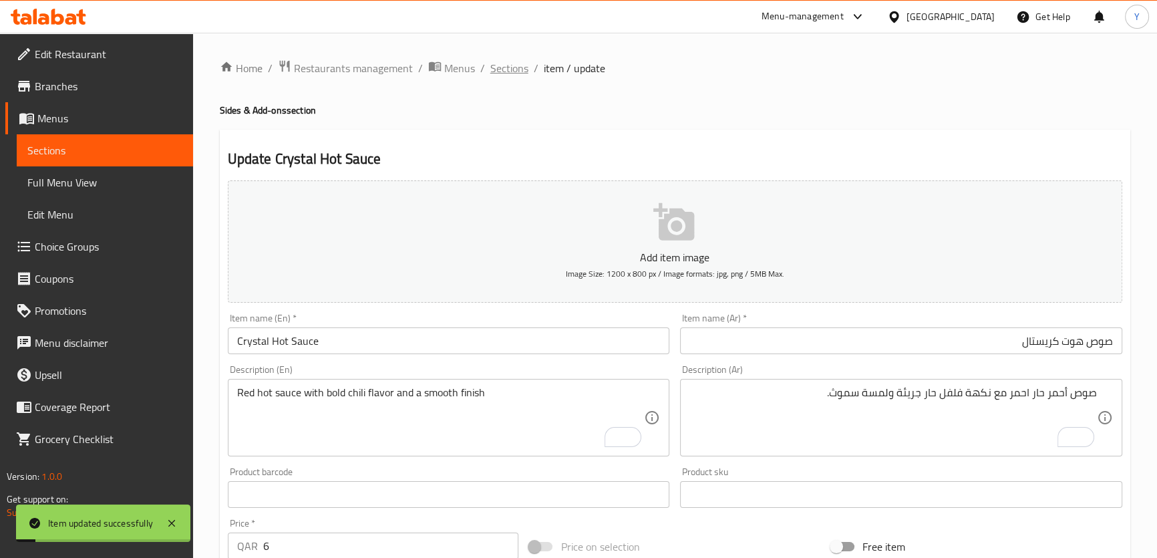
click at [495, 67] on span "Sections" at bounding box center [509, 68] width 38 height 16
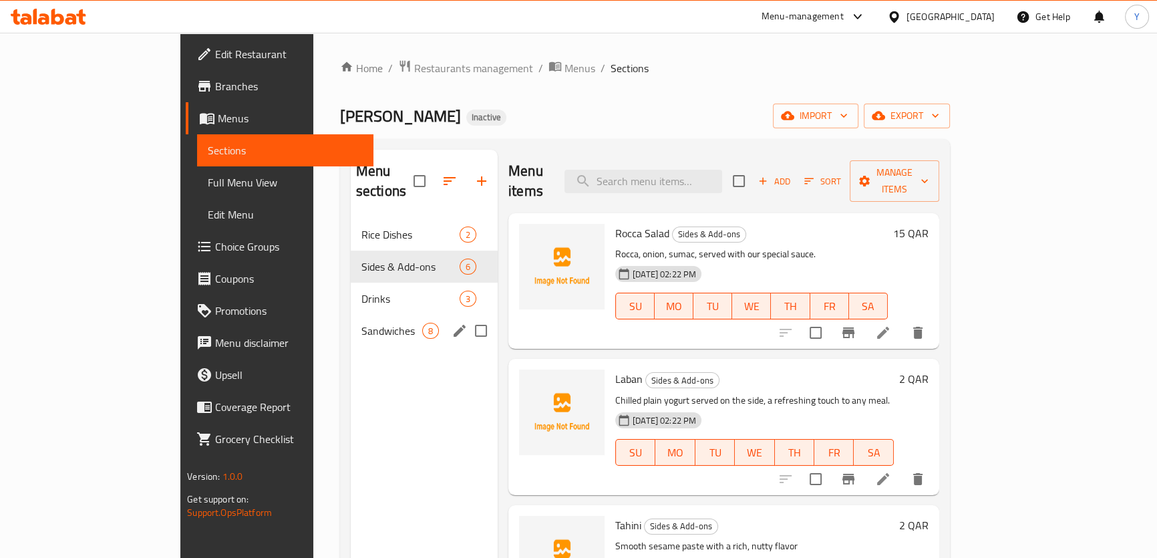
click at [351, 315] on div "Sandwiches 8" at bounding box center [424, 331] width 147 height 32
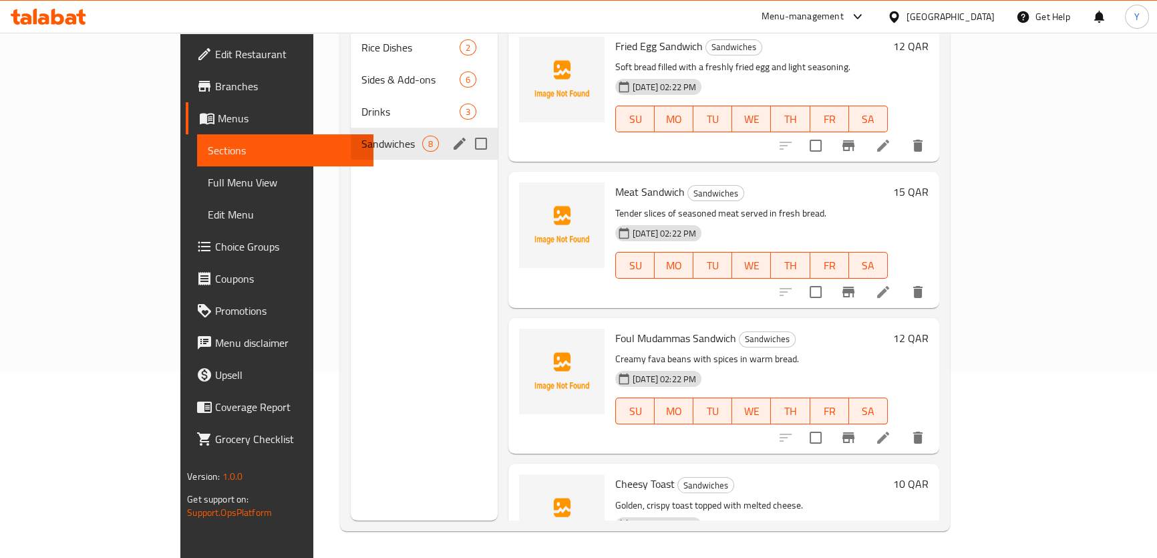
click at [452, 136] on icon "edit" at bounding box center [460, 144] width 16 height 16
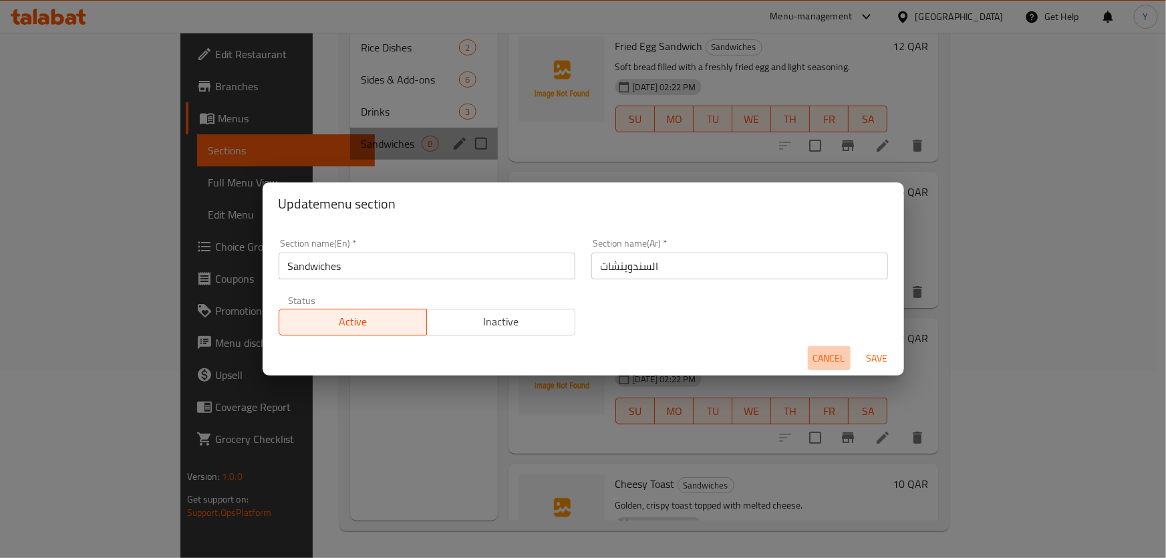
click at [833, 360] on span "Cancel" at bounding box center [829, 358] width 32 height 17
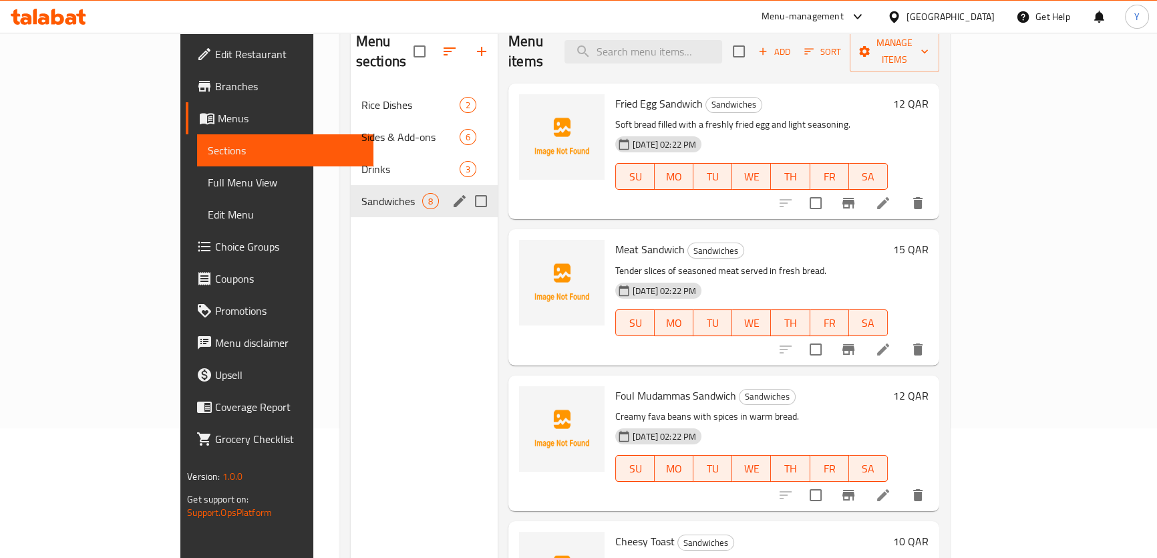
scroll to position [127, 0]
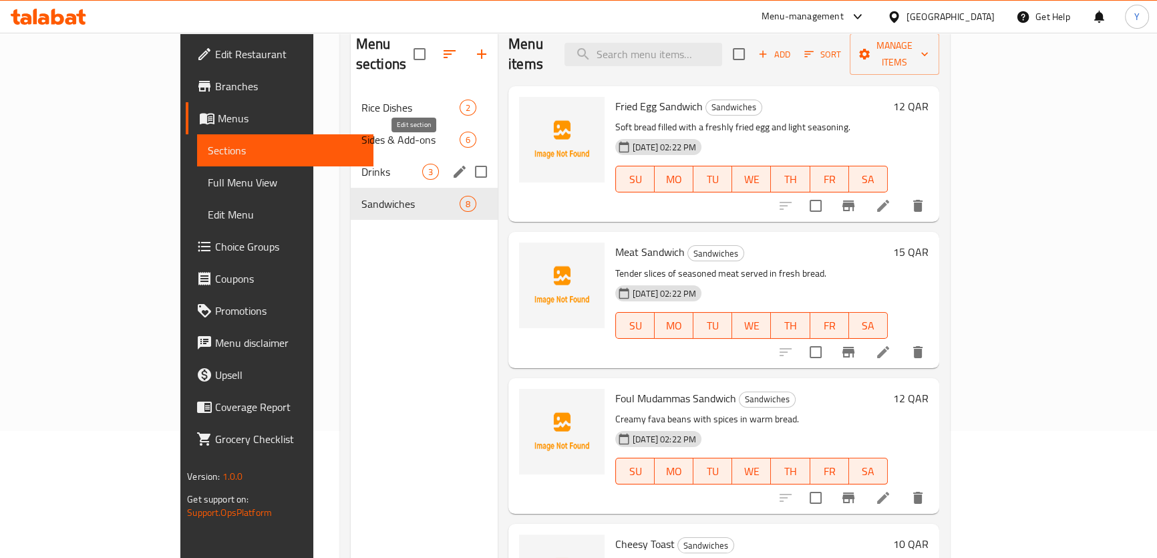
click at [452, 164] on icon "edit" at bounding box center [460, 172] width 16 height 16
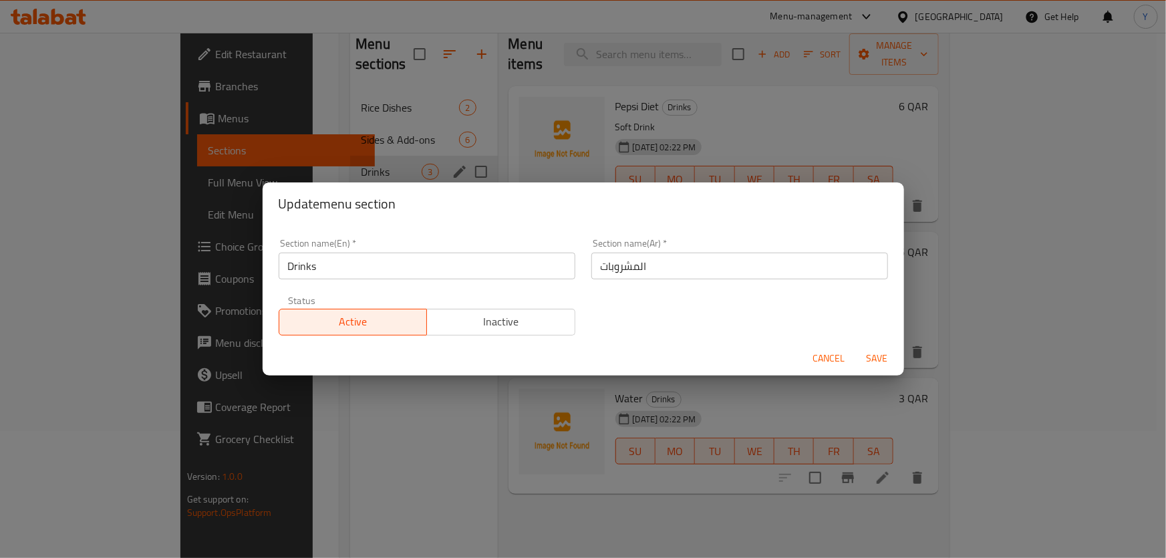
click at [817, 351] on span "Cancel" at bounding box center [829, 358] width 32 height 17
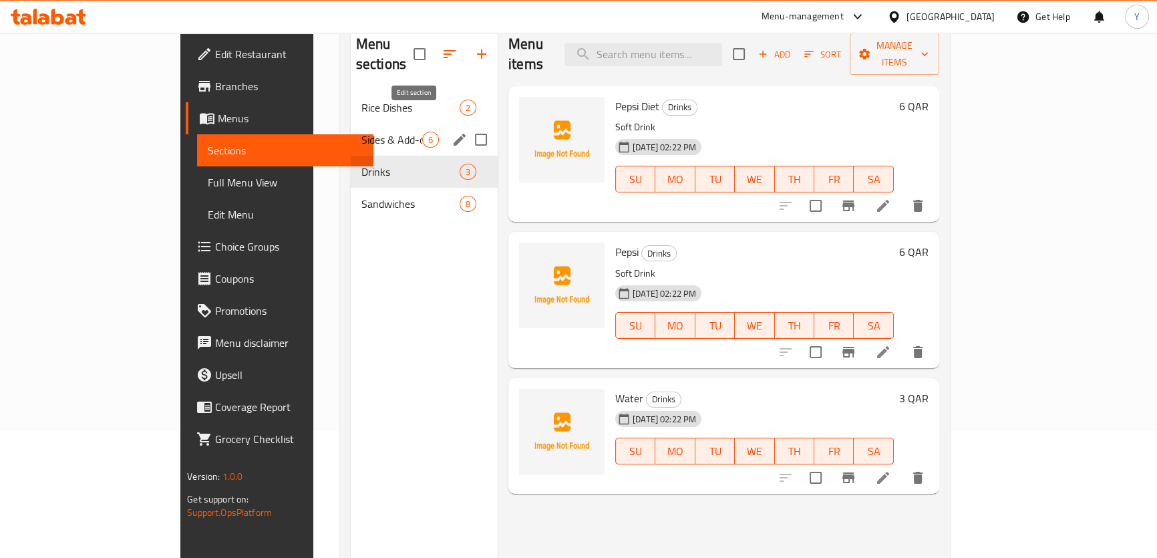
click at [452, 132] on icon "edit" at bounding box center [460, 140] width 16 height 16
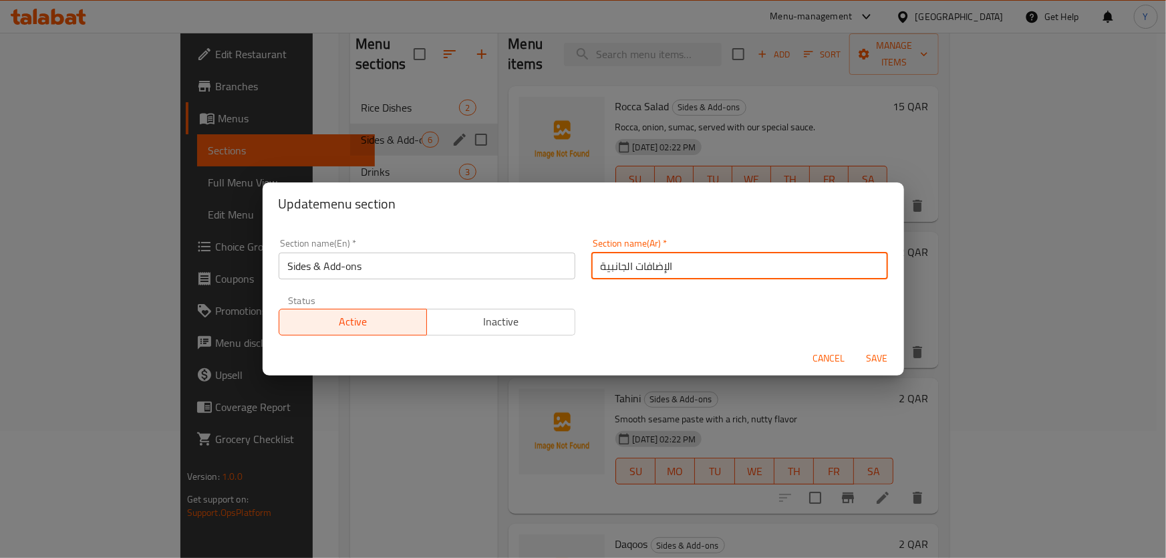
click at [710, 265] on input "الإضافات الجانبية" at bounding box center [739, 266] width 297 height 27
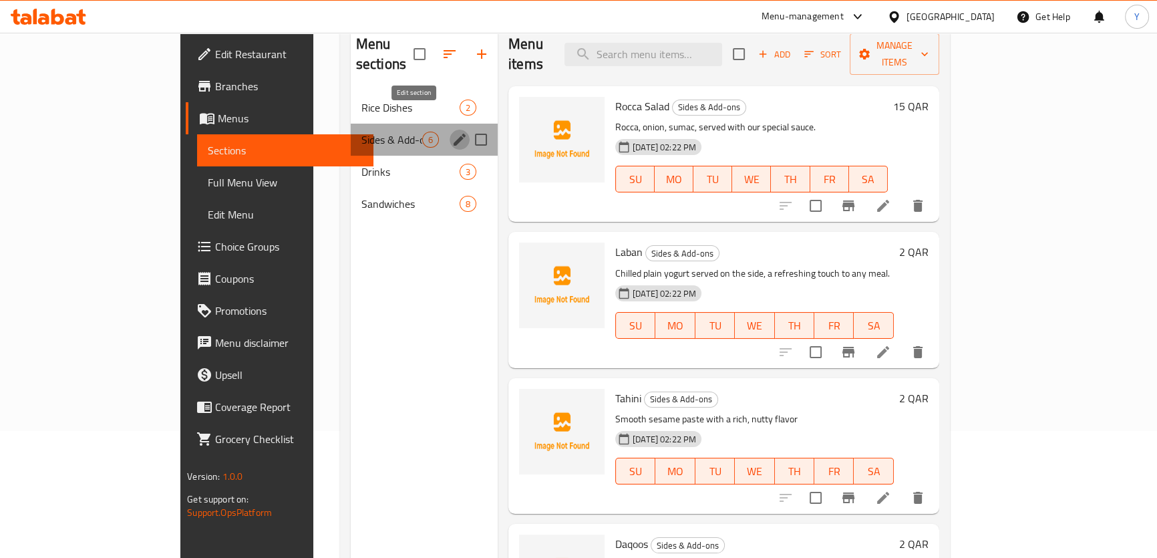
click at [452, 132] on icon "edit" at bounding box center [460, 140] width 16 height 16
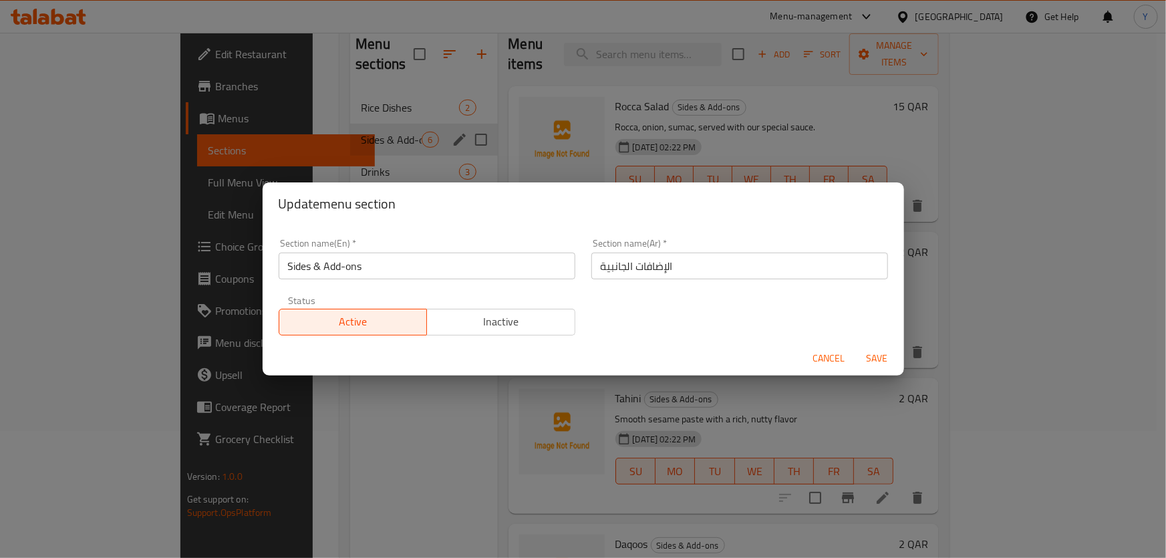
click at [628, 260] on input "الإضافات الجانبية" at bounding box center [739, 266] width 297 height 27
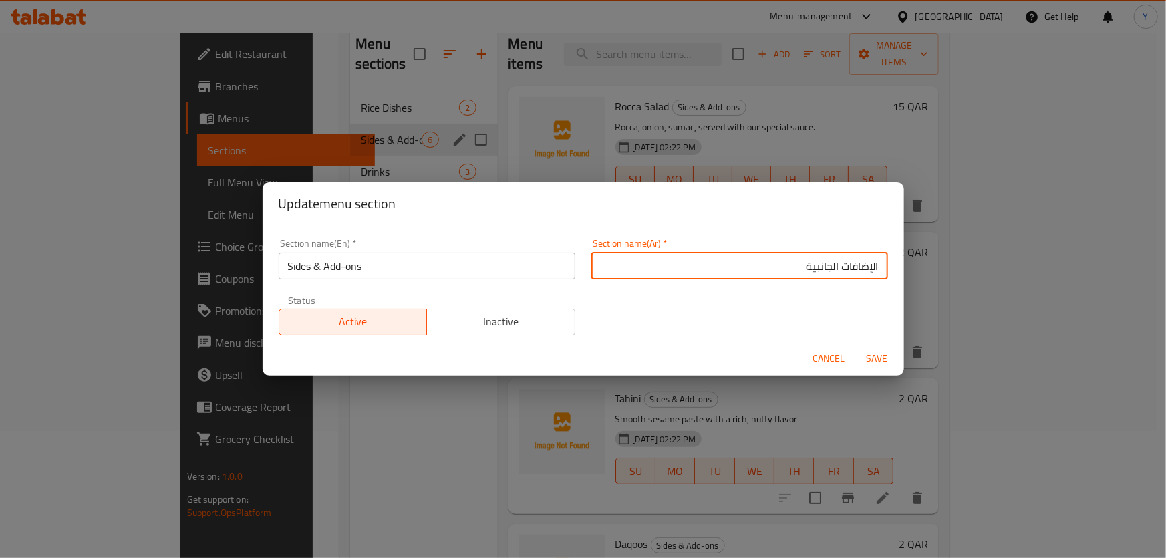
click at [755, 275] on input "الإضافات الجانبية" at bounding box center [739, 266] width 297 height 27
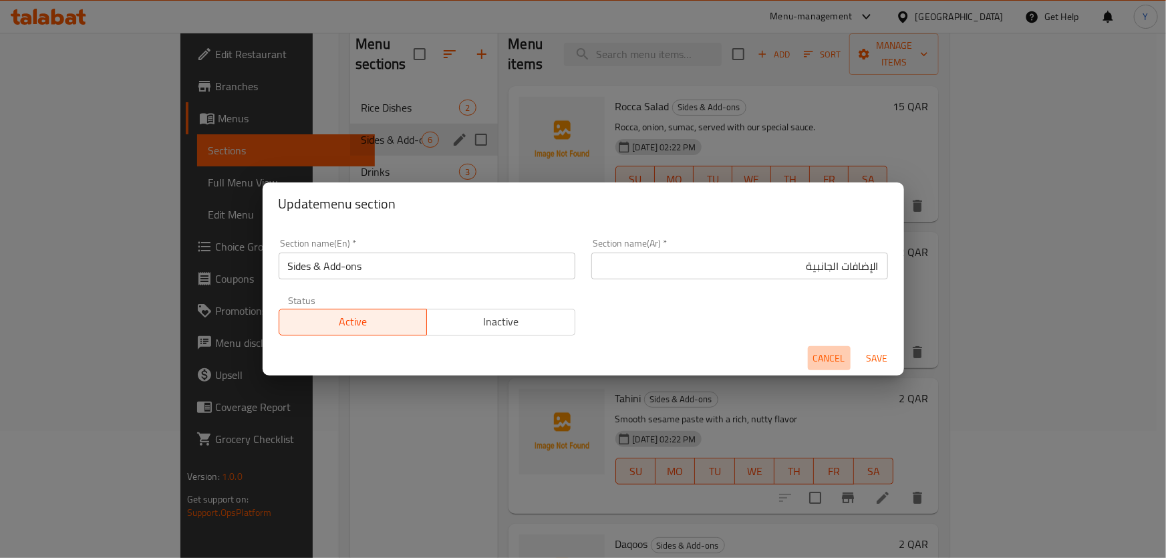
click at [829, 353] on span "Cancel" at bounding box center [829, 358] width 32 height 17
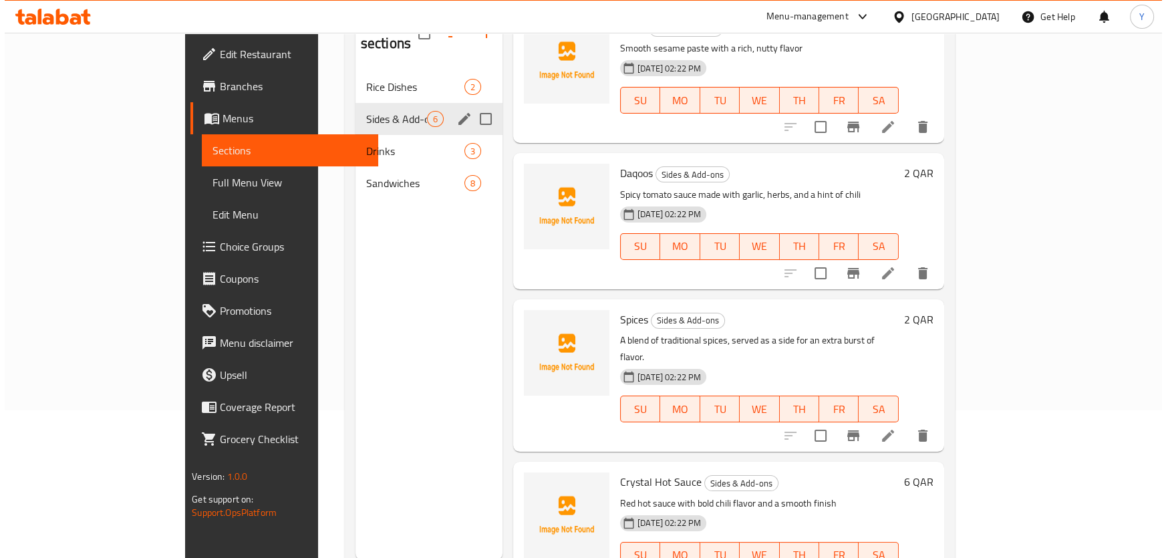
scroll to position [127, 0]
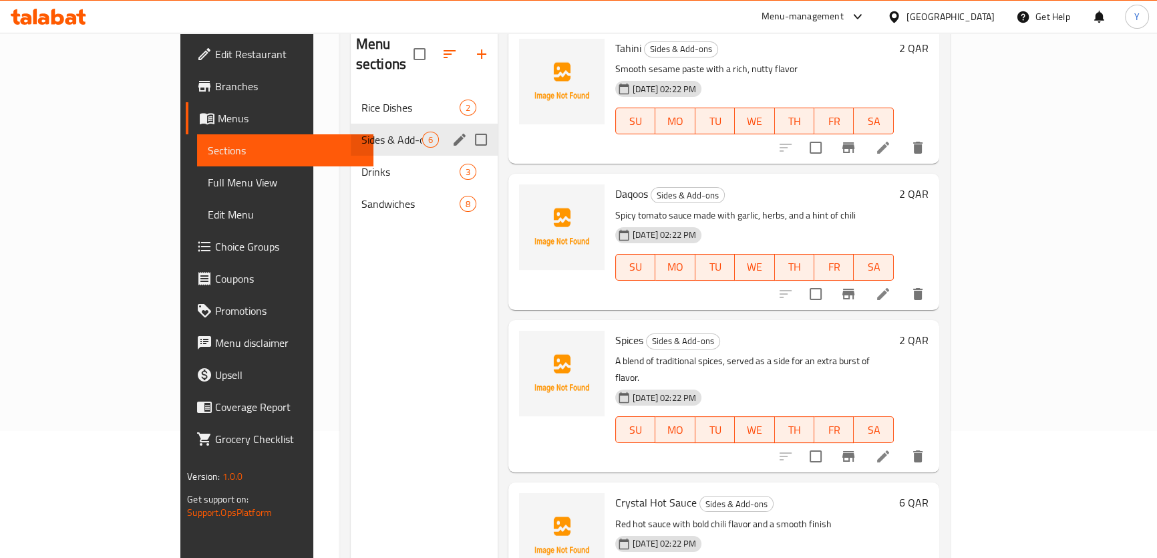
click at [452, 132] on icon "edit" at bounding box center [460, 140] width 16 height 16
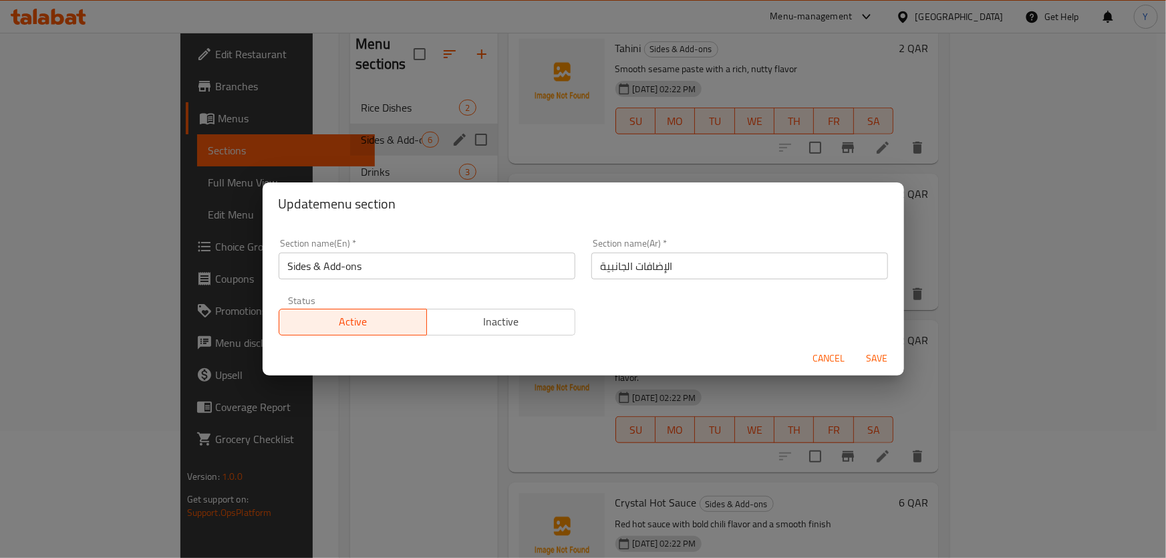
click at [319, 265] on input "Sides & Add-ons" at bounding box center [427, 266] width 297 height 27
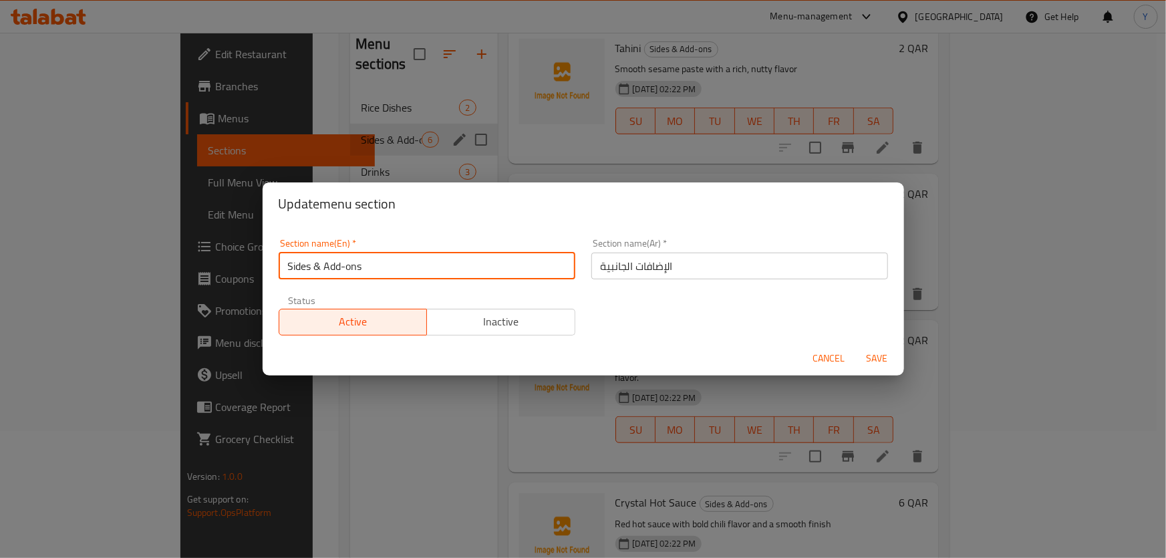
click at [319, 265] on input "Sides & Add-ons" at bounding box center [427, 266] width 297 height 27
drag, startPoint x: 314, startPoint y: 265, endPoint x: 615, endPoint y: 275, distance: 301.5
click at [559, 273] on input "Sides & Add-ons" at bounding box center [427, 266] width 297 height 27
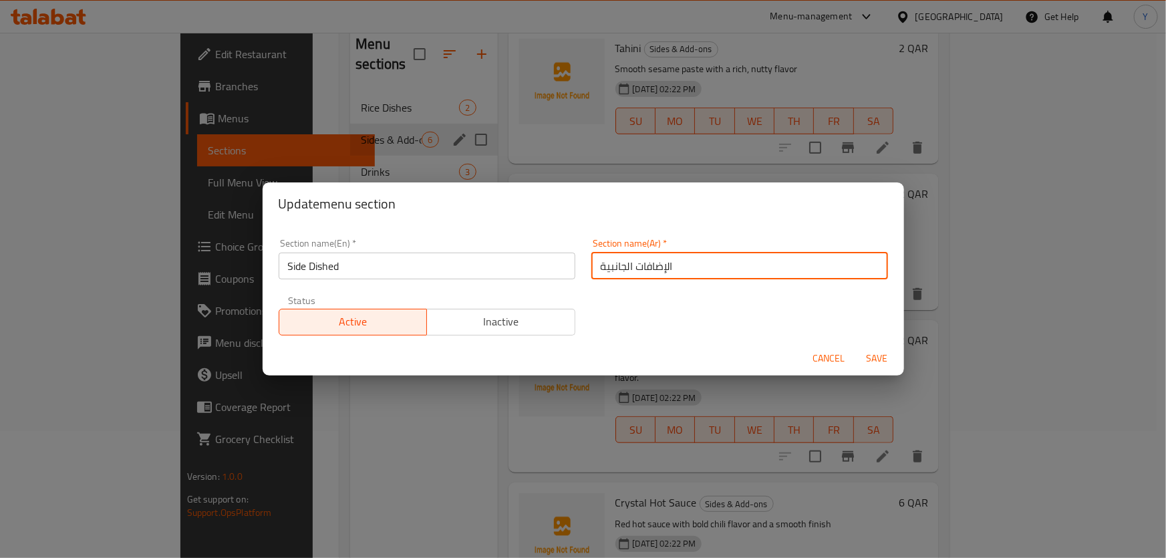
click at [498, 256] on input "Side Dished" at bounding box center [427, 266] width 297 height 27
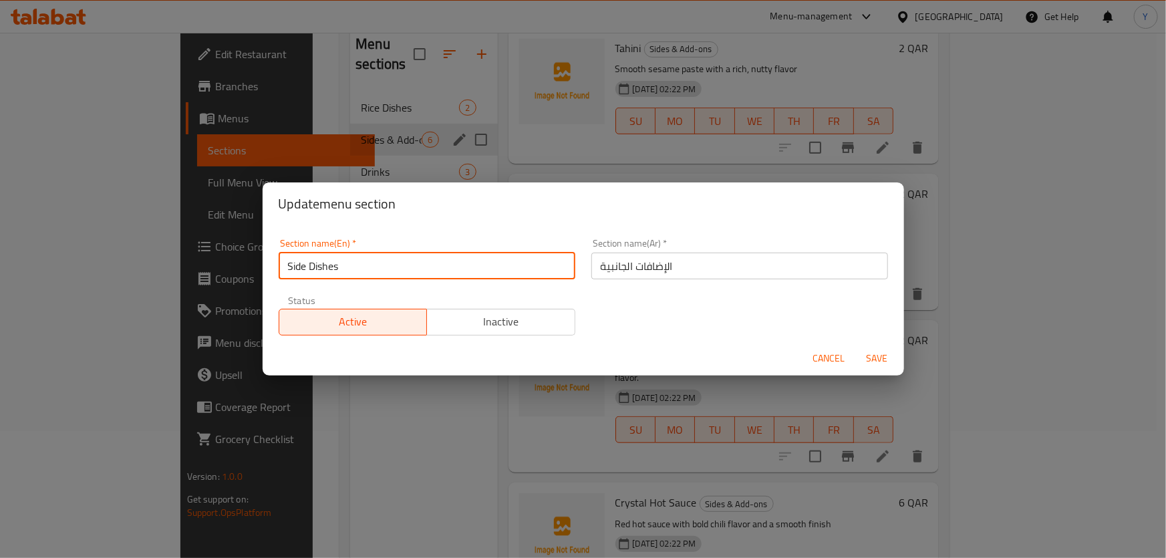
type input "Side Dishes"
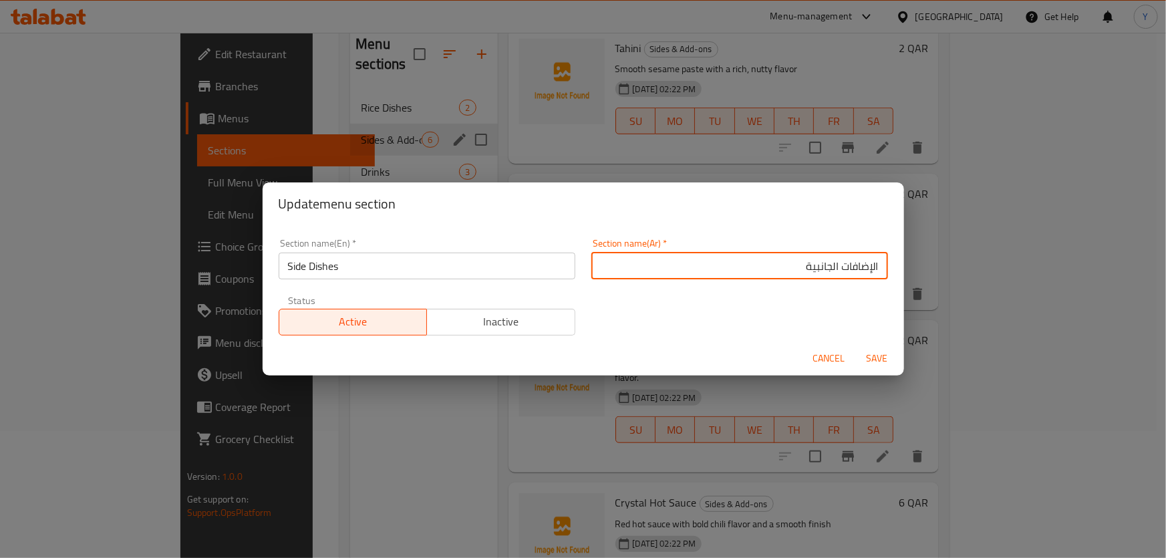
click at [851, 265] on input "الإضافات الجانبية" at bounding box center [739, 266] width 297 height 27
type input "الأطباق الجانبية"
click at [856, 346] on button "Save" at bounding box center [877, 358] width 43 height 25
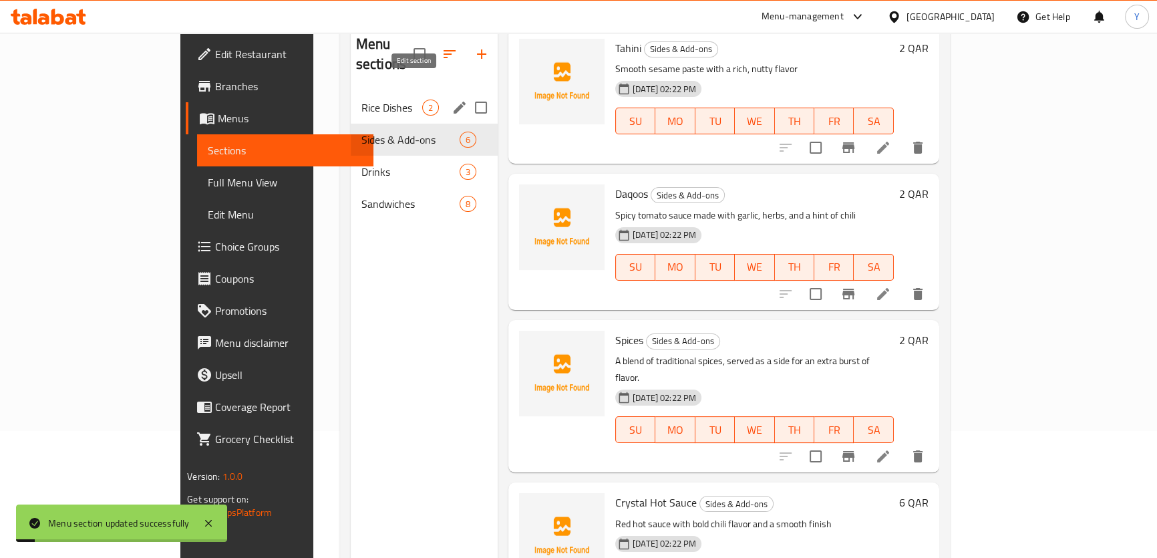
click at [452, 100] on icon "edit" at bounding box center [460, 108] width 16 height 16
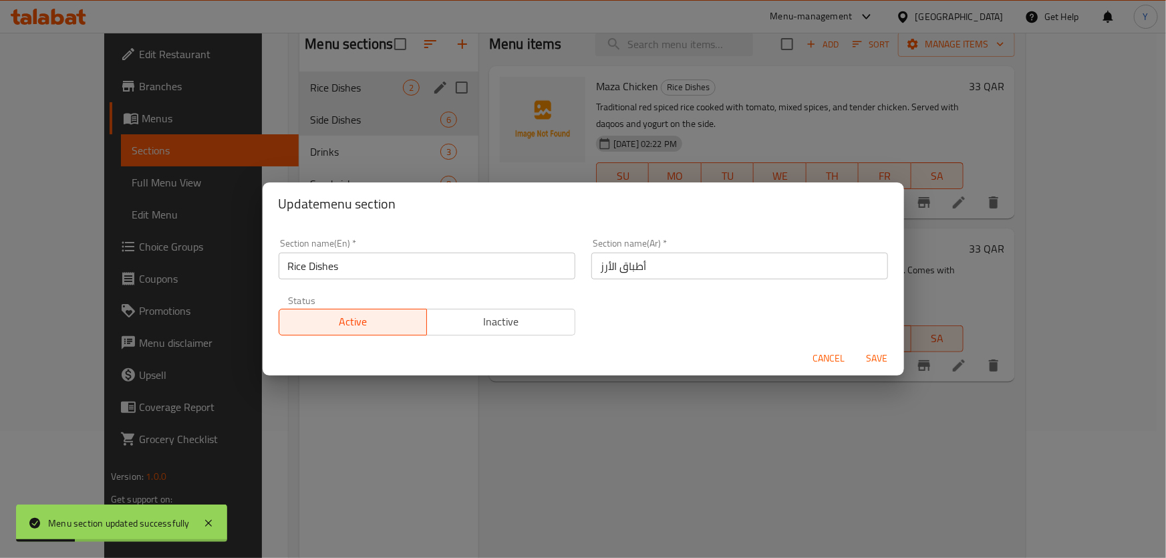
click at [837, 365] on span "Cancel" at bounding box center [829, 358] width 32 height 17
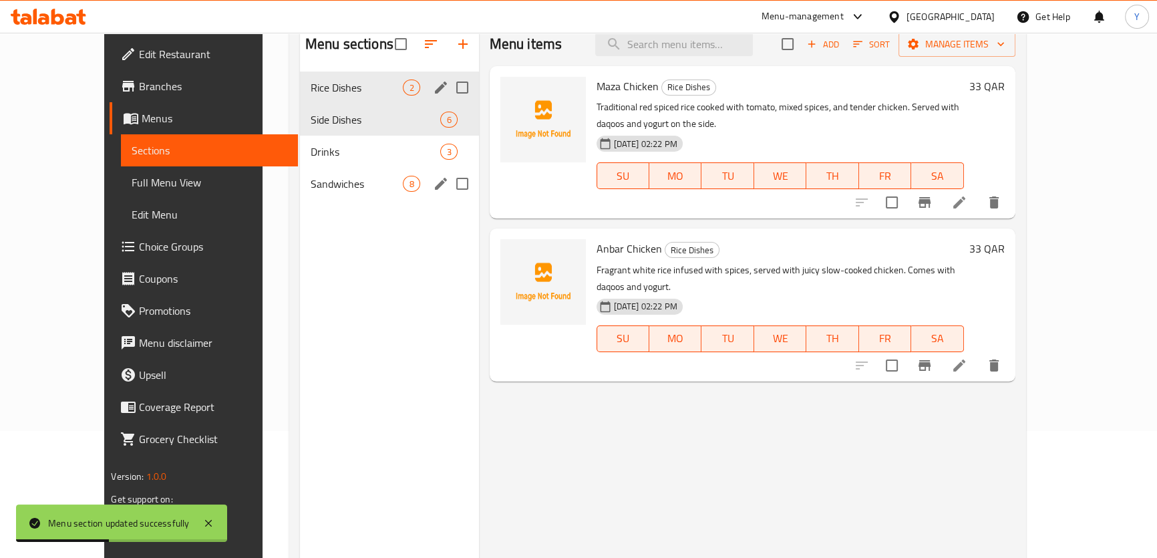
click at [311, 178] on span "Sandwiches" at bounding box center [357, 184] width 93 height 16
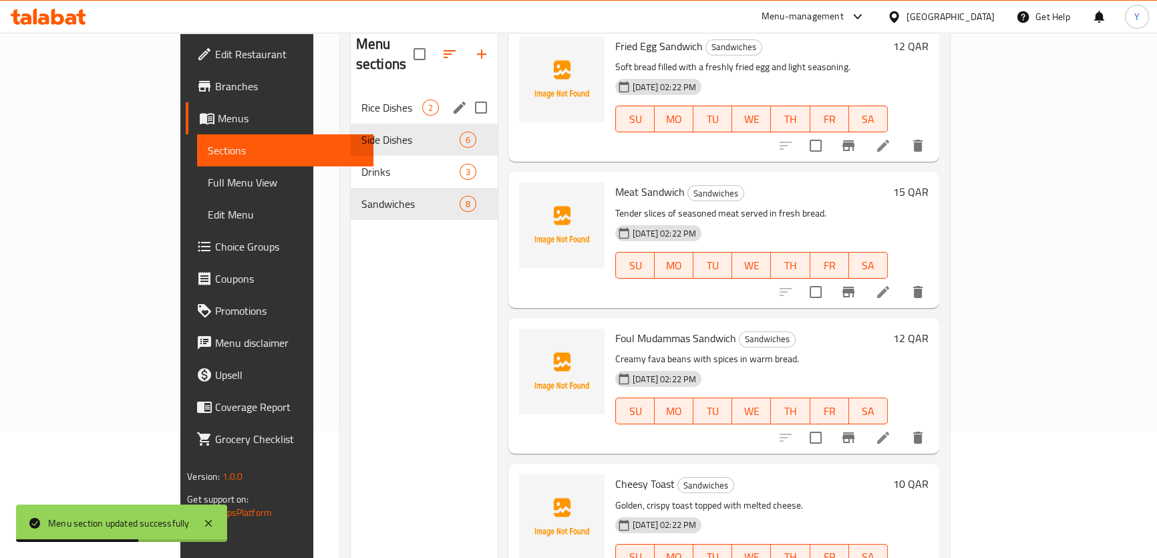
scroll to position [303, 0]
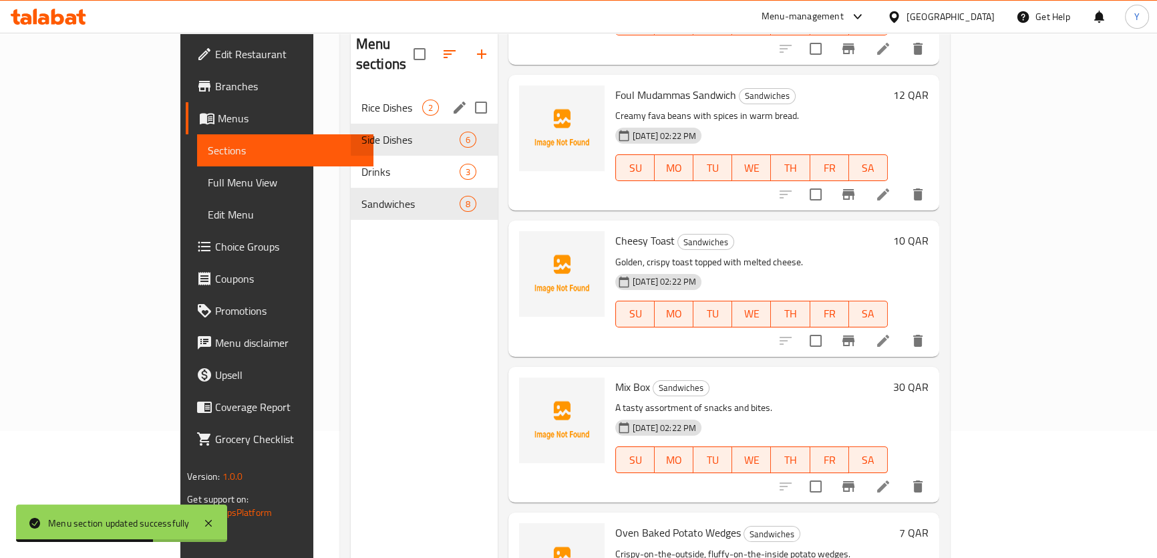
click at [889, 335] on icon at bounding box center [883, 341] width 12 height 12
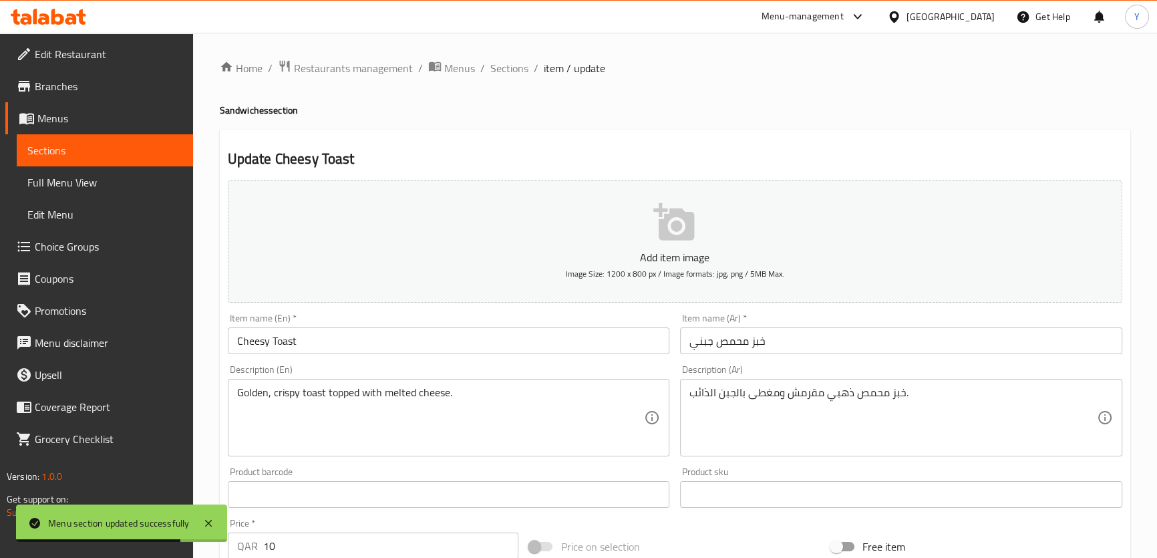
click at [752, 339] on input "خبز محمص جبني" at bounding box center [901, 340] width 442 height 27
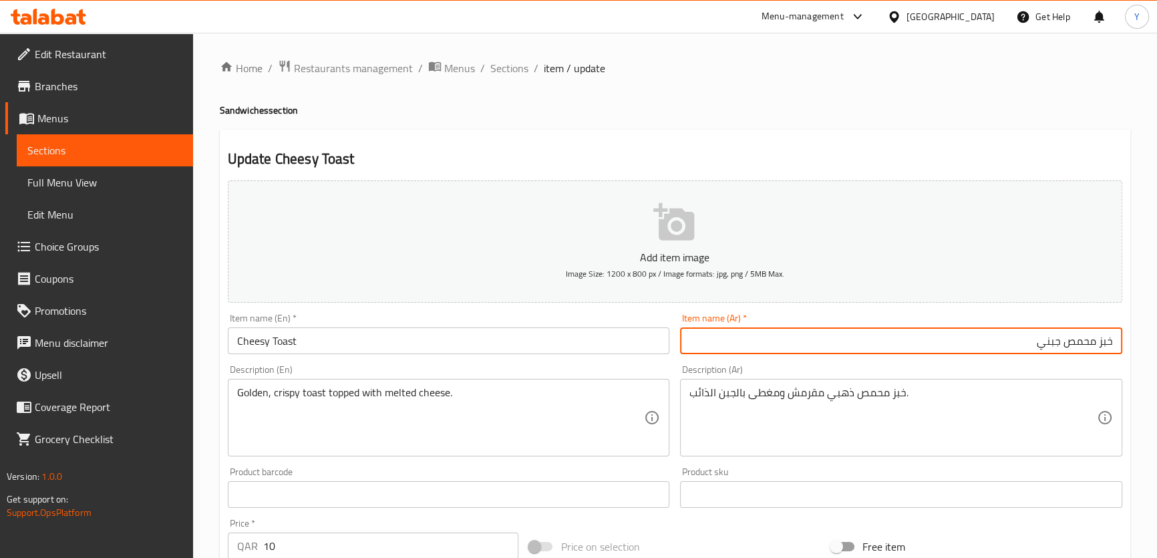
click at [1084, 339] on input "خبز محمص جبني" at bounding box center [901, 340] width 442 height 27
drag, startPoint x: 1084, startPoint y: 339, endPoint x: 1147, endPoint y: 342, distance: 62.9
click at [1147, 342] on div "Home / Restaurants management / Menus / Sections / item / update Sandwiches sec…" at bounding box center [675, 488] width 964 height 911
type input "[PERSON_NAME]"
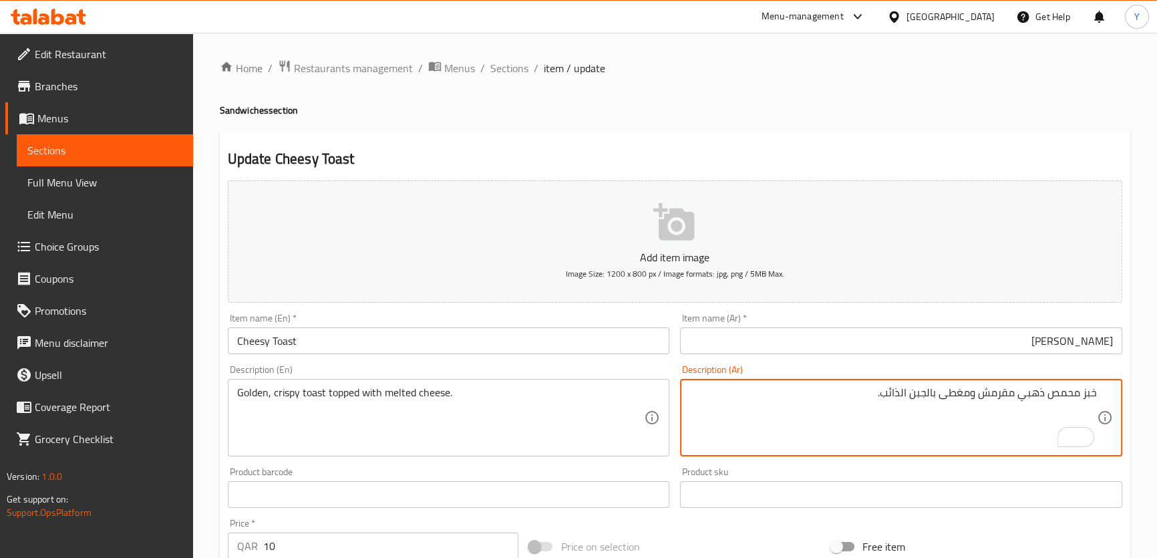
paste textarea "Golden, crispy toast topped with melted cheese."
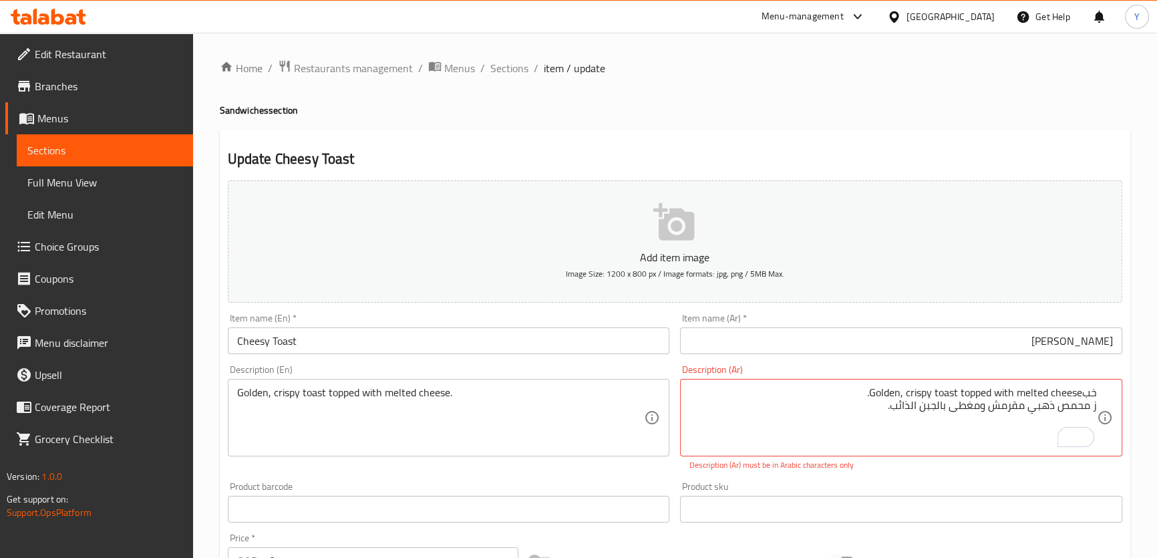
click at [943, 388] on textarea "خبGolden, crispy toast topped with melted cheese. ز محمص ذهبي مقرمش ومغطى بالجب…" at bounding box center [894, 417] width 408 height 63
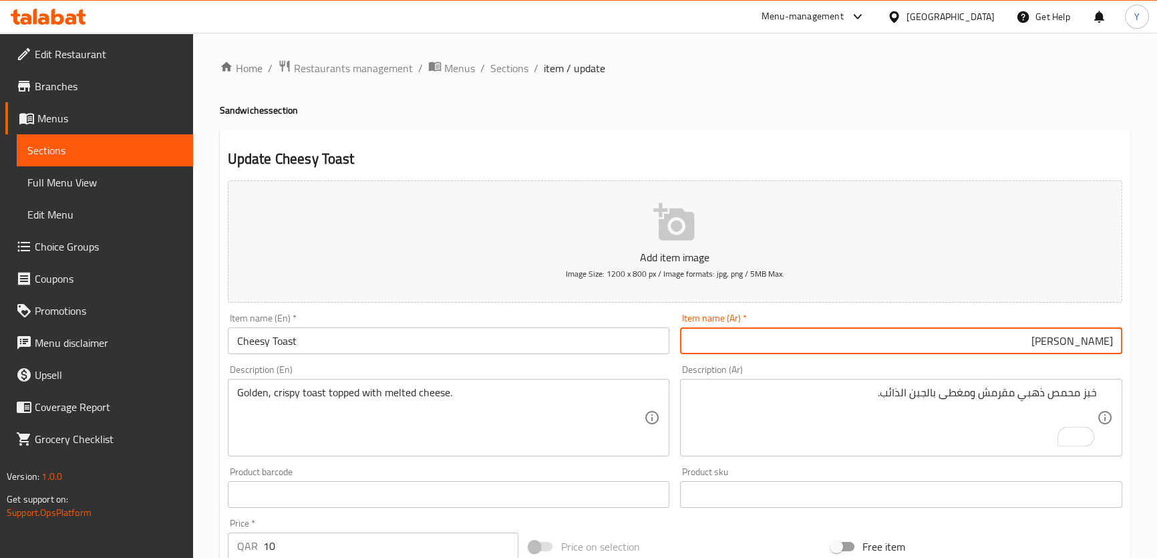
click at [1103, 341] on input "[PERSON_NAME]" at bounding box center [901, 340] width 442 height 27
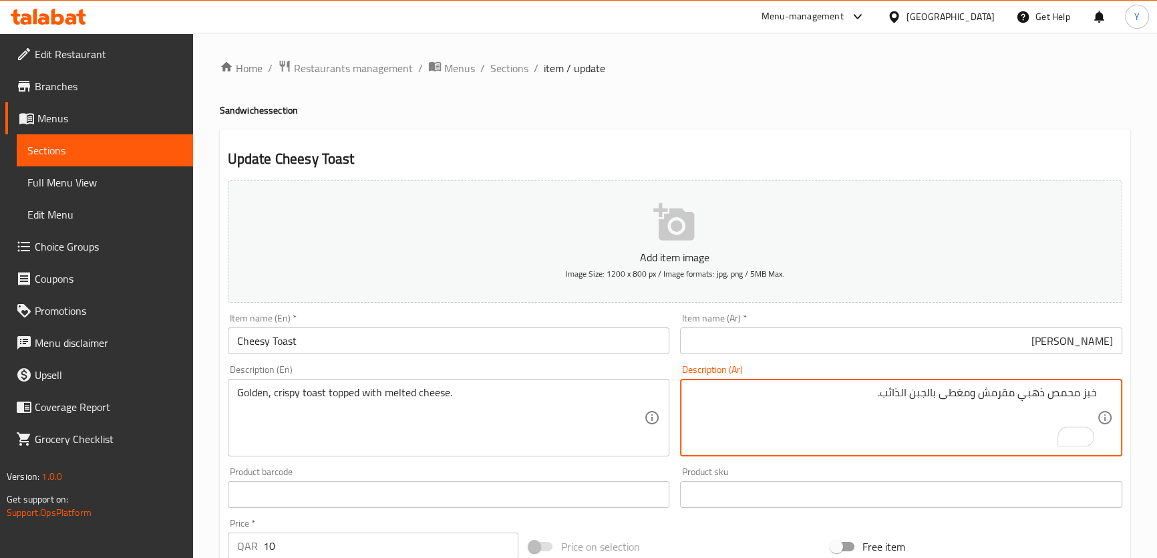
drag, startPoint x: 1069, startPoint y: 389, endPoint x: 1138, endPoint y: 389, distance: 68.8
click at [1138, 389] on div "Home / Restaurants management / Menus / Sections / item / update Sandwiches sec…" at bounding box center [675, 488] width 964 height 911
paste textarea "وست"
type textarea "توست ذهبي مقرمش ومغطى بالجبن الذائب."
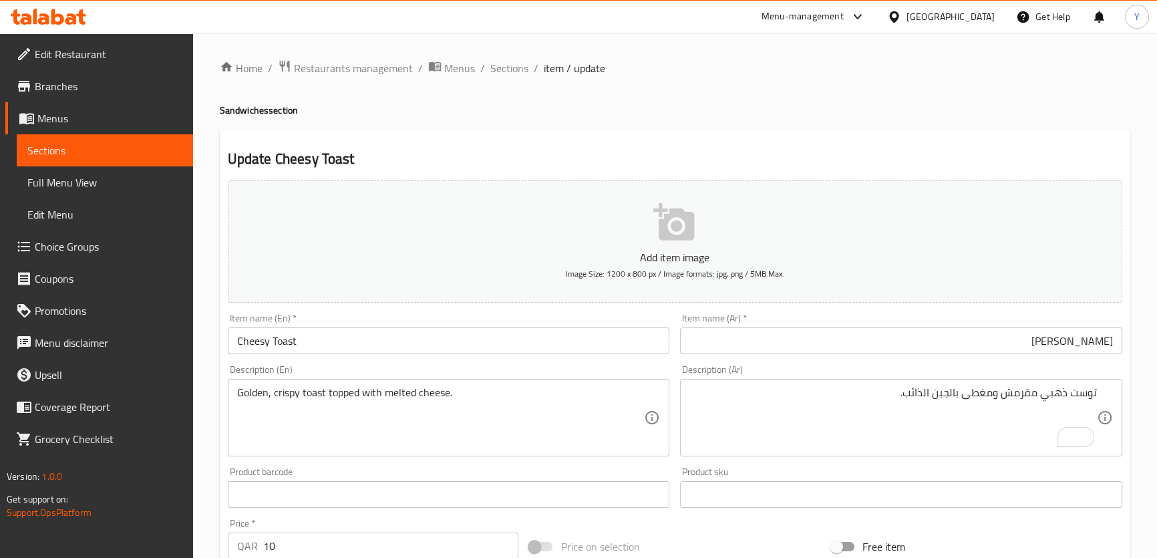
click at [853, 100] on div "Home / Restaurants management / Menus / Sections / item / update Sandwiches sec…" at bounding box center [675, 488] width 911 height 858
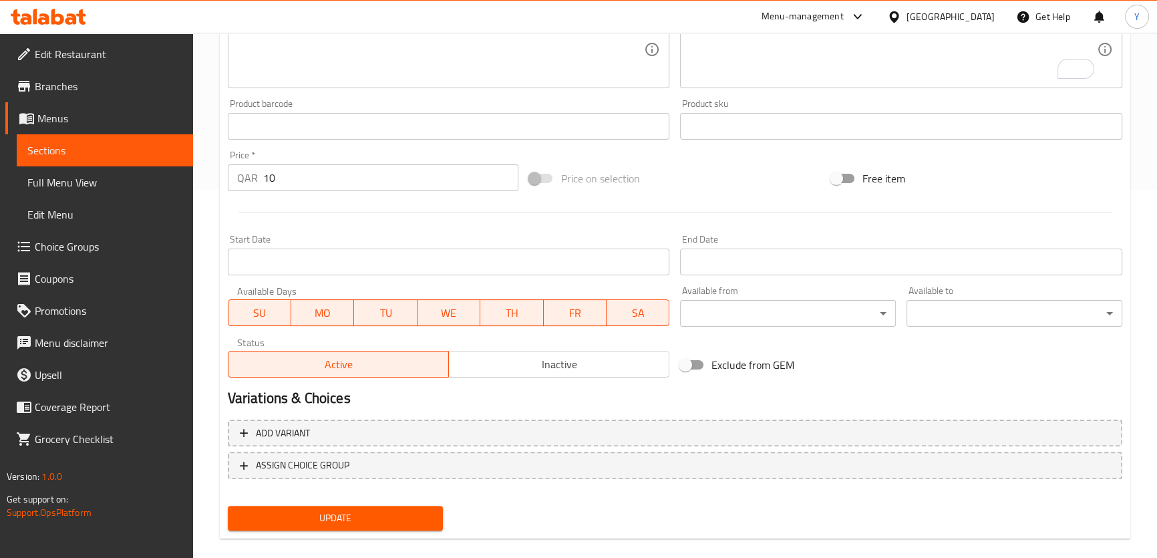
scroll to position [385, 0]
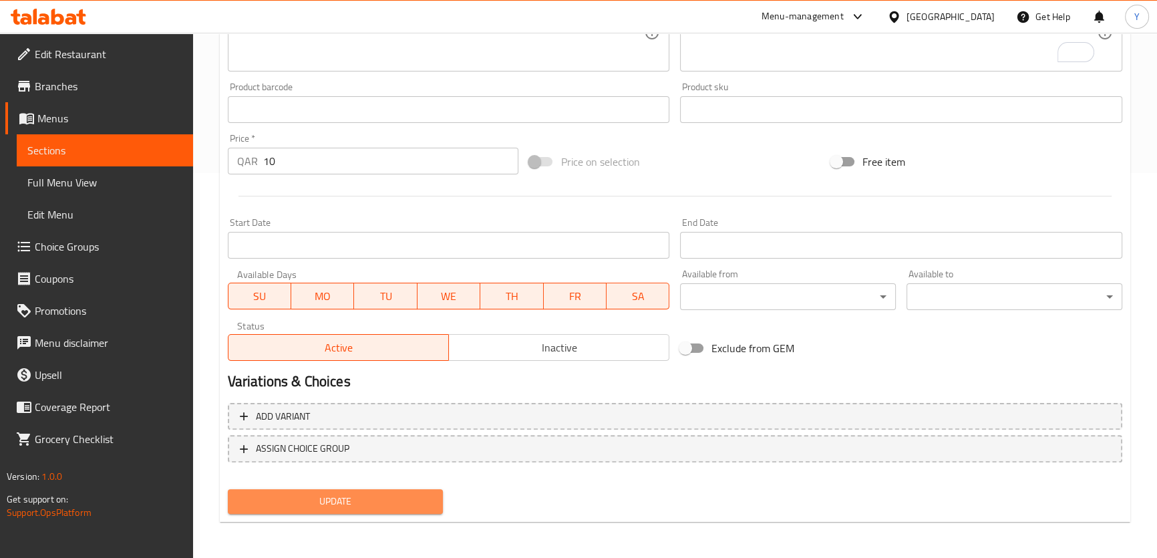
click at [421, 509] on button "Update" at bounding box center [336, 501] width 216 height 25
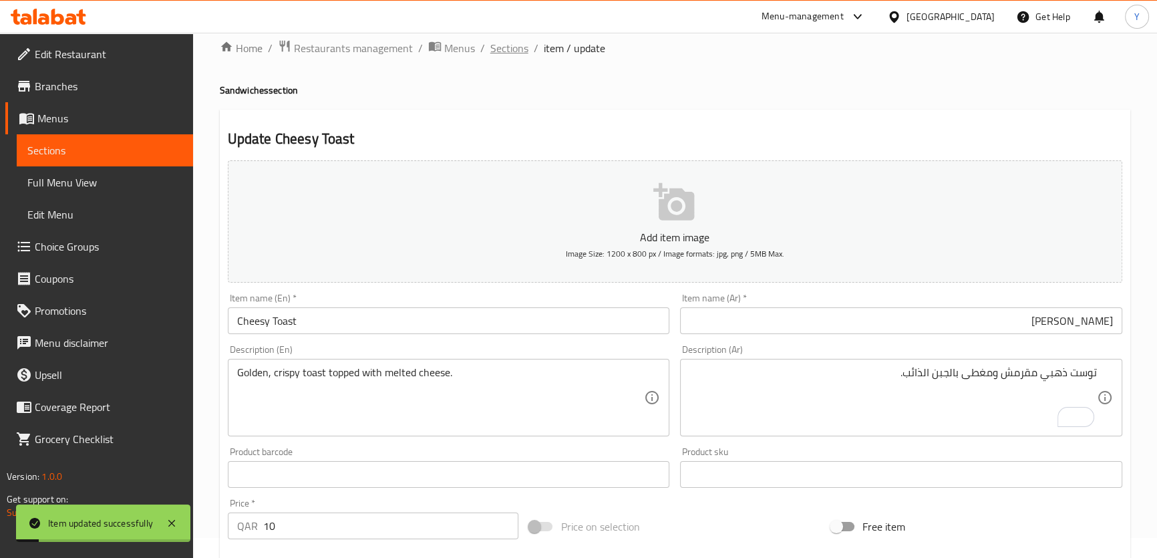
scroll to position [0, 0]
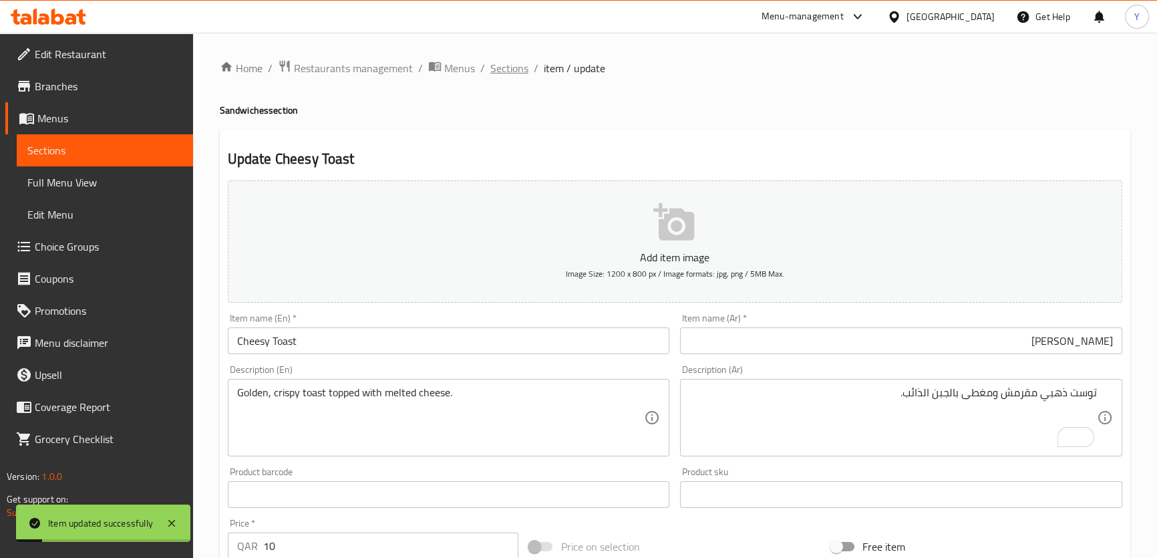
click at [501, 73] on span "Sections" at bounding box center [509, 68] width 38 height 16
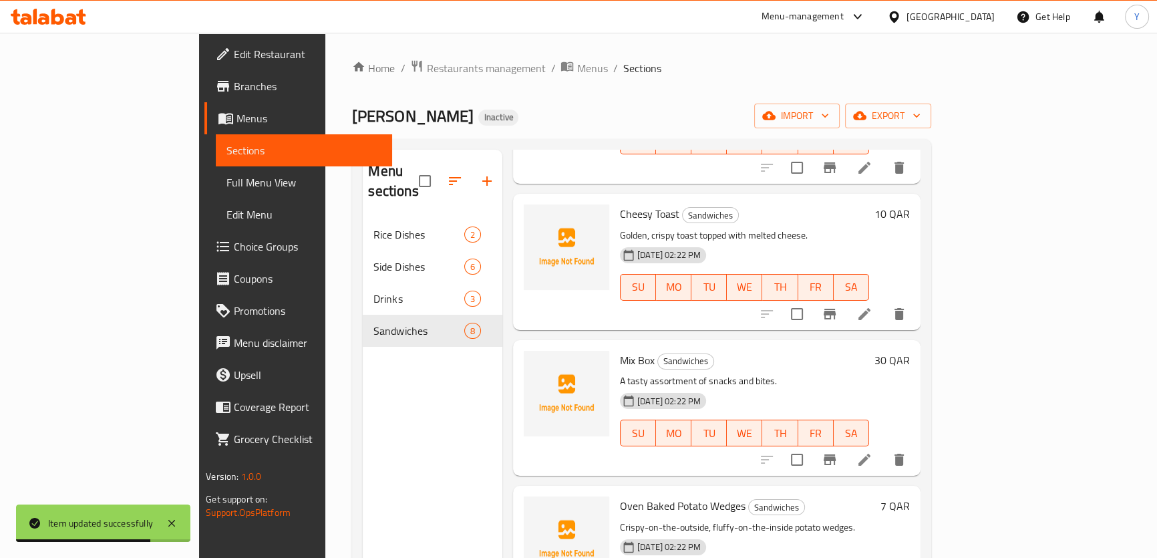
scroll to position [521, 0]
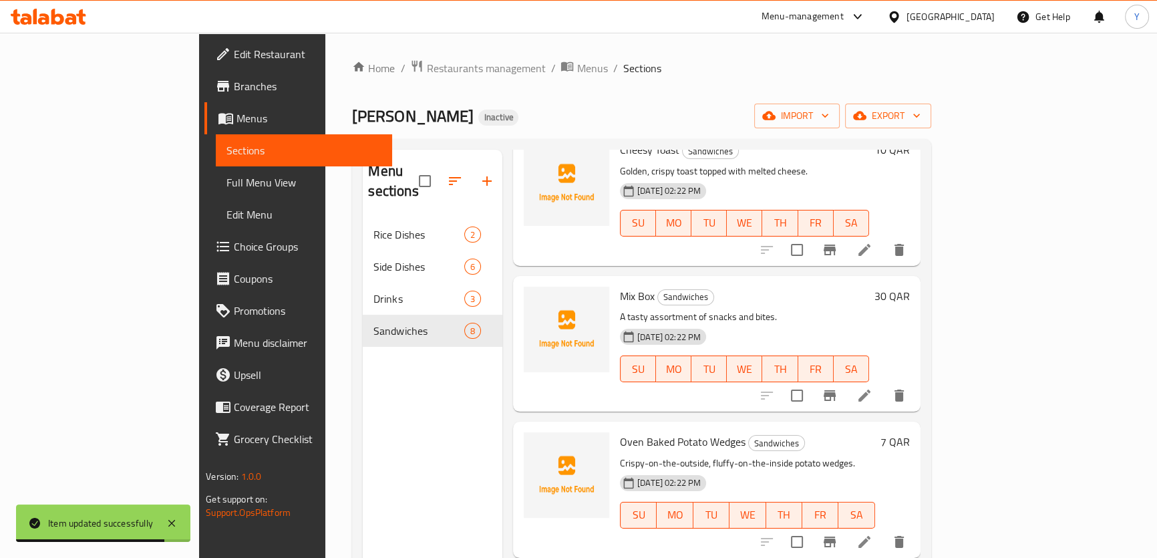
click at [883, 384] on li at bounding box center [864, 396] width 37 height 24
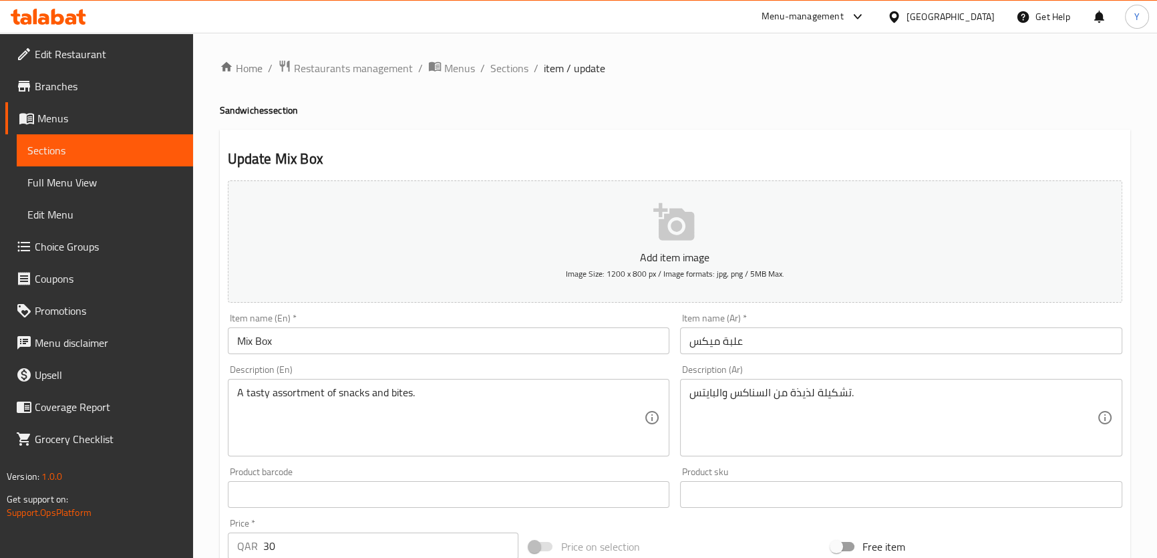
click at [757, 345] on input "علبة ميكس" at bounding box center [901, 340] width 442 height 27
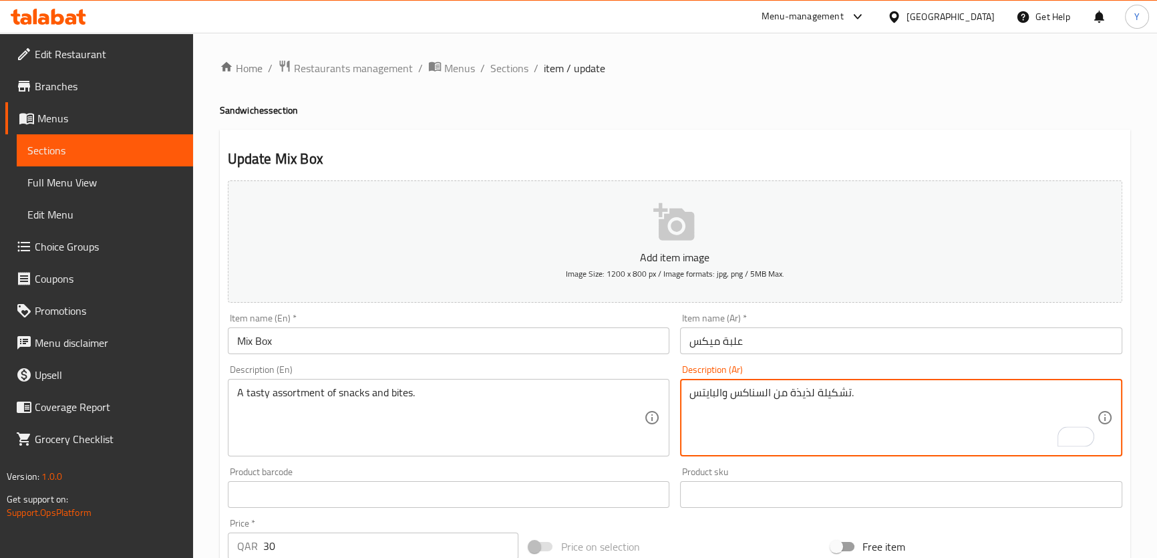
drag, startPoint x: 827, startPoint y: 401, endPoint x: 783, endPoint y: 425, distance: 50.8
click at [783, 425] on textarea "تشكيلة لذيذة من السناكس والبايتس." at bounding box center [894, 417] width 408 height 63
click at [506, 69] on span "Sections" at bounding box center [509, 68] width 38 height 16
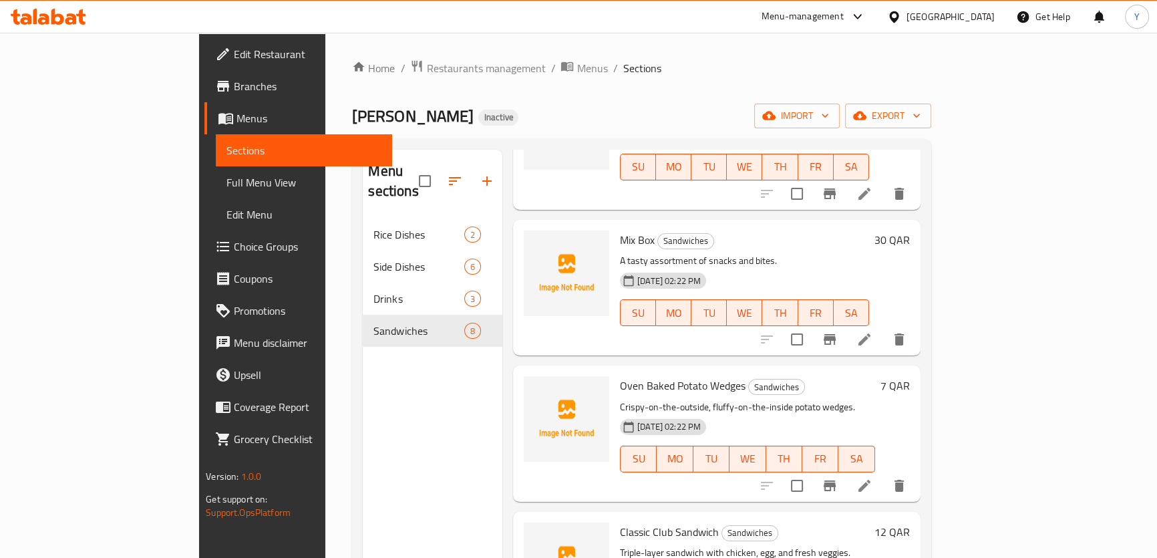
scroll to position [596, 0]
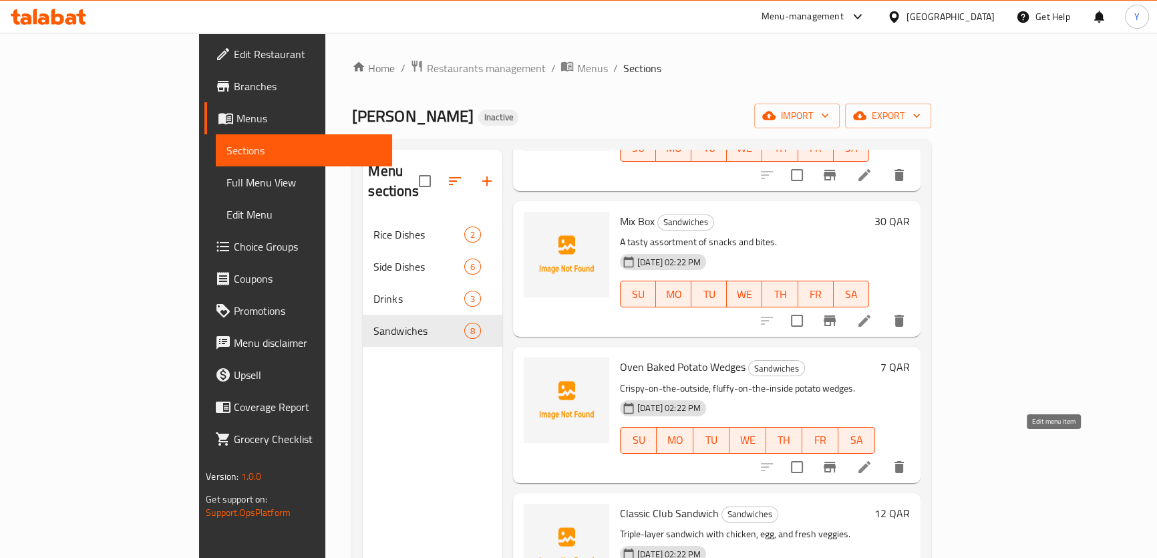
click at [871, 461] on icon at bounding box center [865, 467] width 12 height 12
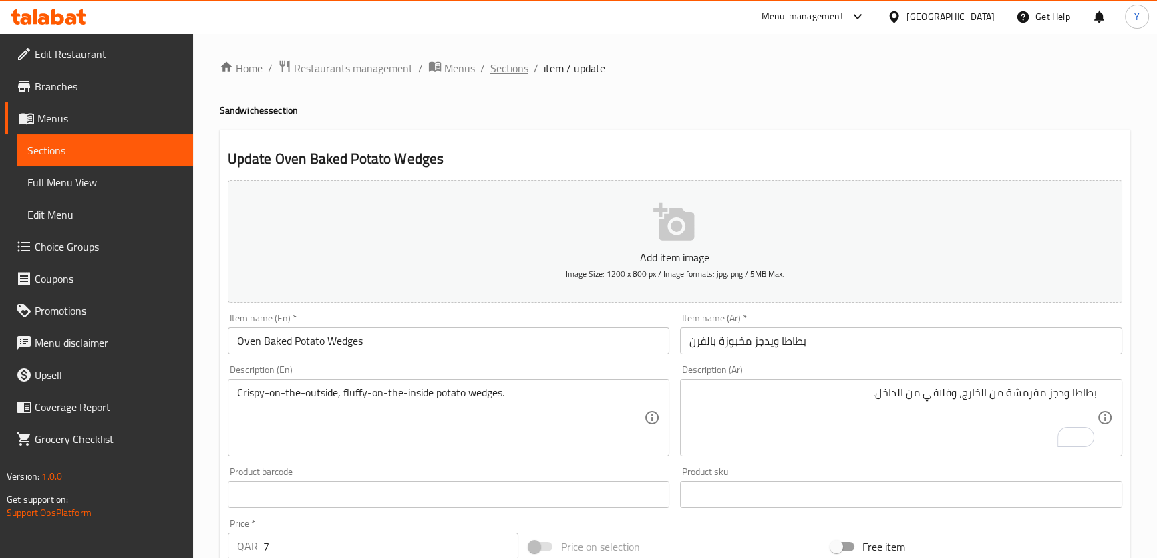
click at [503, 69] on span "Sections" at bounding box center [509, 68] width 38 height 16
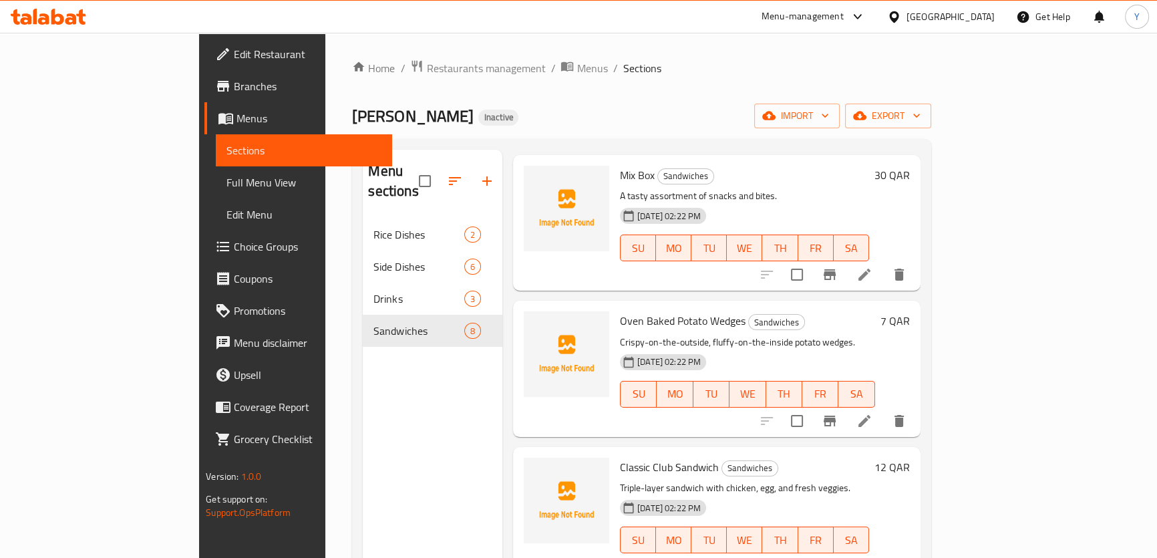
scroll to position [60, 0]
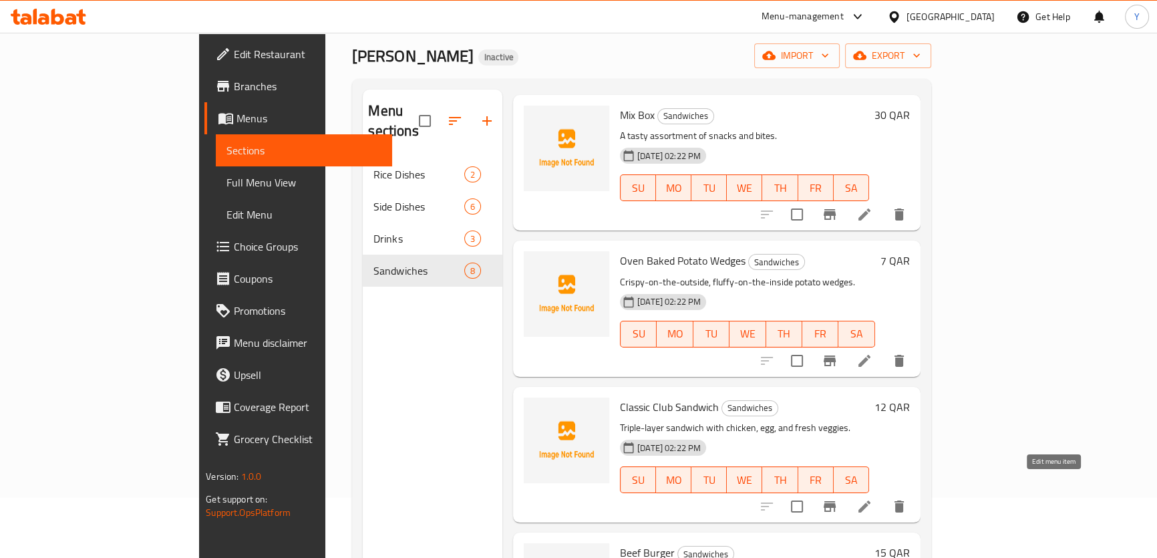
click at [873, 499] on icon at bounding box center [865, 507] width 16 height 16
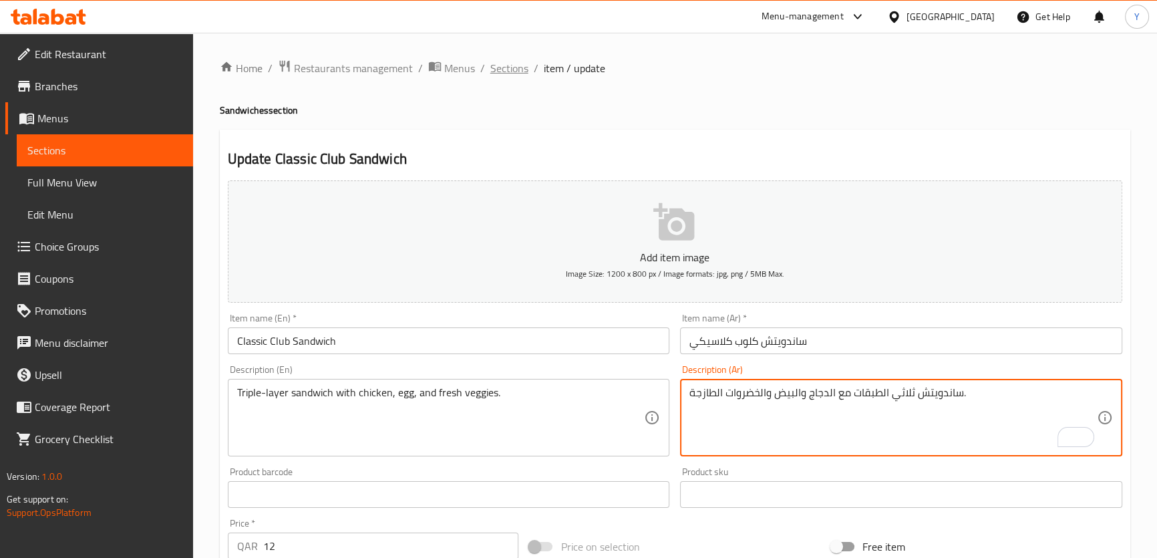
click at [511, 66] on span "Sections" at bounding box center [509, 68] width 38 height 16
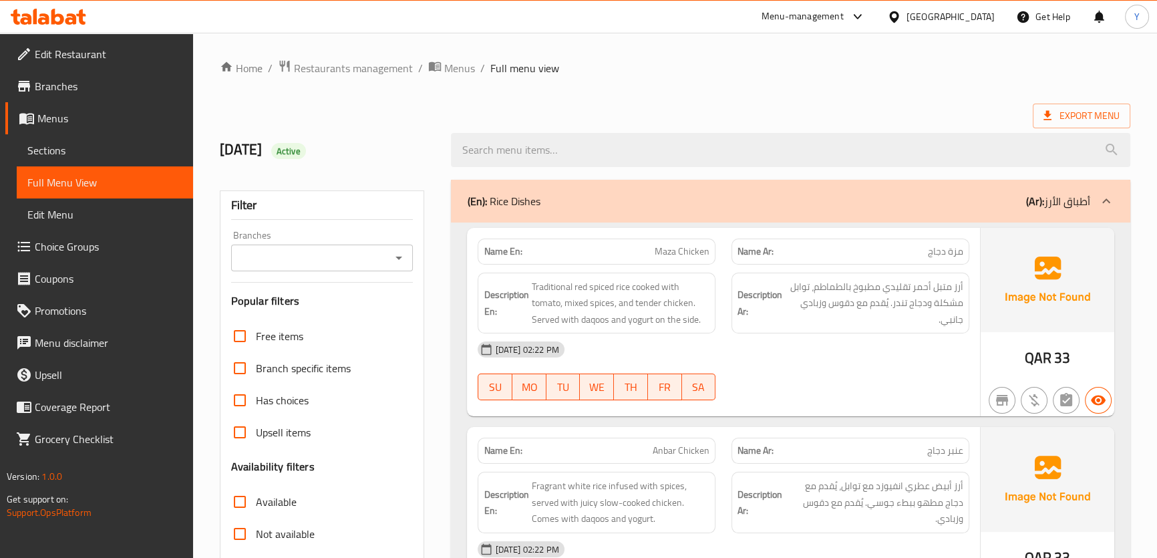
scroll to position [364, 0]
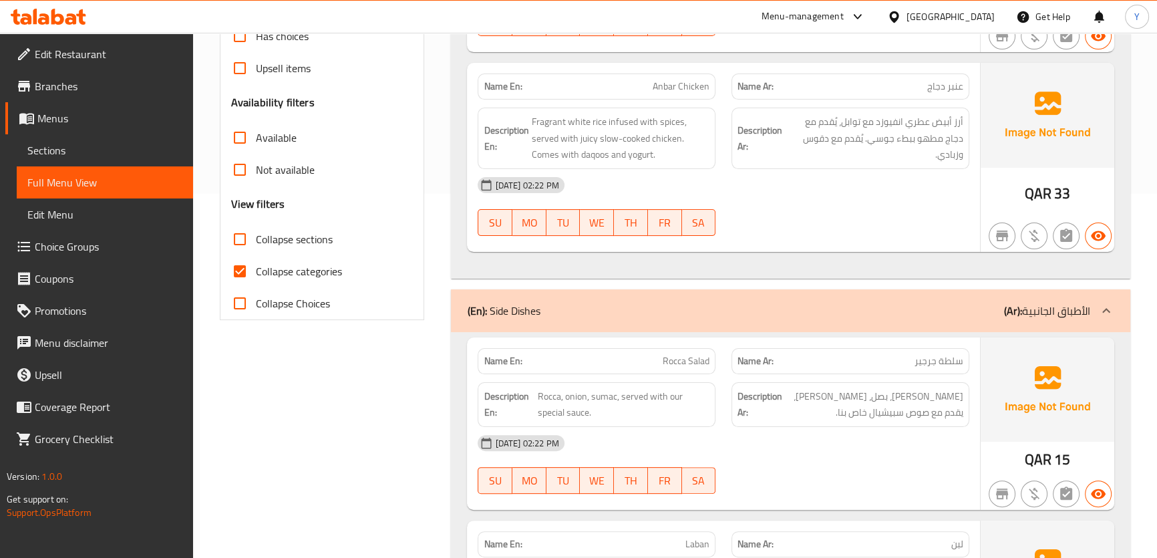
click at [281, 271] on span "Collapse categories" at bounding box center [299, 271] width 86 height 16
click at [256, 271] on input "Collapse categories" at bounding box center [240, 271] width 32 height 32
checkbox input "false"
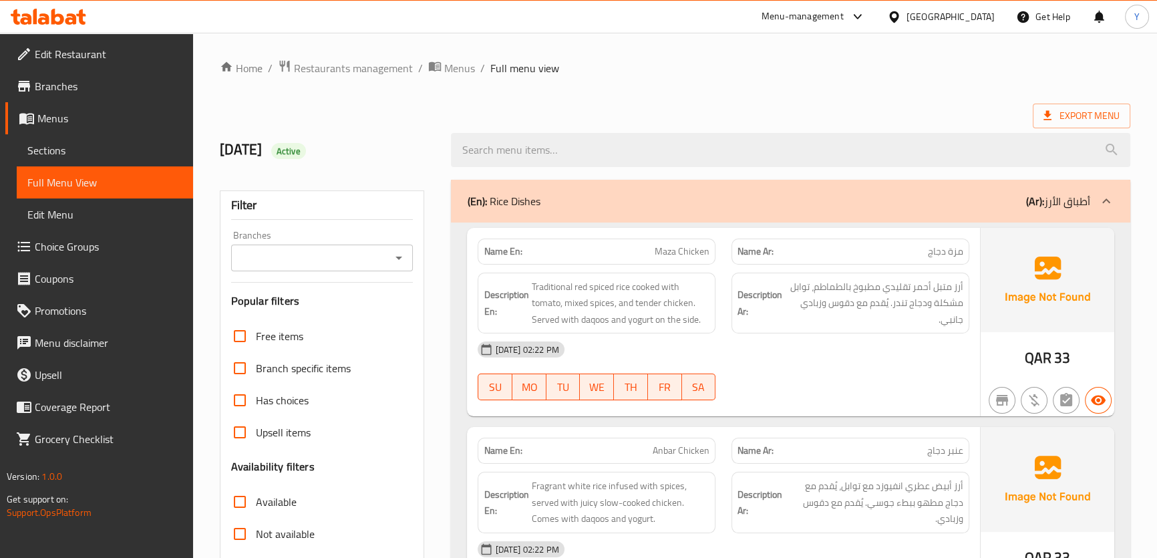
scroll to position [0, 0]
click at [503, 253] on strong "Name En:" at bounding box center [503, 252] width 38 height 14
click at [504, 252] on strong "Name En:" at bounding box center [503, 252] width 38 height 14
copy strong "Name"
click at [504, 252] on strong "Name En:" at bounding box center [503, 252] width 38 height 14
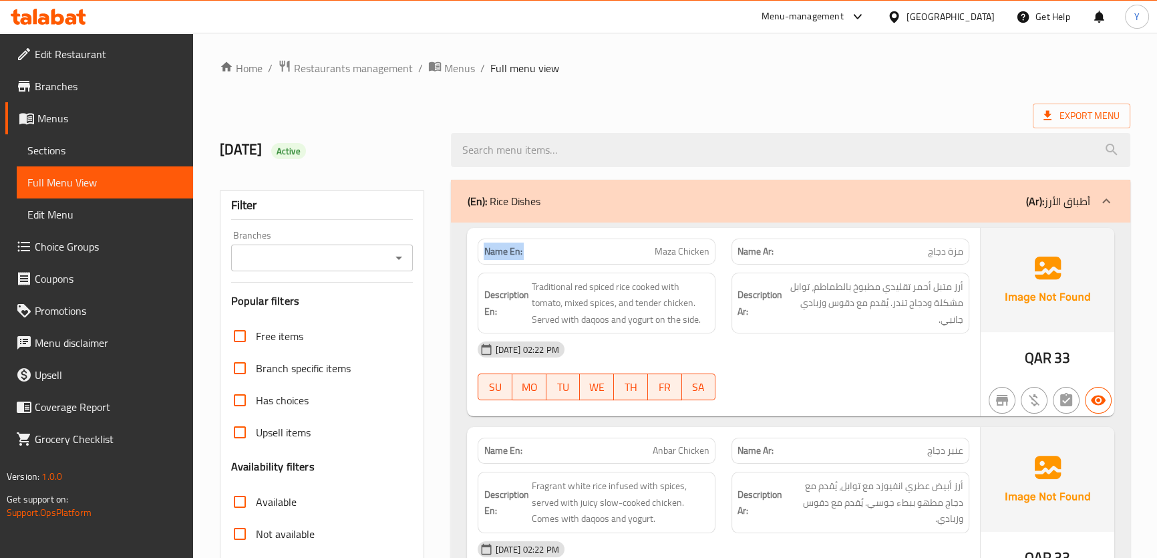
copy strong "Name En:"
click at [504, 252] on strong "Name En:" at bounding box center [503, 252] width 38 height 14
click at [1076, 111] on span "Export Menu" at bounding box center [1082, 116] width 76 height 17
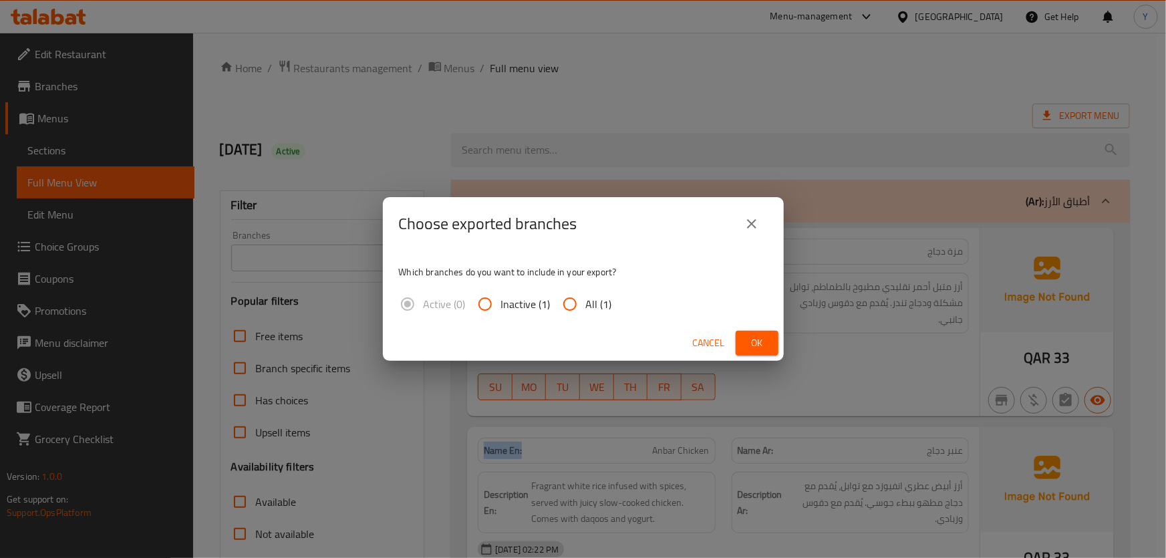
click at [762, 343] on span "Ok" at bounding box center [756, 343] width 21 height 17
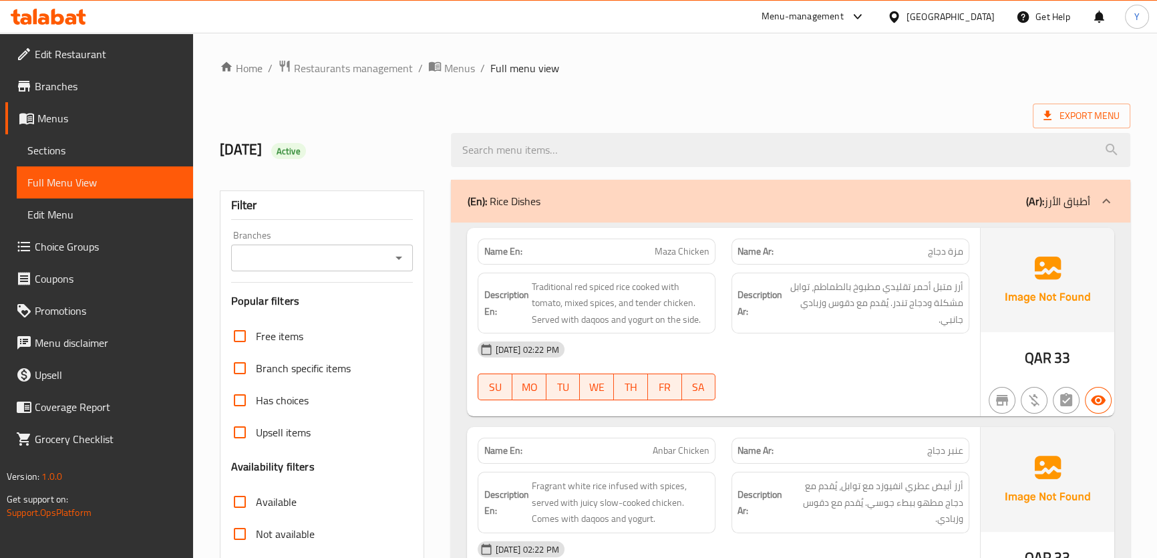
click at [706, 77] on ol "Home / Restaurants management / Menus / Full menu view" at bounding box center [675, 67] width 911 height 17
